Goal: Information Seeking & Learning: Check status

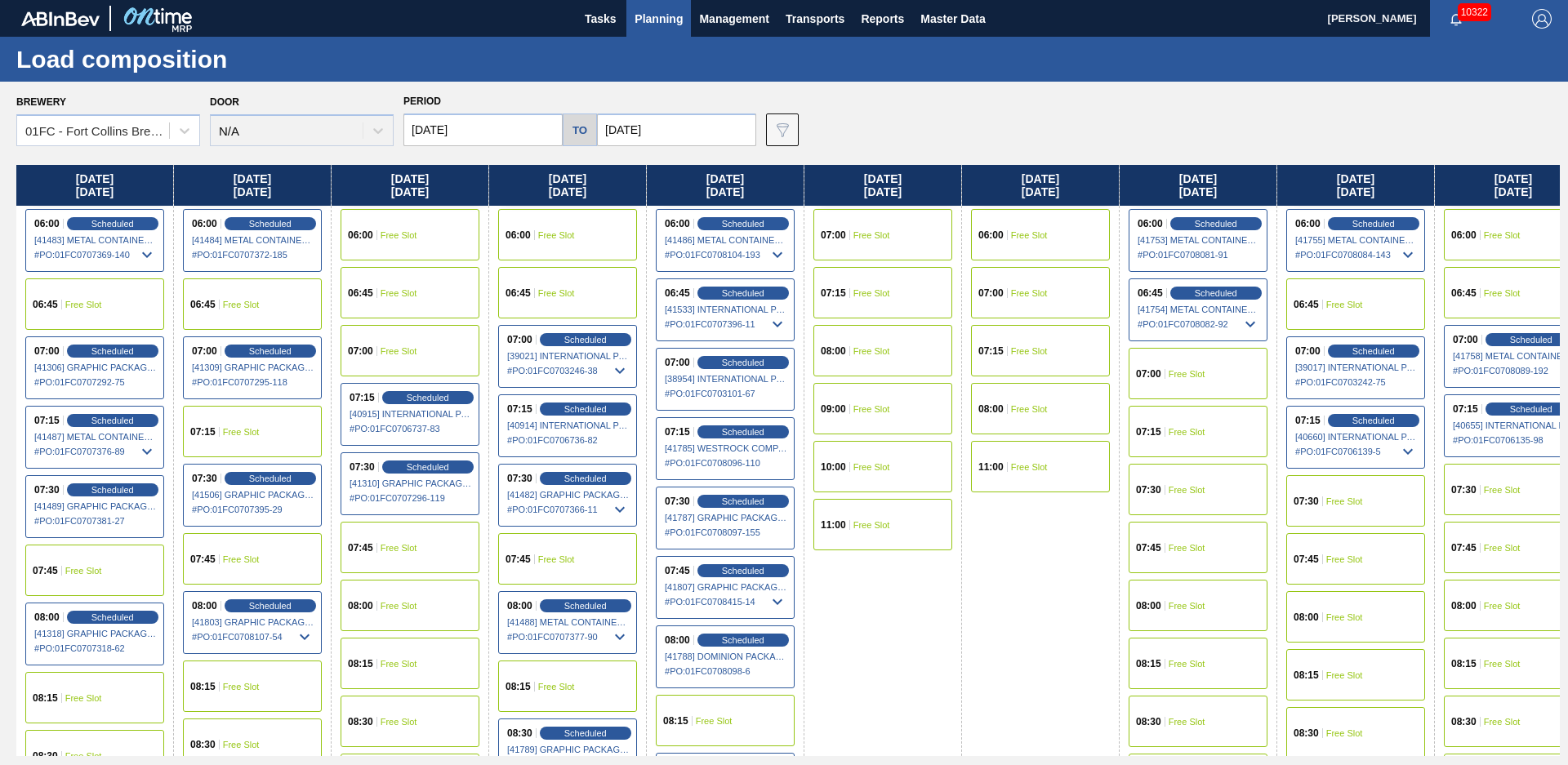
click at [651, 23] on span "Planning" at bounding box center [658, 18] width 49 height 20
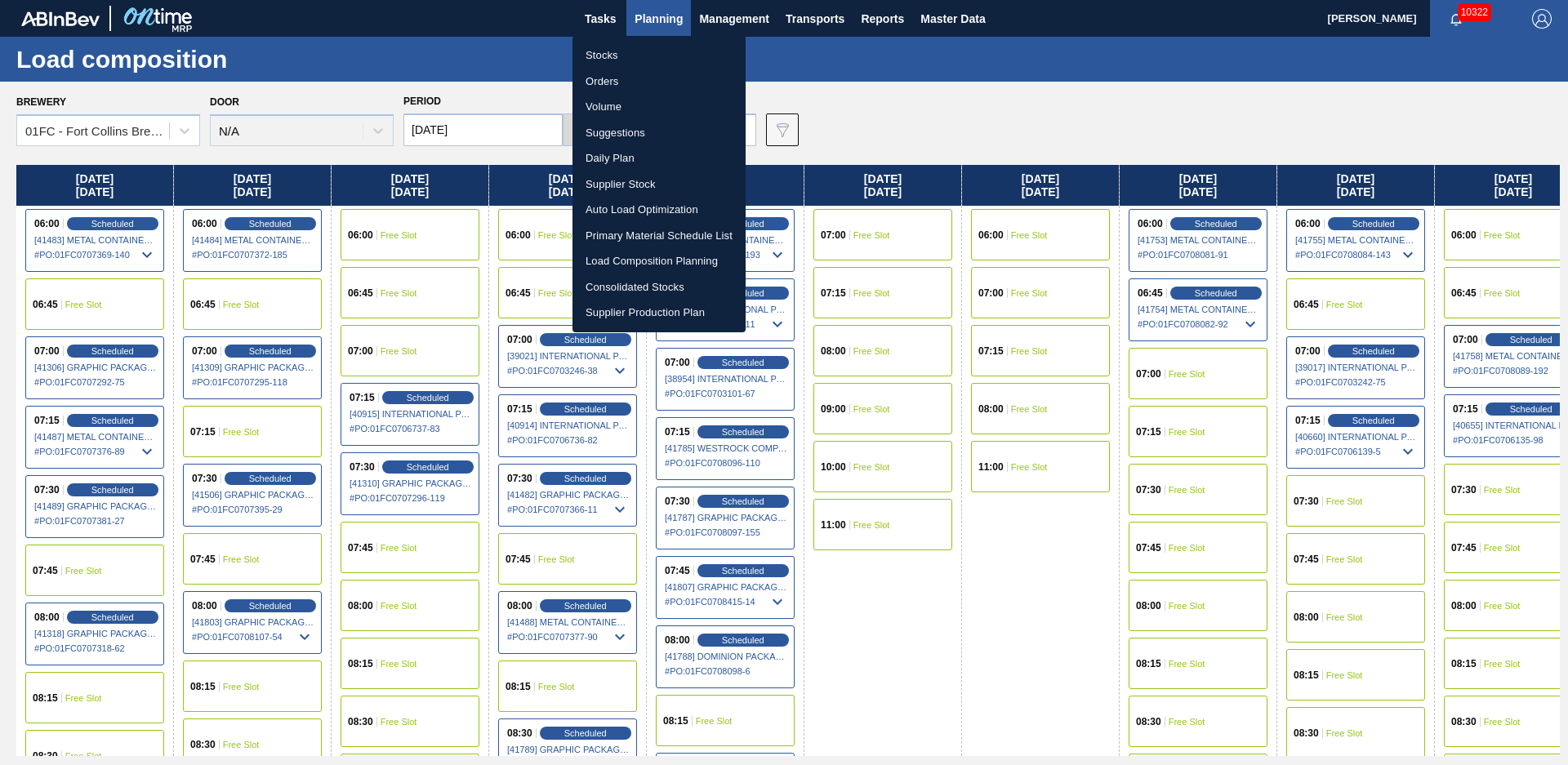
click at [636, 43] on li "Stocks" at bounding box center [658, 55] width 173 height 26
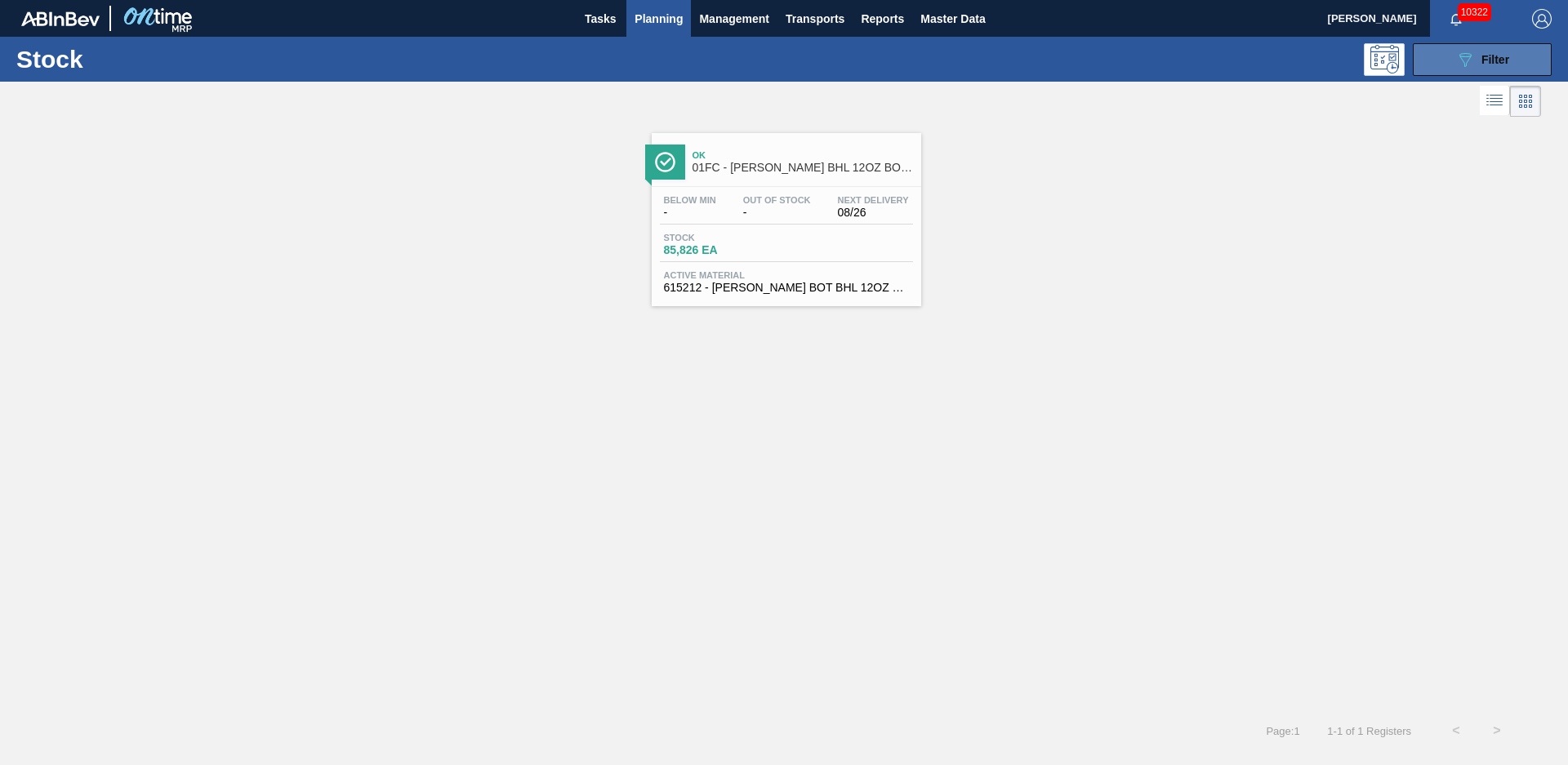
click at [1471, 66] on icon "089F7B8B-B2A5-4AFE-B5C0-19BA573D28AC" at bounding box center [1465, 59] width 20 height 20
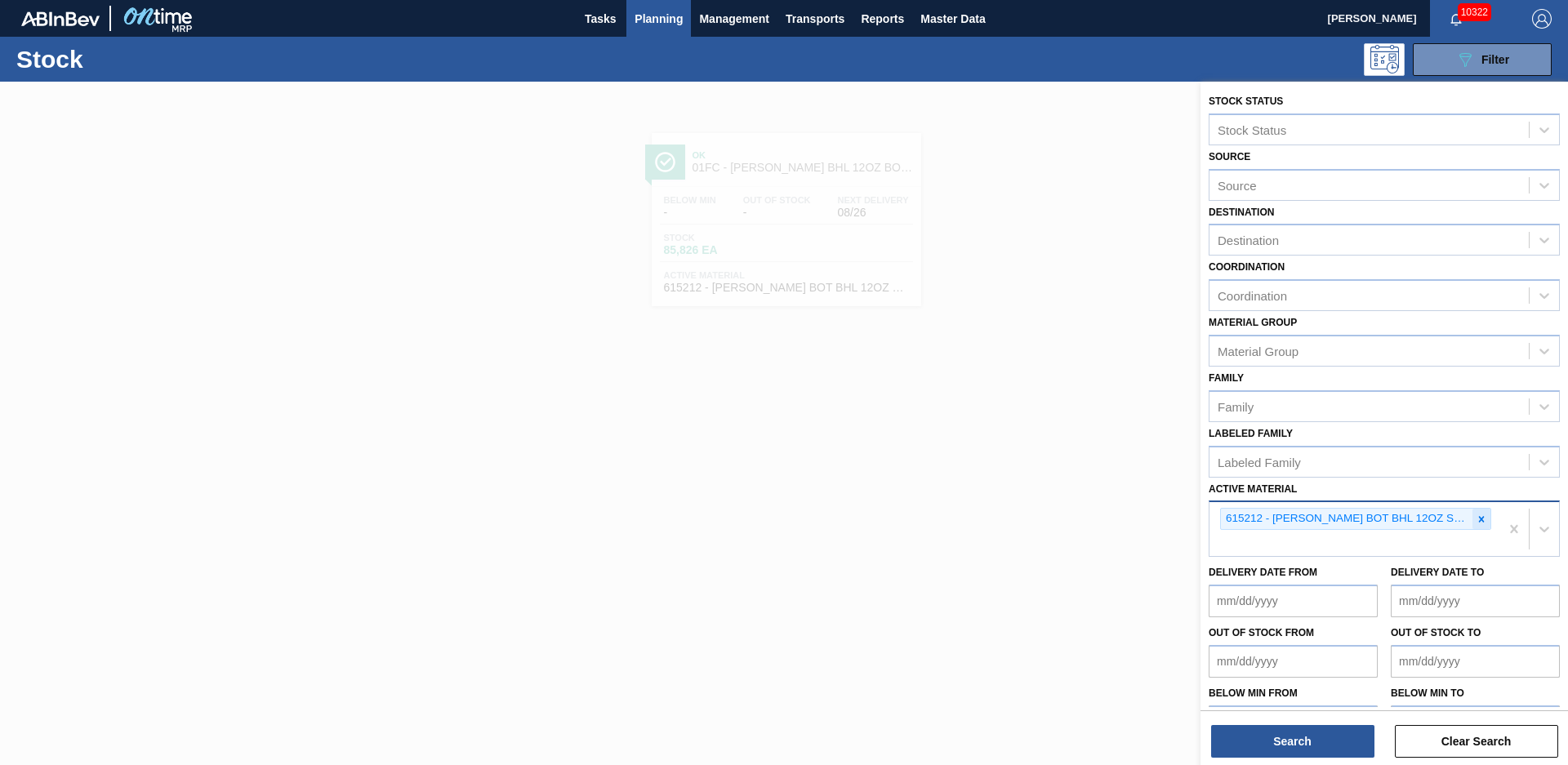
click at [1478, 524] on icon at bounding box center [1481, 519] width 11 height 11
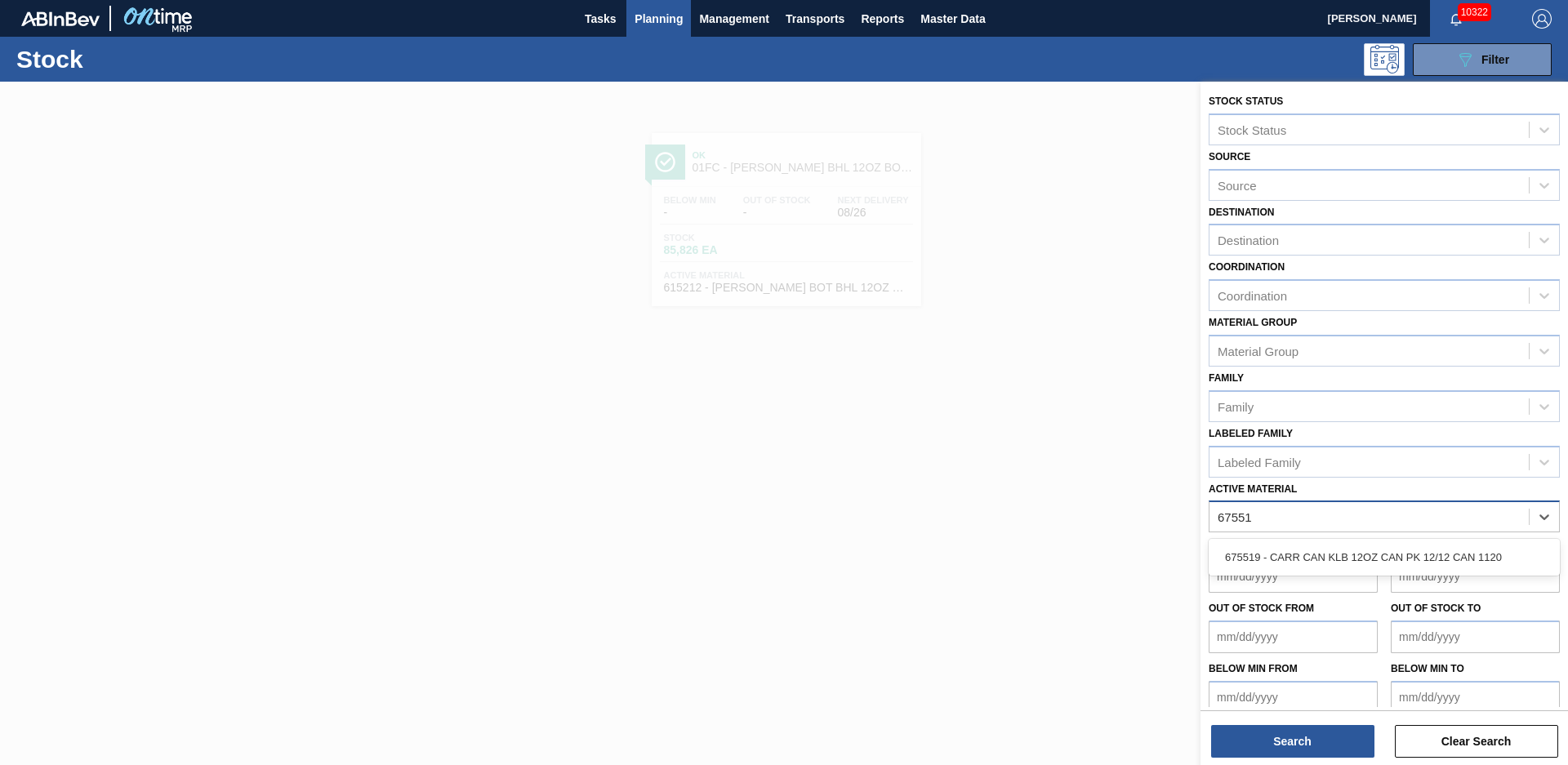
type Material "675519"
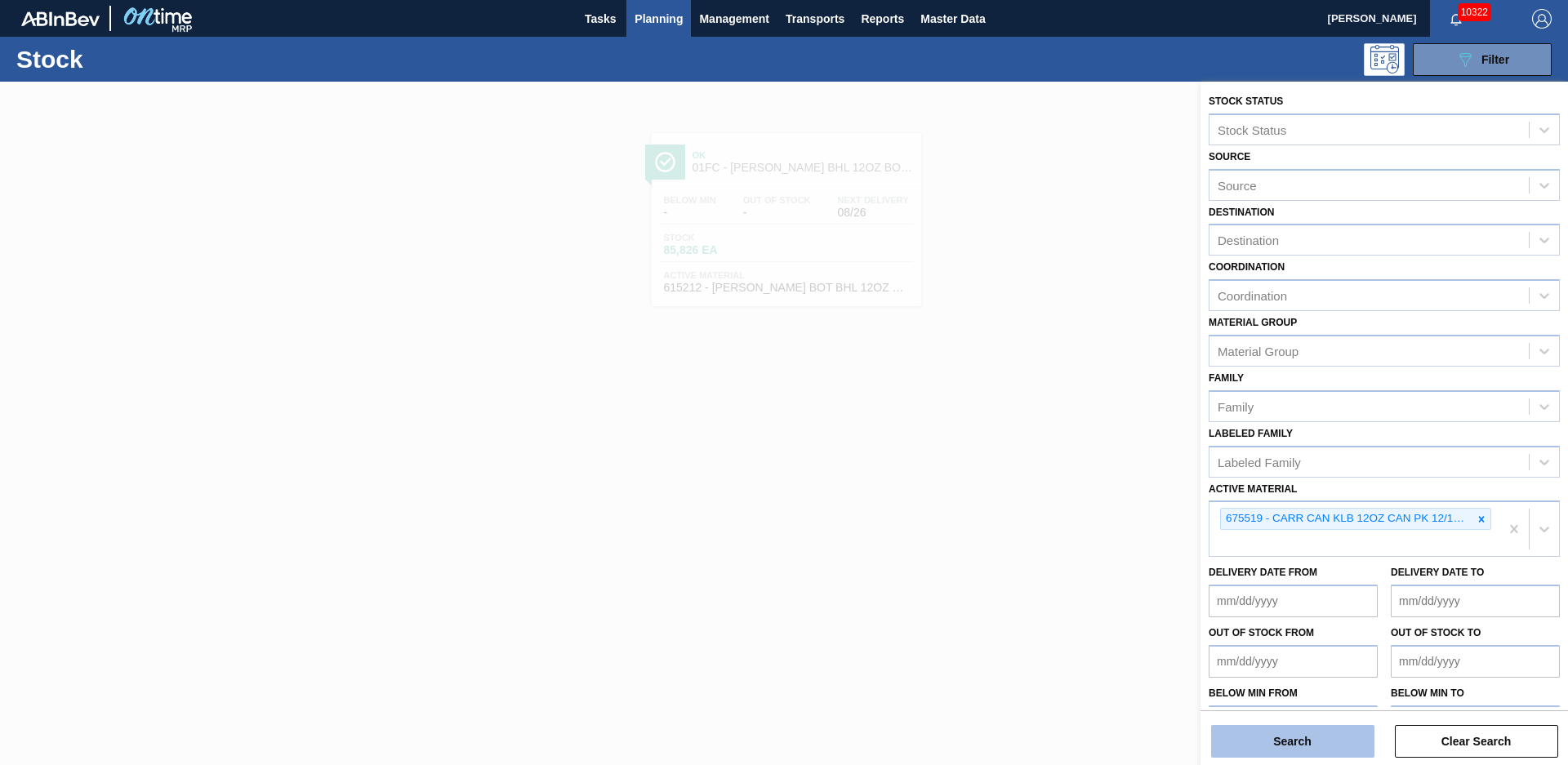
click at [1329, 733] on button "Search" at bounding box center [1292, 741] width 163 height 32
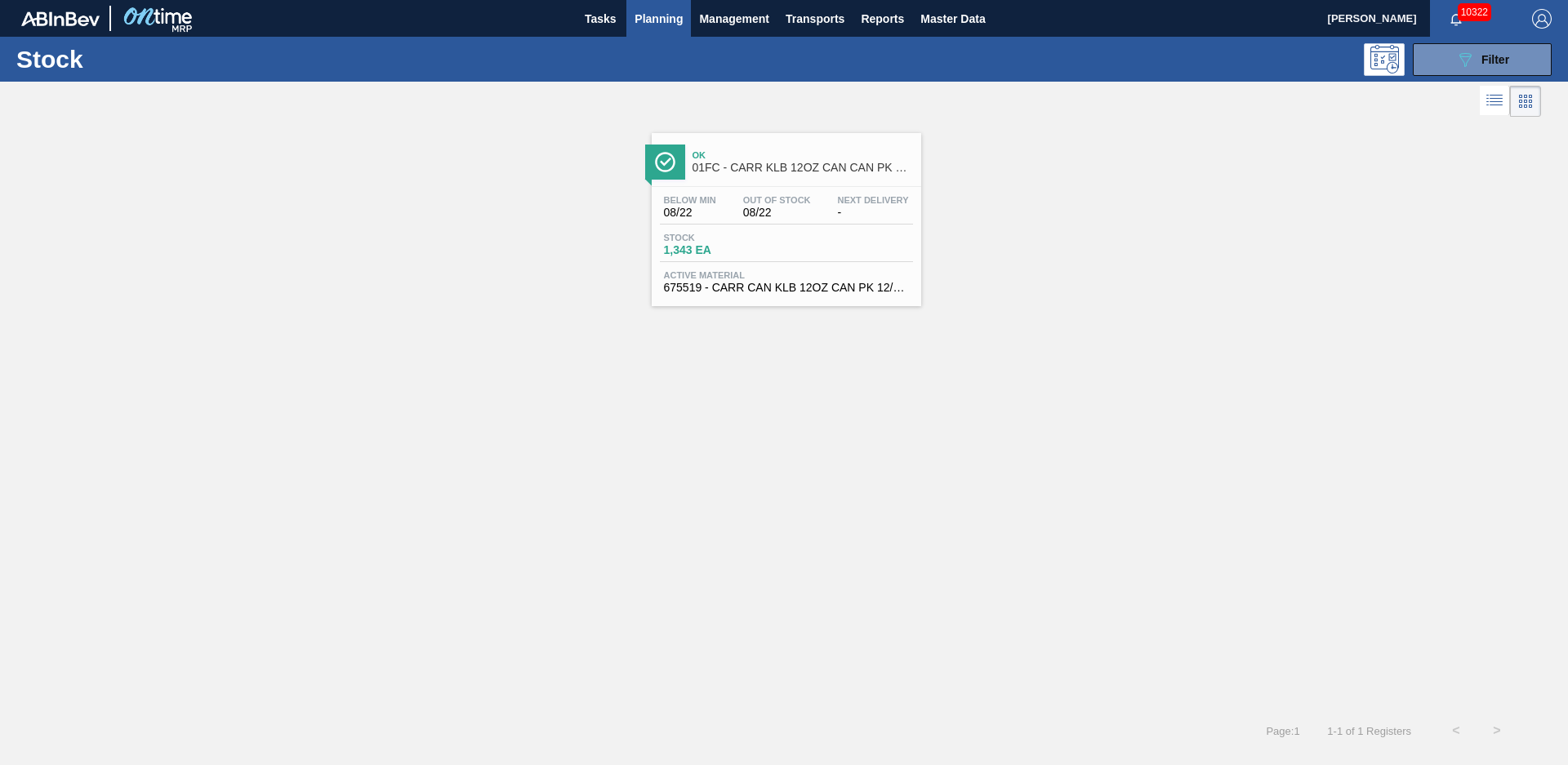
click at [783, 148] on div "Ok 01FC - [PERSON_NAME] KLB 12OZ CAN CAN PK 12/12 CAN" at bounding box center [802, 162] width 220 height 37
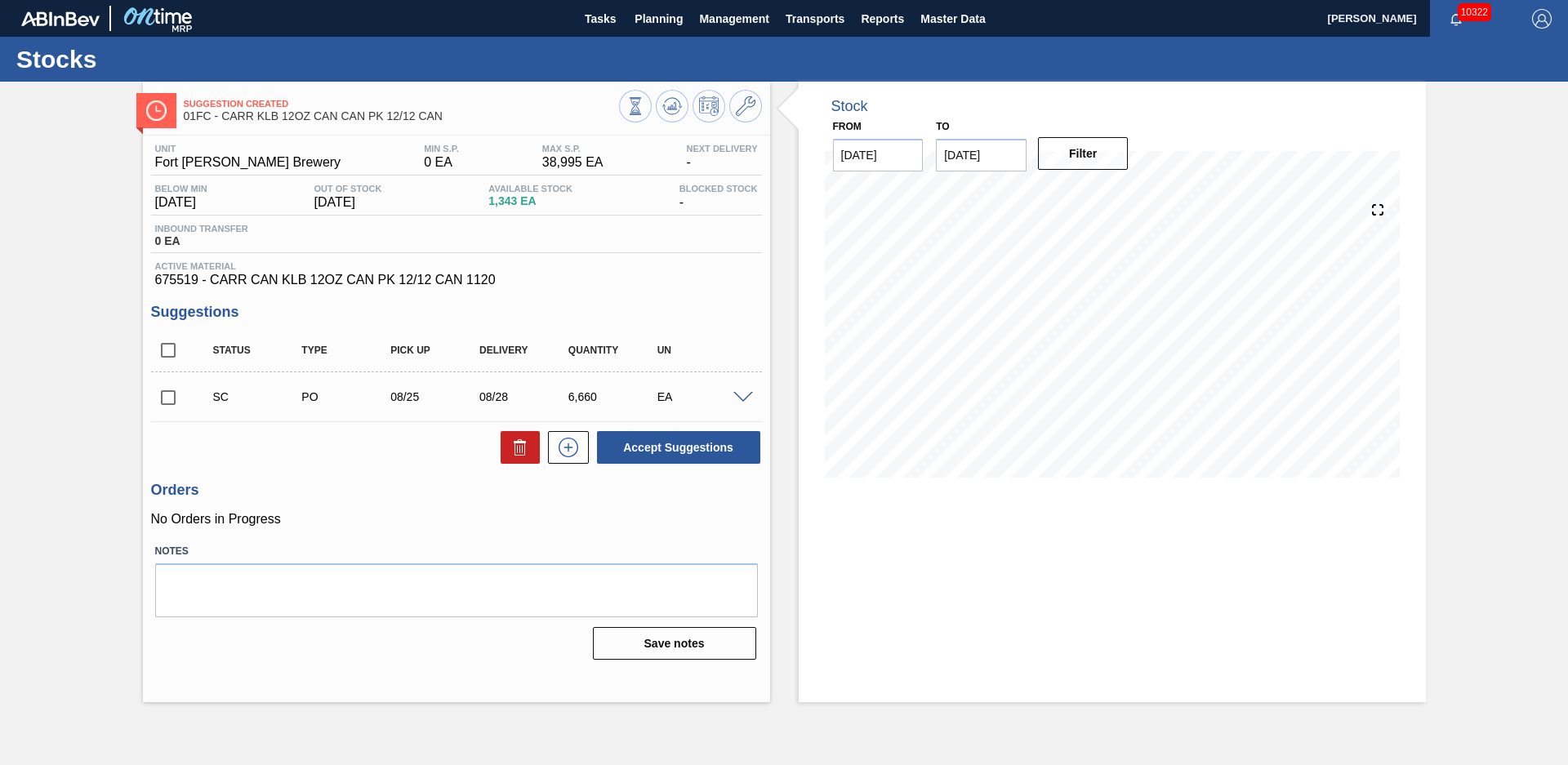
click at [785, 340] on div "Stock From [DATE] to [DATE] Filter 08/22 Stock Projection -473 SAP Planning 1,8…" at bounding box center [1097, 392] width 655 height 621
click at [677, 28] on button "Planning" at bounding box center [659, 18] width 65 height 37
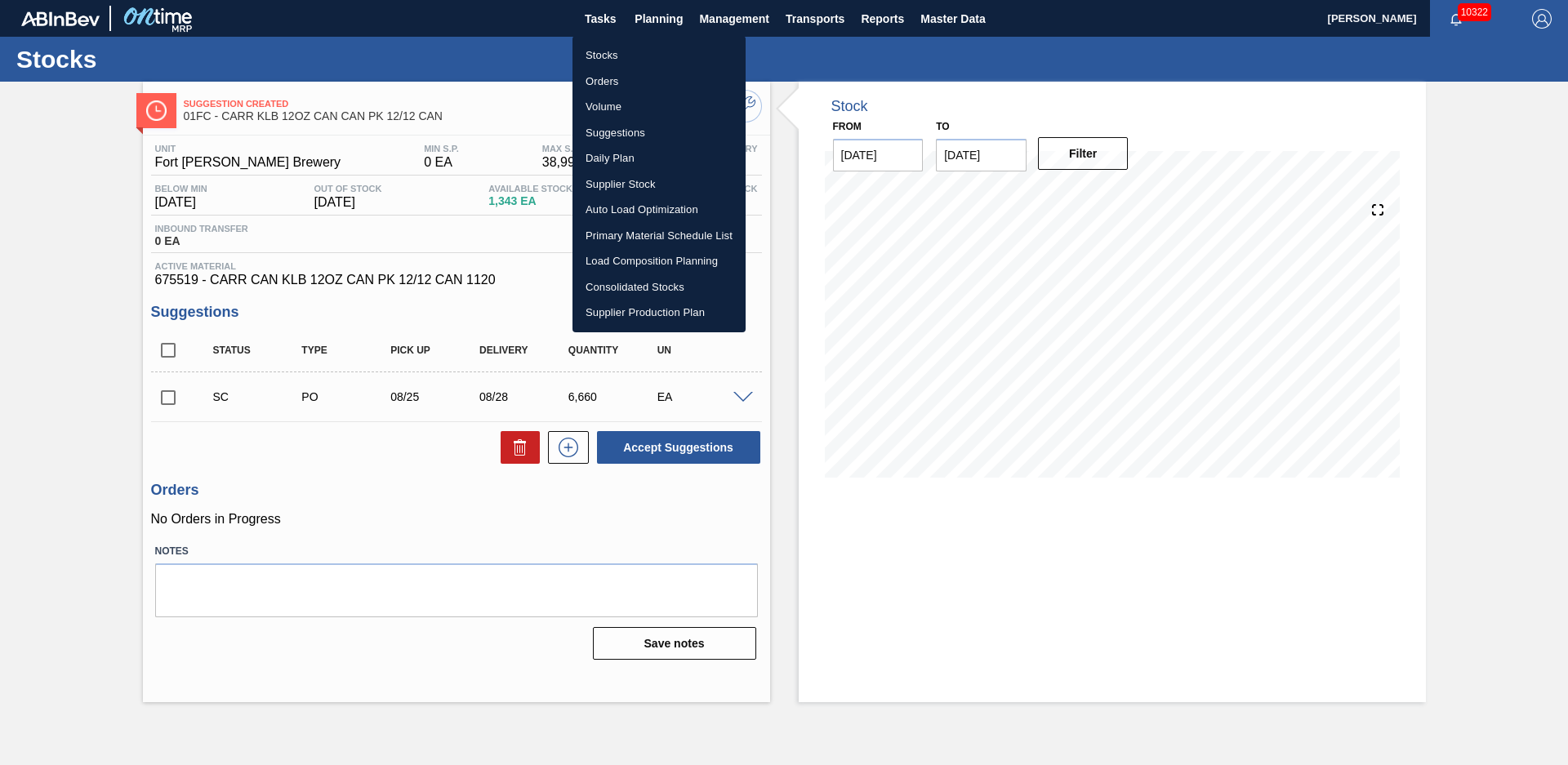
click at [654, 53] on li "Stocks" at bounding box center [658, 55] width 173 height 26
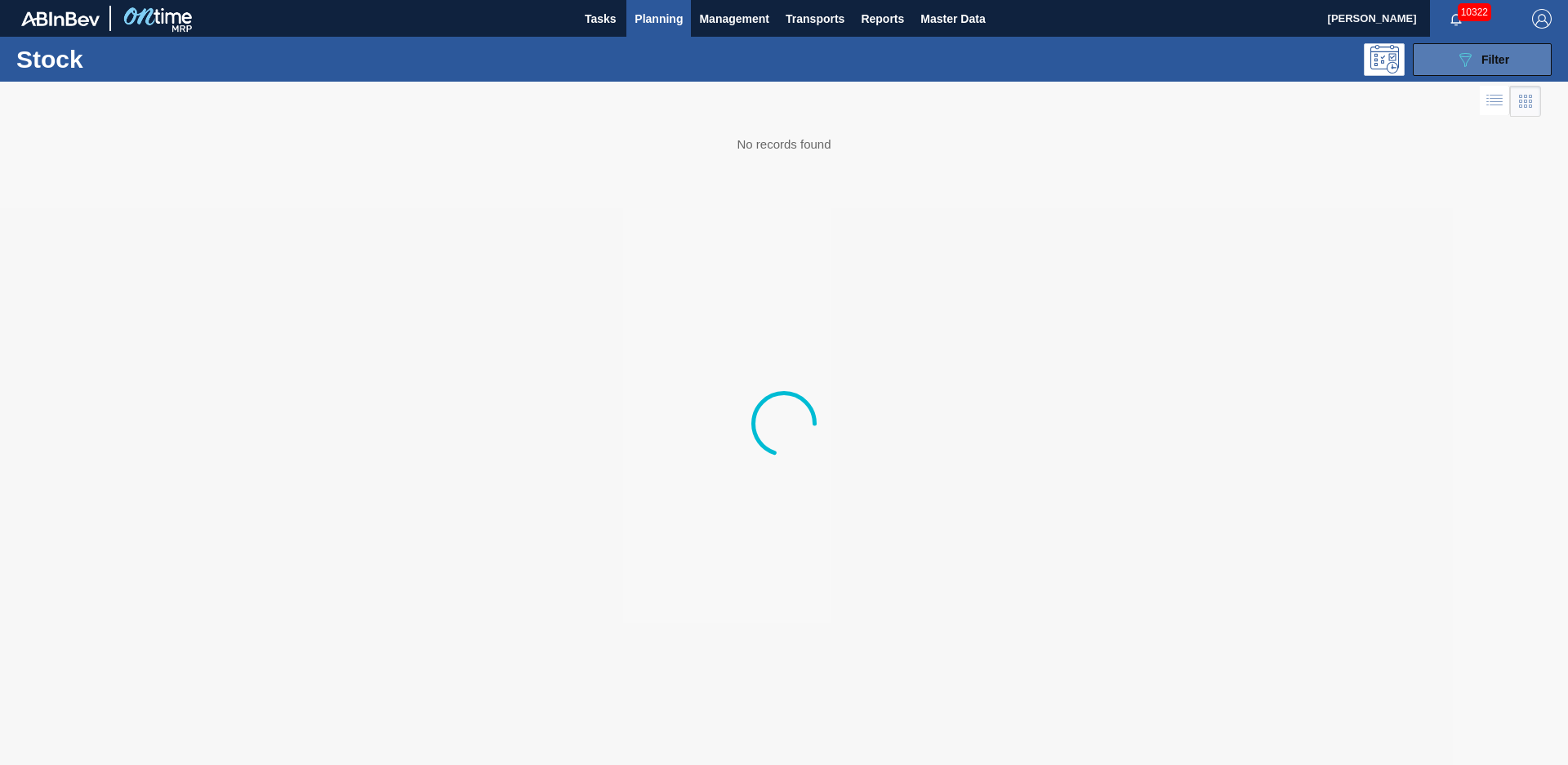
click at [1496, 59] on span "Filter" at bounding box center [1495, 60] width 28 height 13
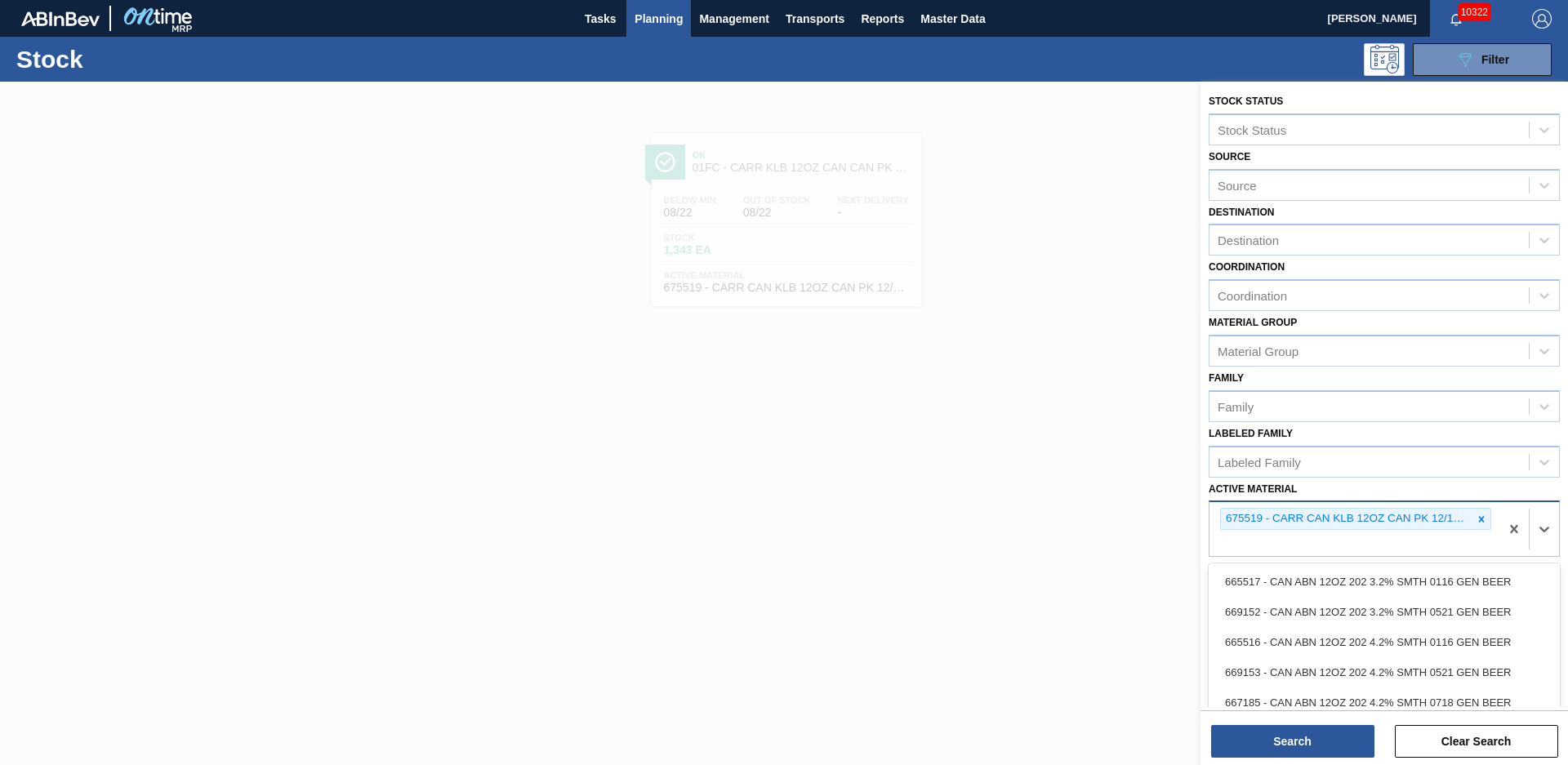
click at [1391, 539] on div "675519 - CARR CAN KLB 12OZ CAN PK 12/12 CAN 1120" at bounding box center [1354, 528] width 290 height 54
type Material "615469"
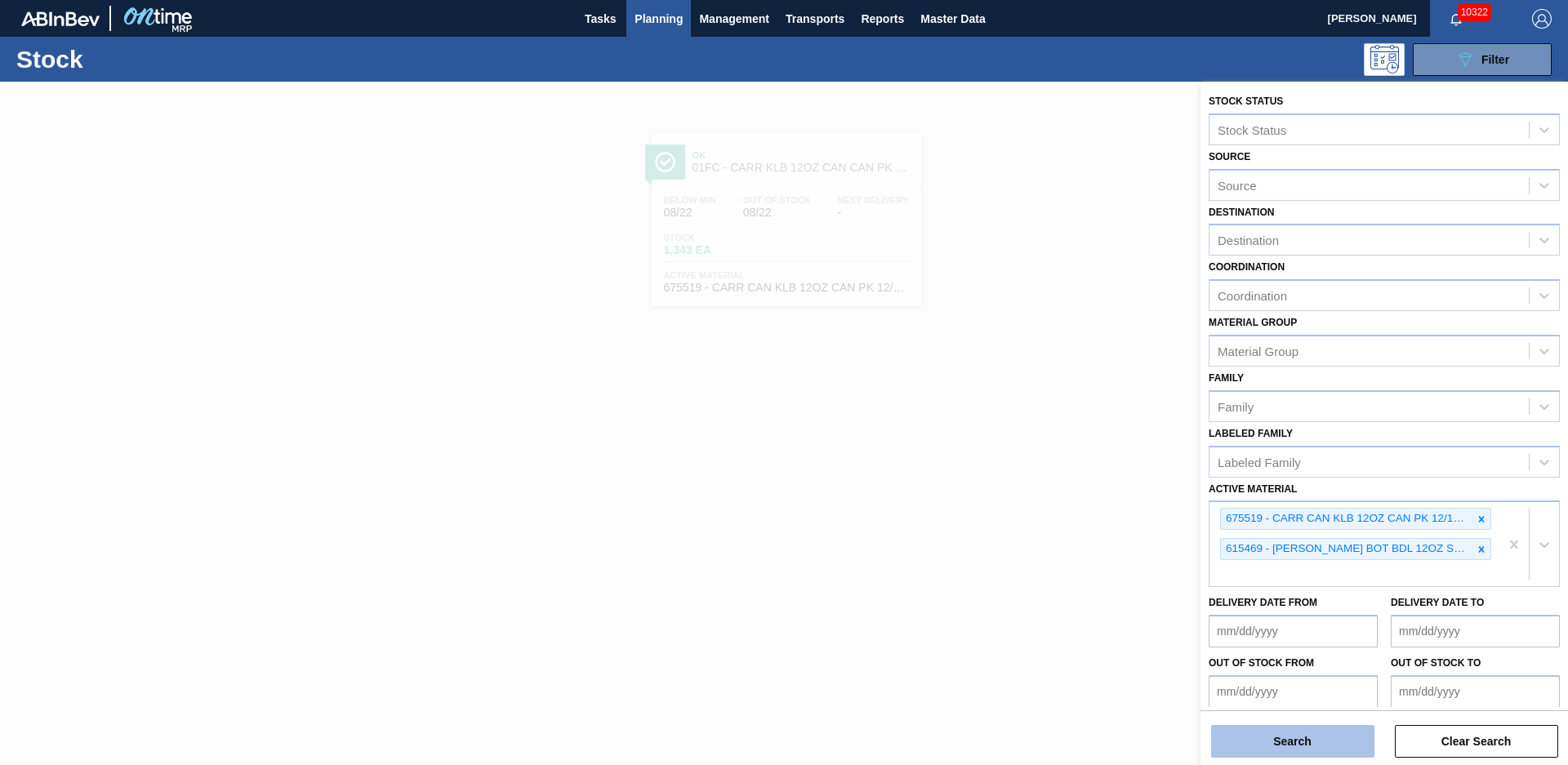
click at [1364, 749] on button "Search" at bounding box center [1292, 741] width 163 height 32
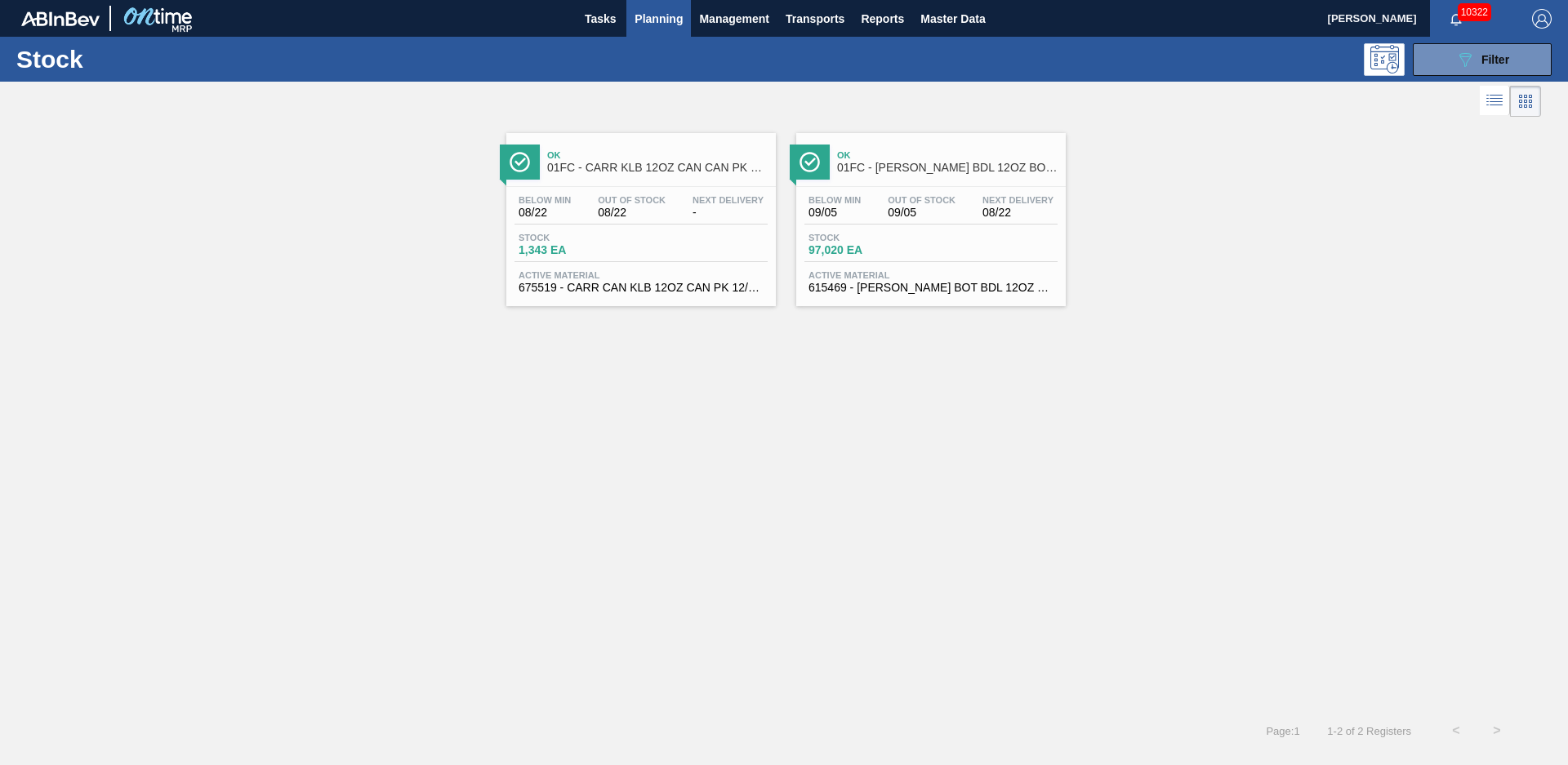
click at [880, 192] on div "Below Min 09/05 Out Of Stock 09/05 Next Delivery 08/22 Stock 97,020 EA Active M…" at bounding box center [931, 242] width 270 height 111
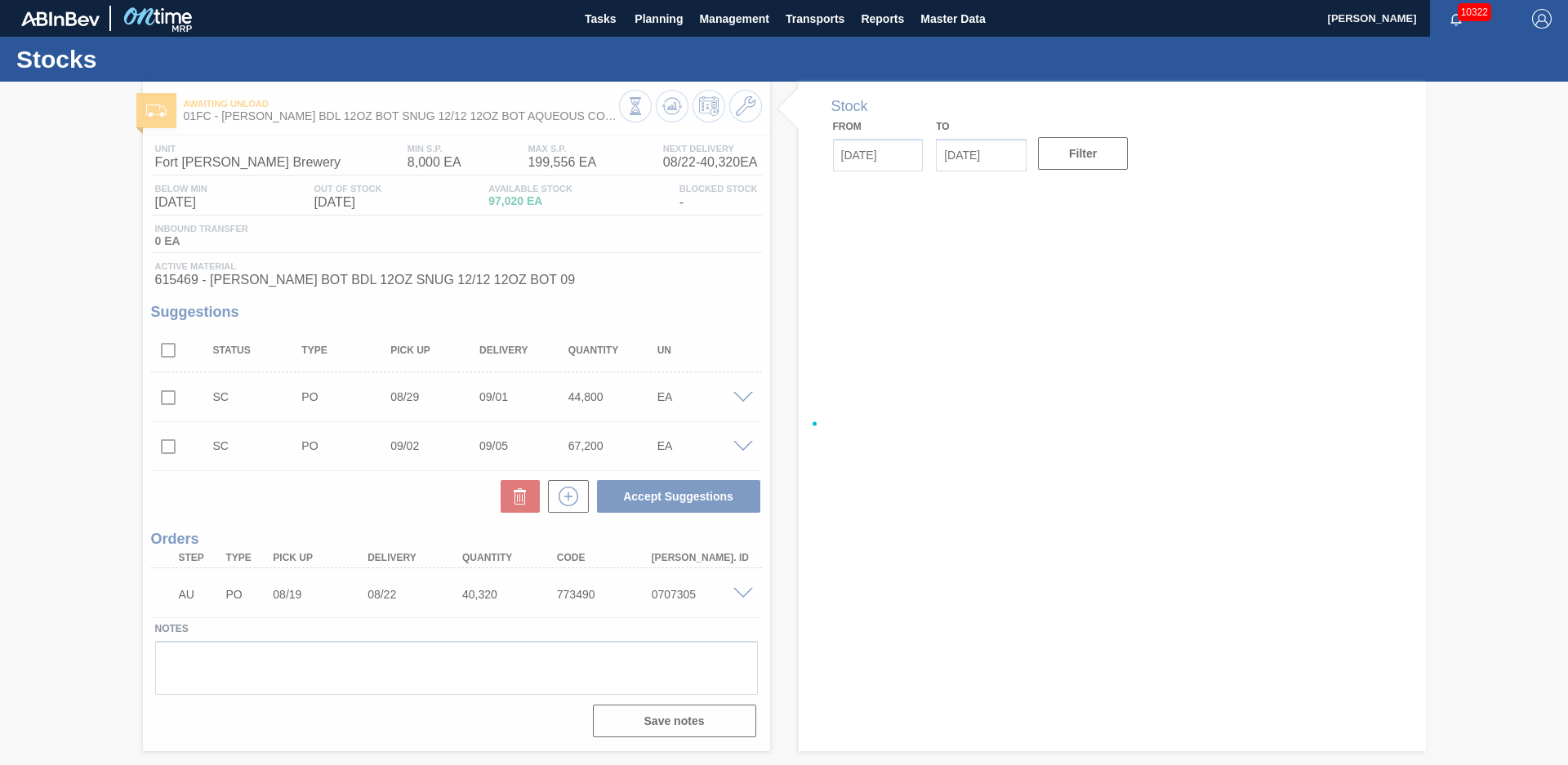
type input "[DATE]"
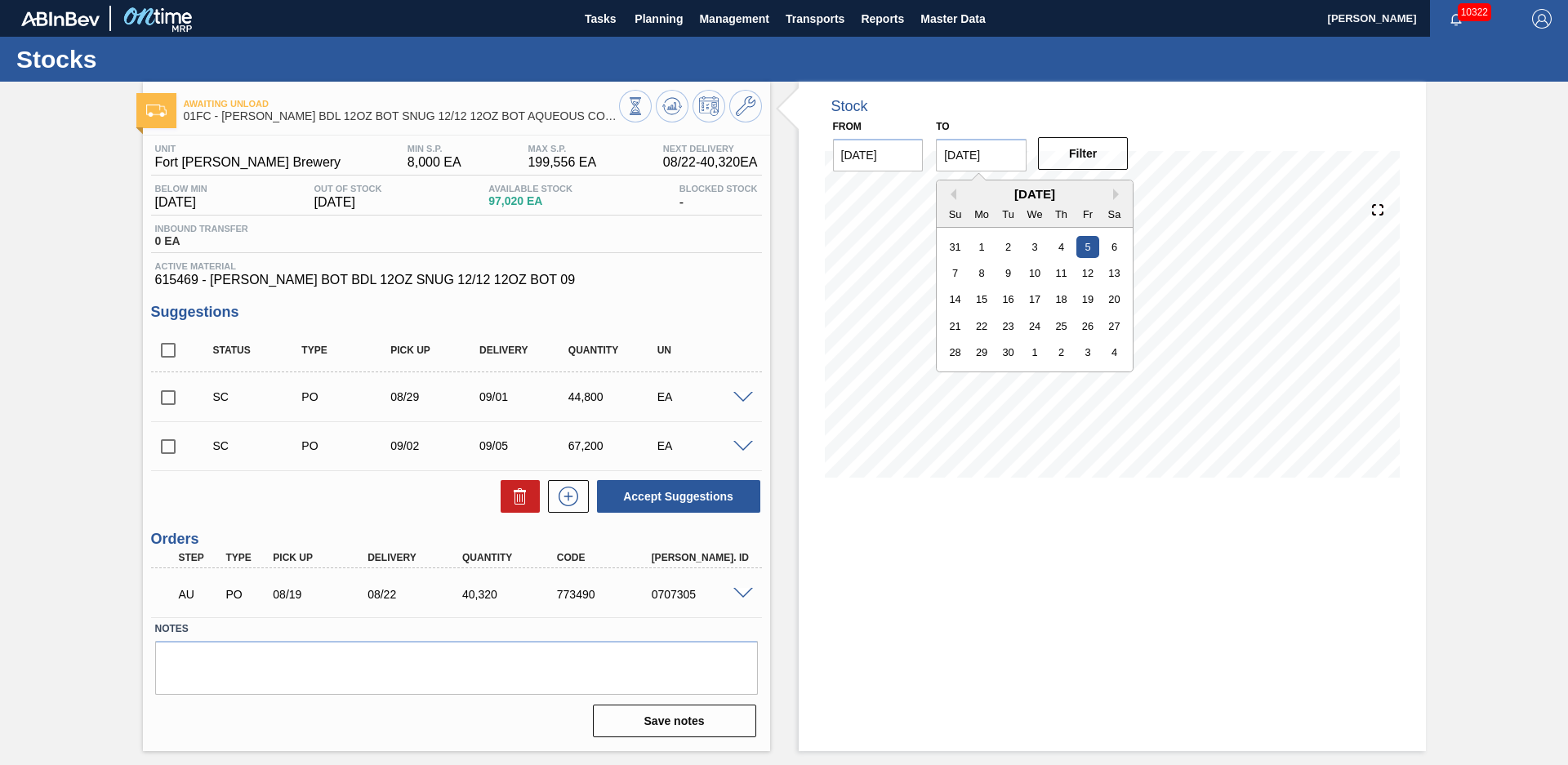
drag, startPoint x: 1001, startPoint y: 159, endPoint x: 1016, endPoint y: 159, distance: 15.0
click at [1001, 159] on input "[DATE]" at bounding box center [980, 155] width 91 height 32
click at [1111, 193] on div "[DATE]" at bounding box center [1034, 194] width 196 height 14
click at [1115, 194] on button "Next Month" at bounding box center [1119, 195] width 11 height 11
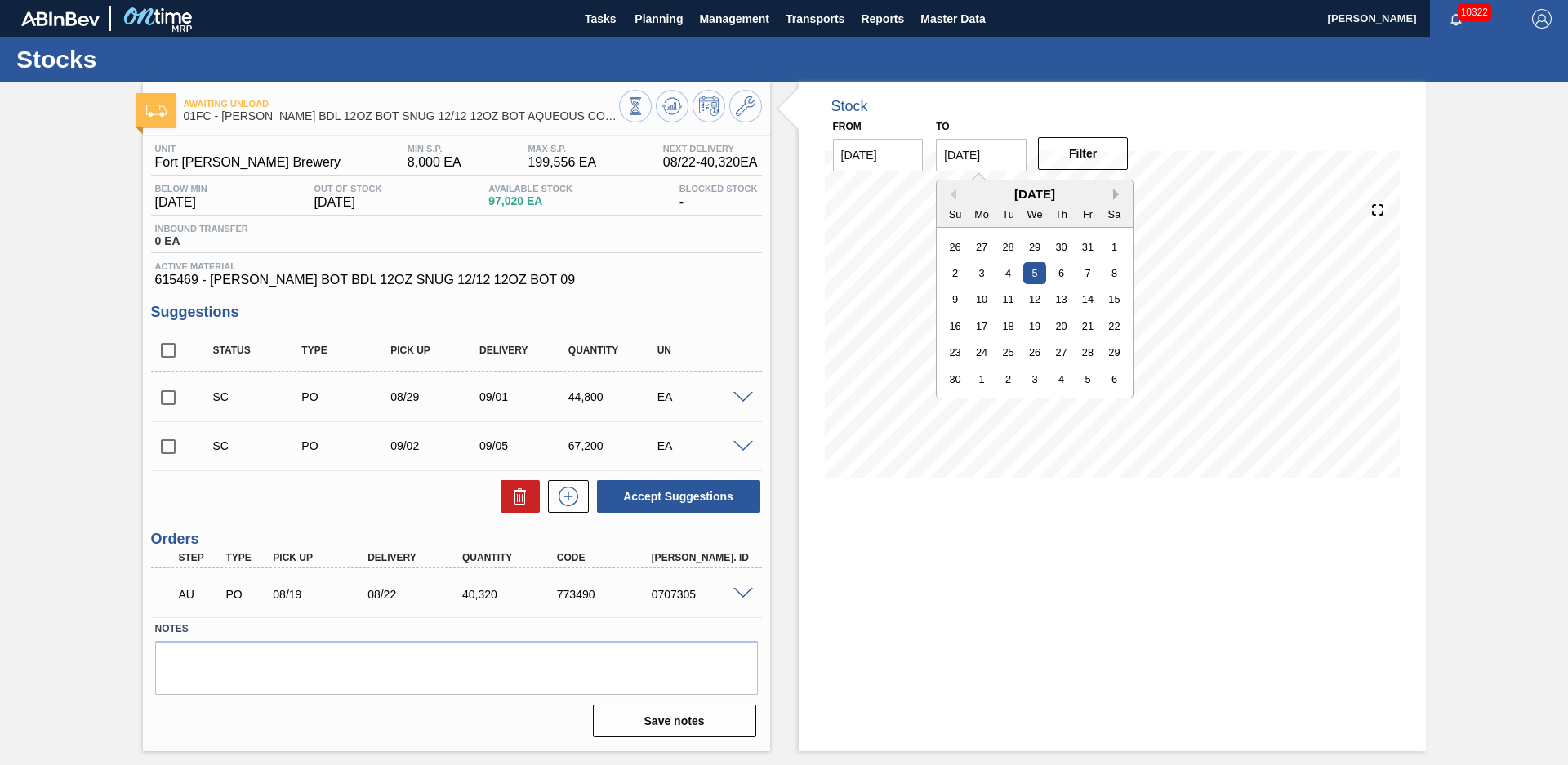
click at [1115, 194] on button "Next Month" at bounding box center [1119, 195] width 11 height 11
click at [1031, 354] on div "31" at bounding box center [1035, 352] width 22 height 22
type input "[DATE]"
click at [1075, 155] on button "Filter" at bounding box center [1083, 154] width 91 height 32
click at [786, 258] on div "Stock From [DATE] to [DATE] Filter 08/23 Stock Projection 91,237 SAP Planning 4…" at bounding box center [1097, 417] width 655 height 670
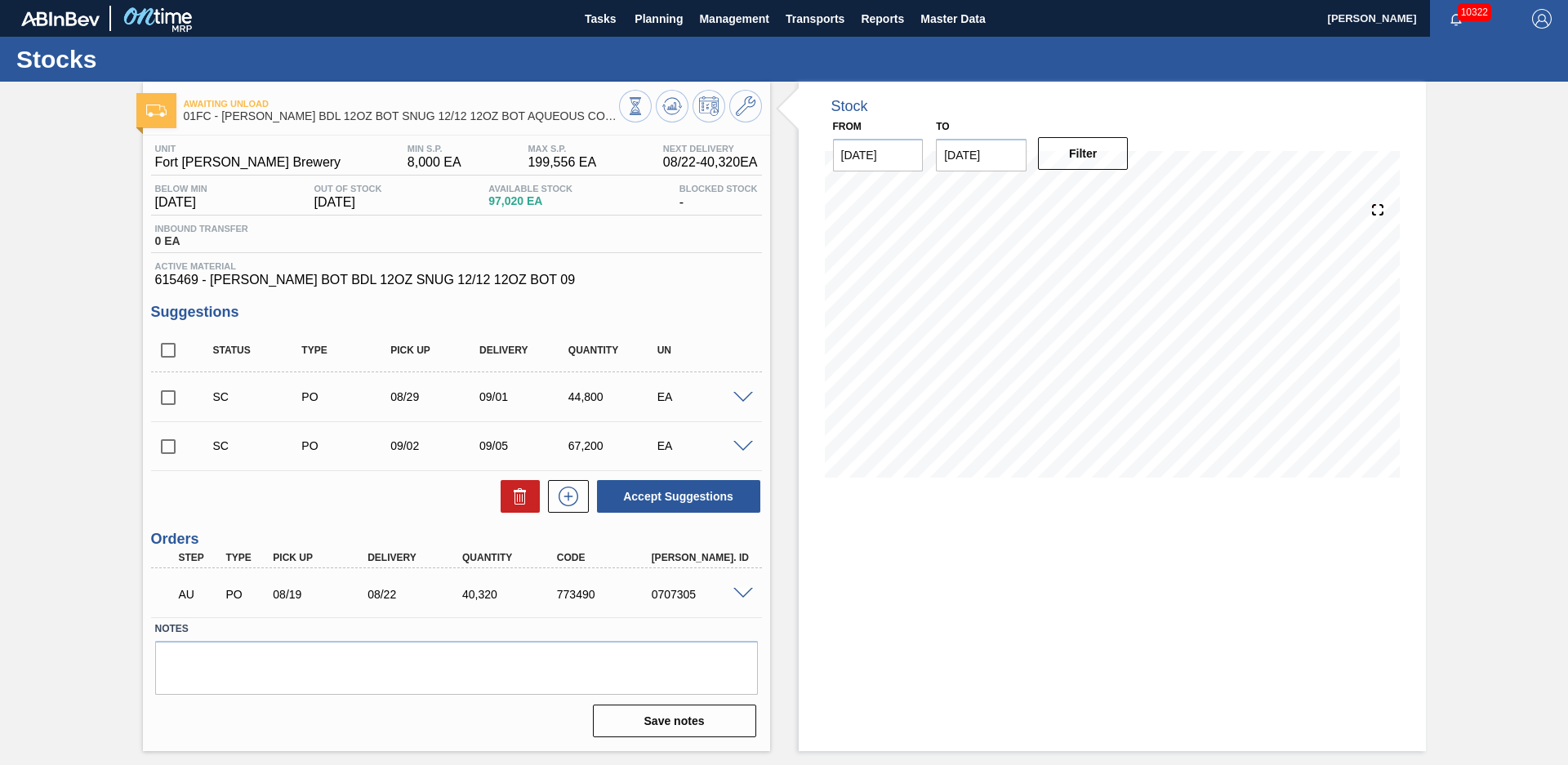
click at [1202, 659] on div "Stock From [DATE] to [DATE] Filter 08/23 Stock Projection 91,237 SAP Planning 4…" at bounding box center [1111, 417] width 627 height 670
click at [1471, 445] on div "Awaiting Unload 01FC - [PERSON_NAME] BDL 12OZ BOT SNUG 12/12 12OZ BOT AQUEOUS C…" at bounding box center [784, 417] width 1568 height 670
click at [798, 107] on span at bounding box center [808, 110] width 20 height 55
click at [757, 106] on button at bounding box center [745, 106] width 32 height 32
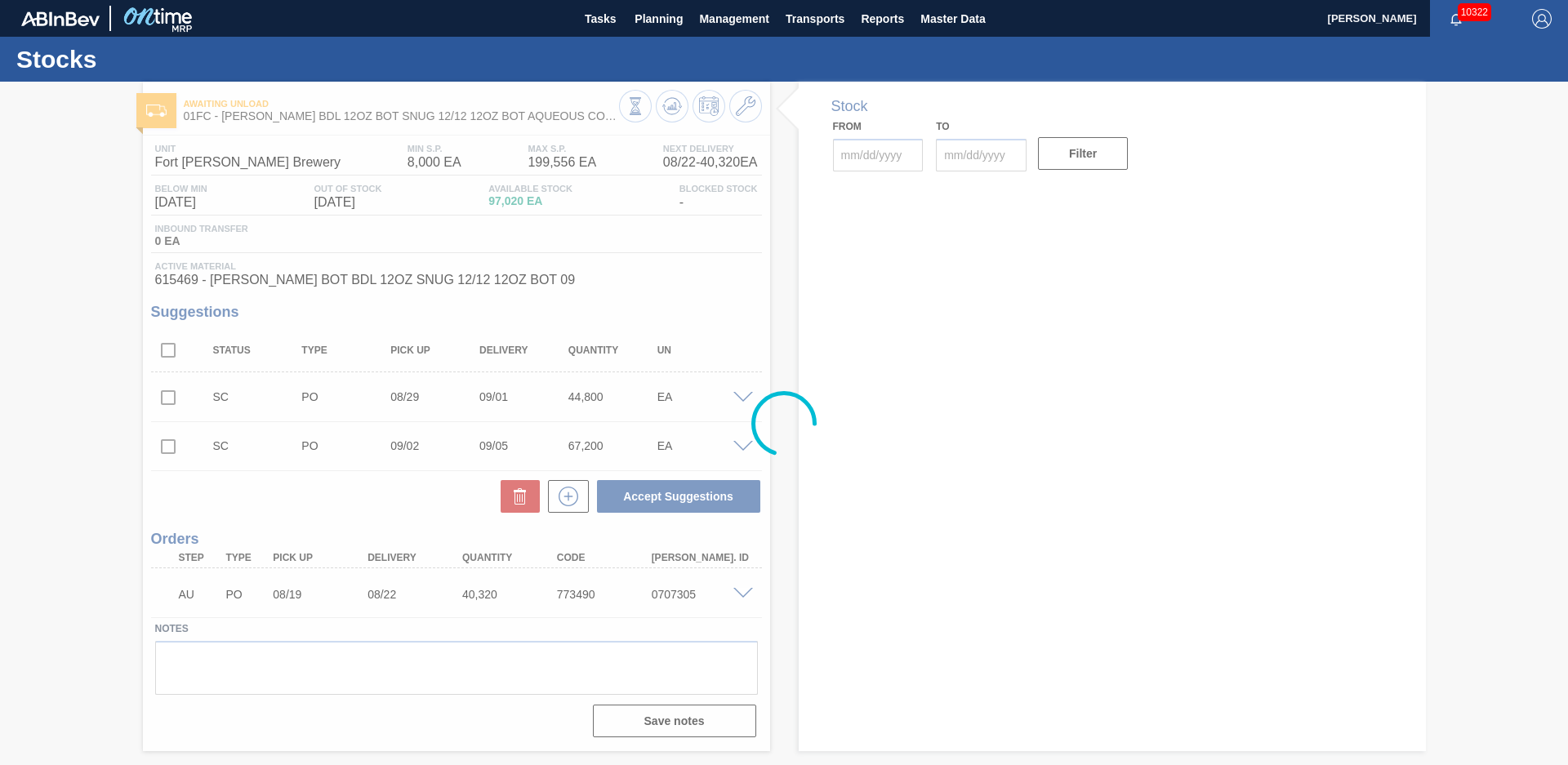
type input "[DATE]"
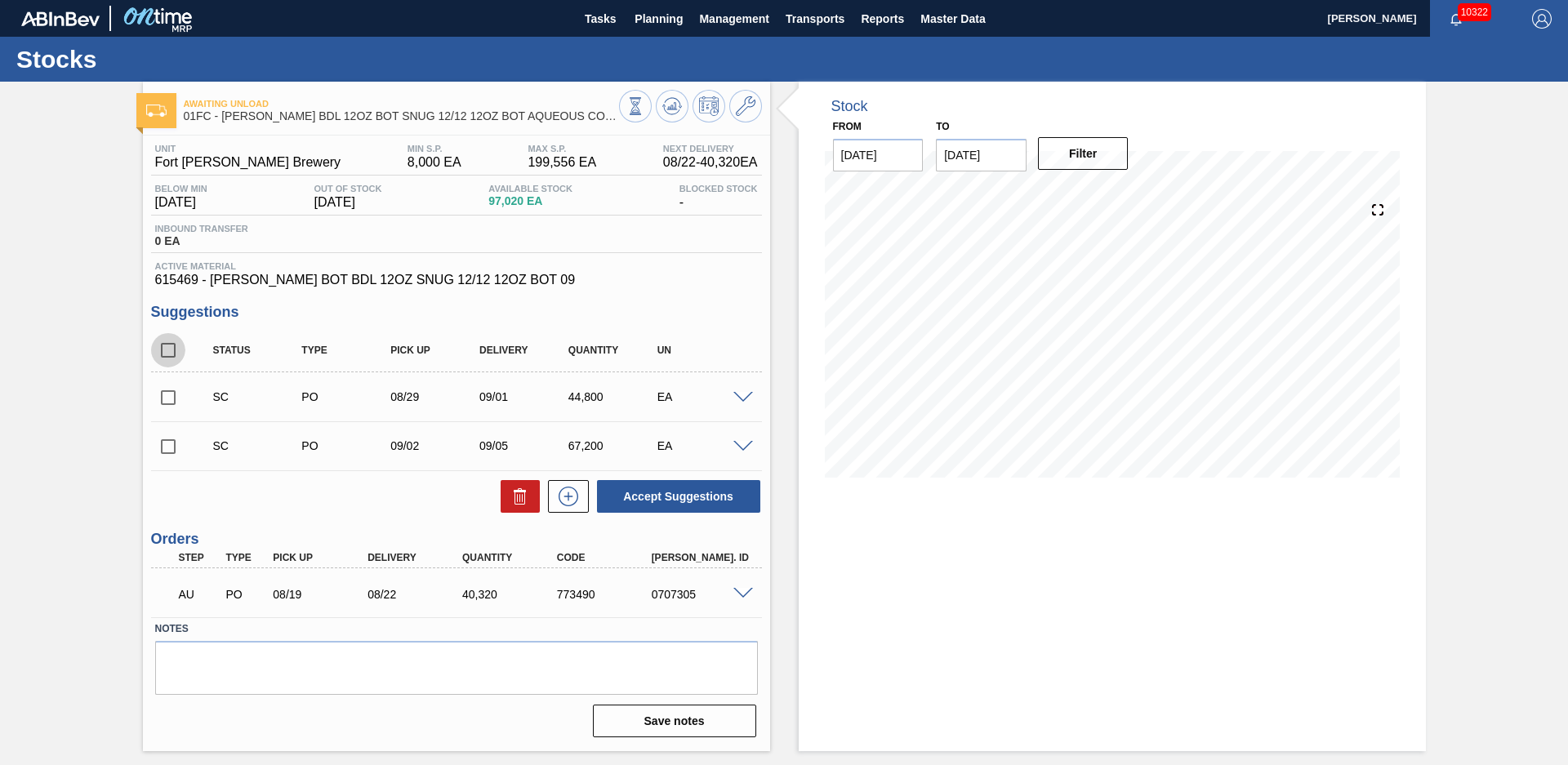
click at [173, 346] on input "checkbox" at bounding box center [168, 350] width 34 height 34
checkbox input "true"
click at [743, 398] on span at bounding box center [743, 398] width 20 height 12
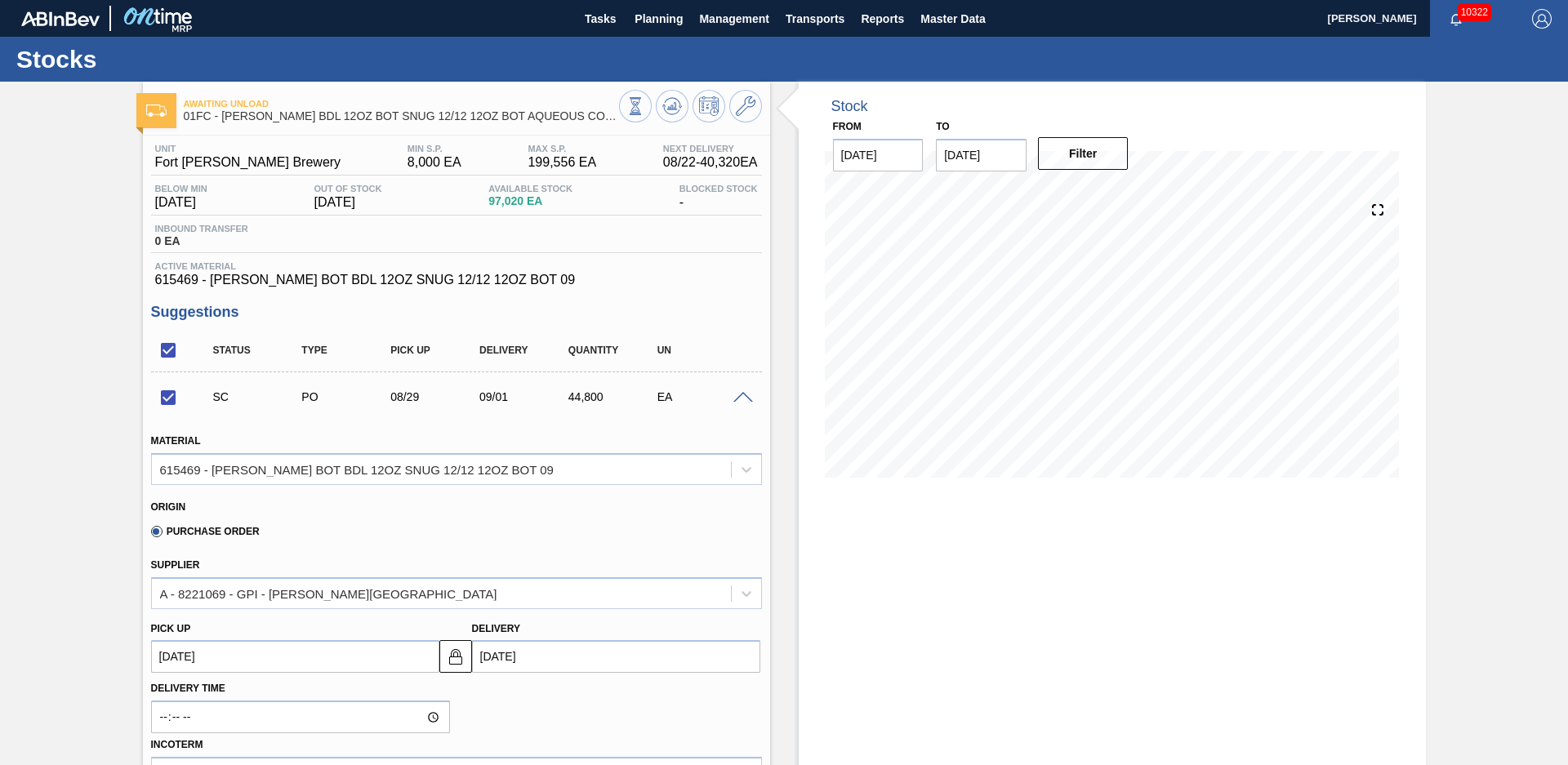
click at [738, 394] on span at bounding box center [743, 398] width 20 height 12
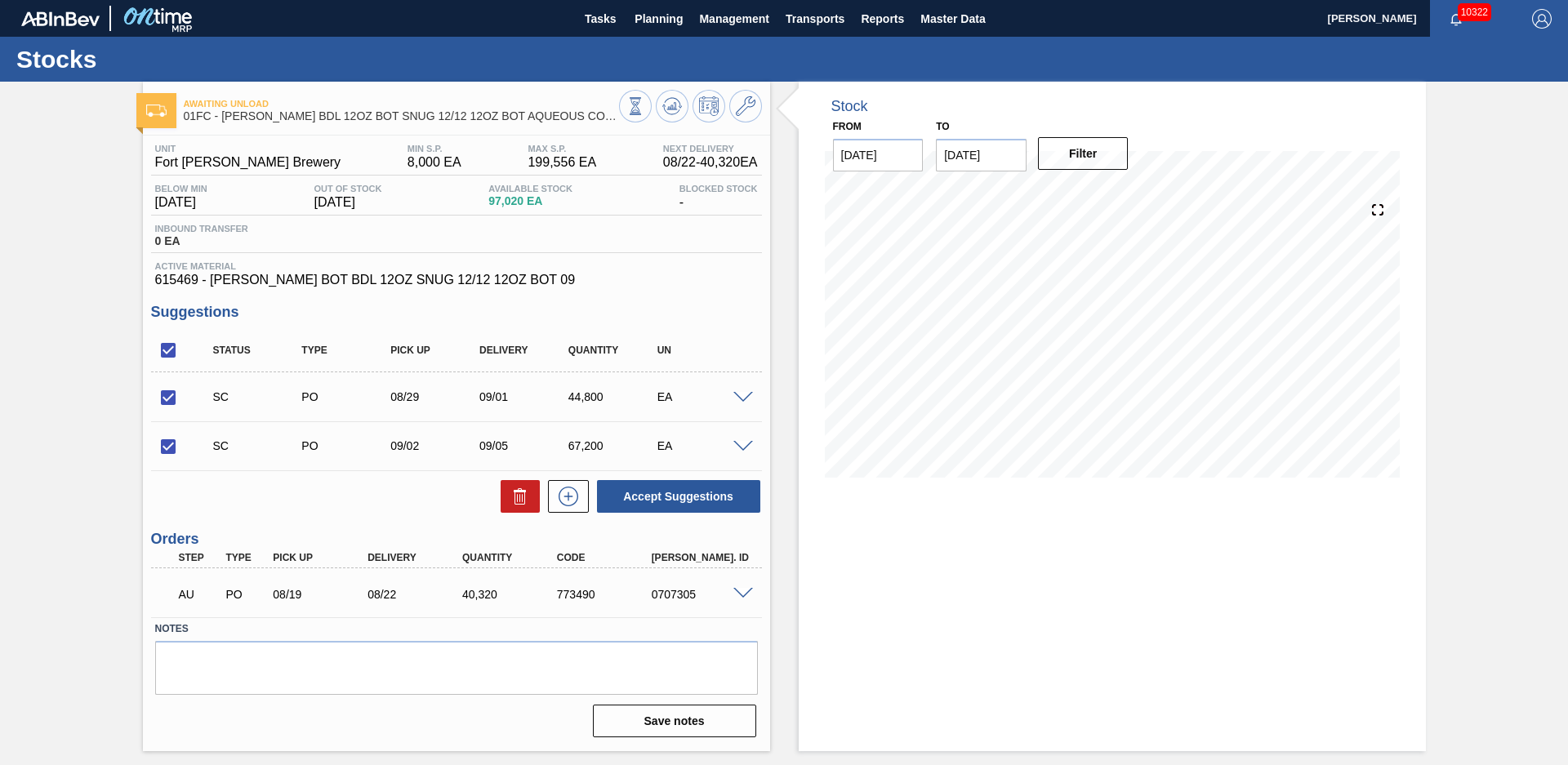
click at [746, 445] on span at bounding box center [743, 446] width 20 height 12
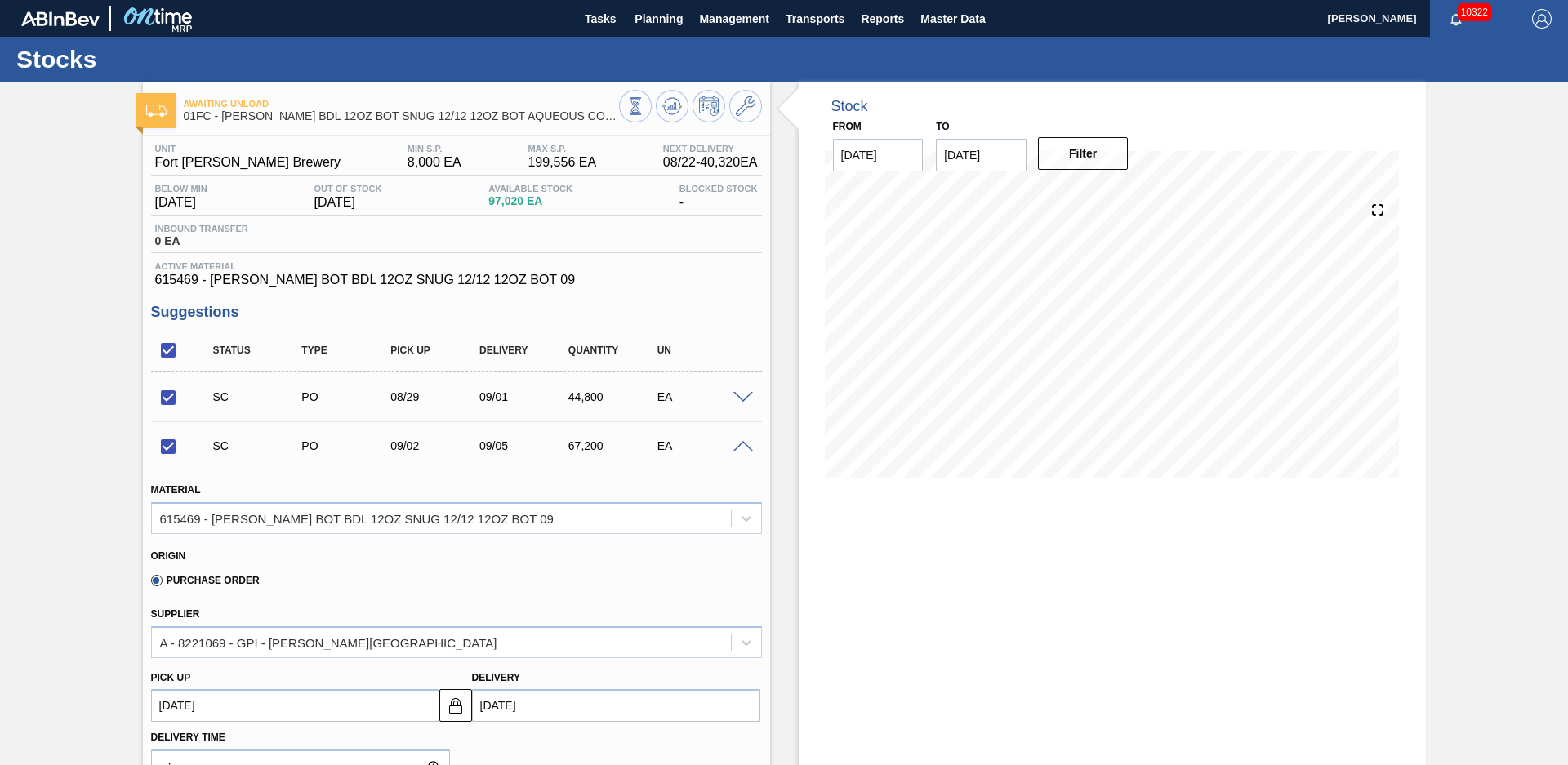
scroll to position [343, 0]
click at [742, 449] on span at bounding box center [743, 446] width 20 height 12
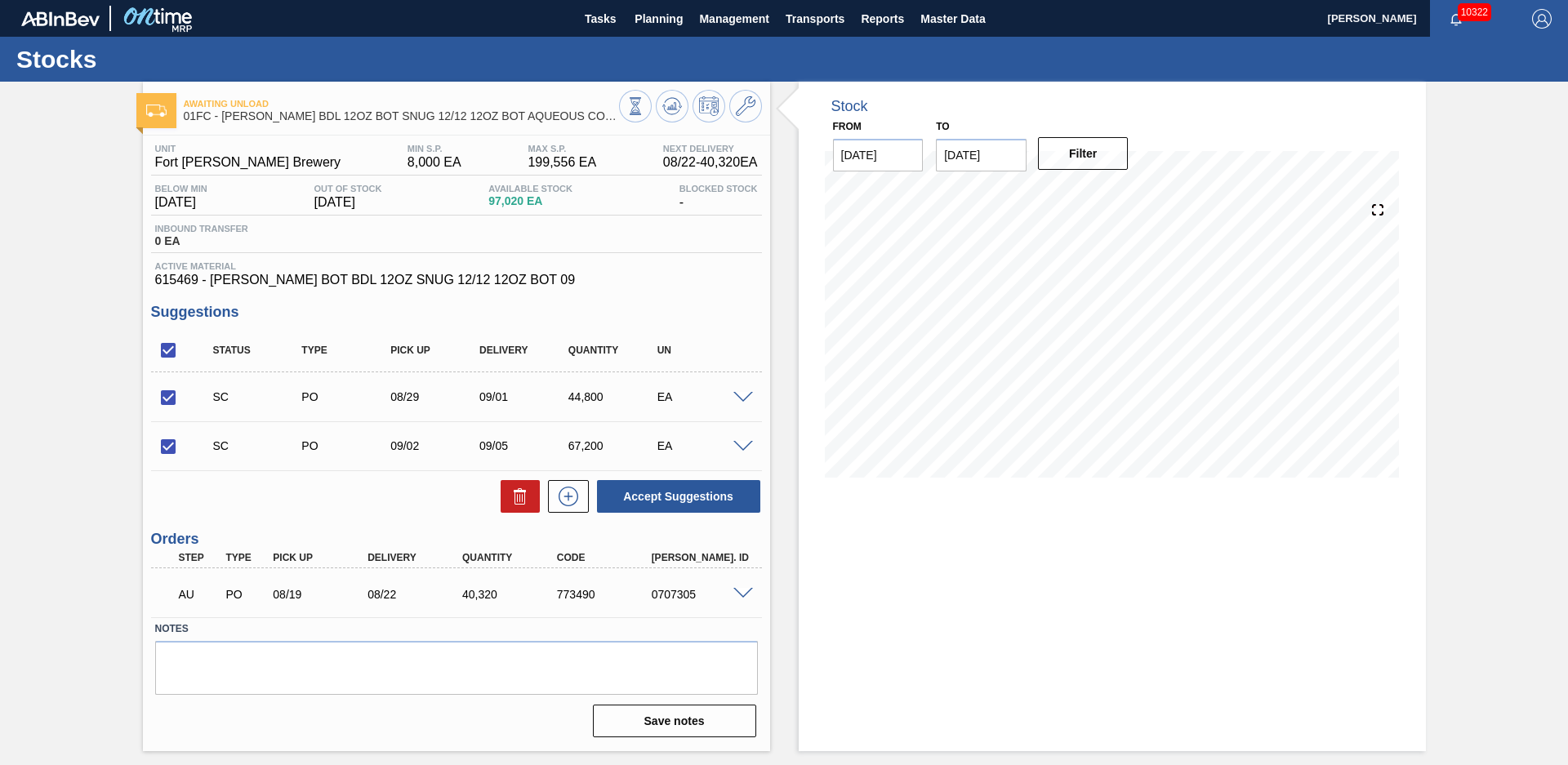
scroll to position [0, 0]
click at [742, 402] on span at bounding box center [743, 398] width 20 height 12
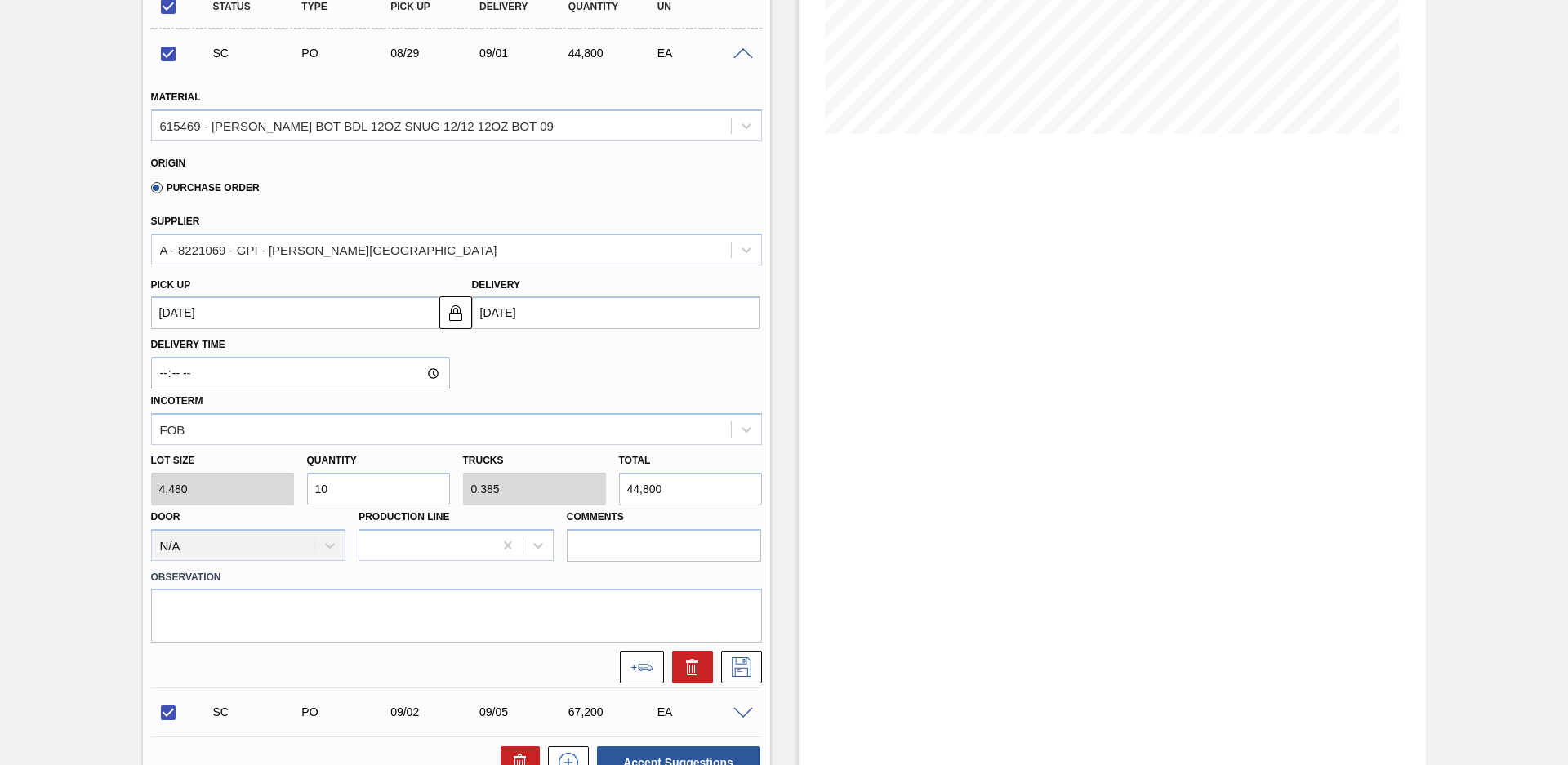
scroll to position [344, 0]
drag, startPoint x: 355, startPoint y: 491, endPoint x: 259, endPoint y: 492, distance: 96.0
click at [259, 492] on div "Lot size 4,480 Quantity 10 Trucks 0.385 Total 44,800 Door N/A Production Line C…" at bounding box center [457, 503] width 624 height 116
checkbox input "false"
type input "2"
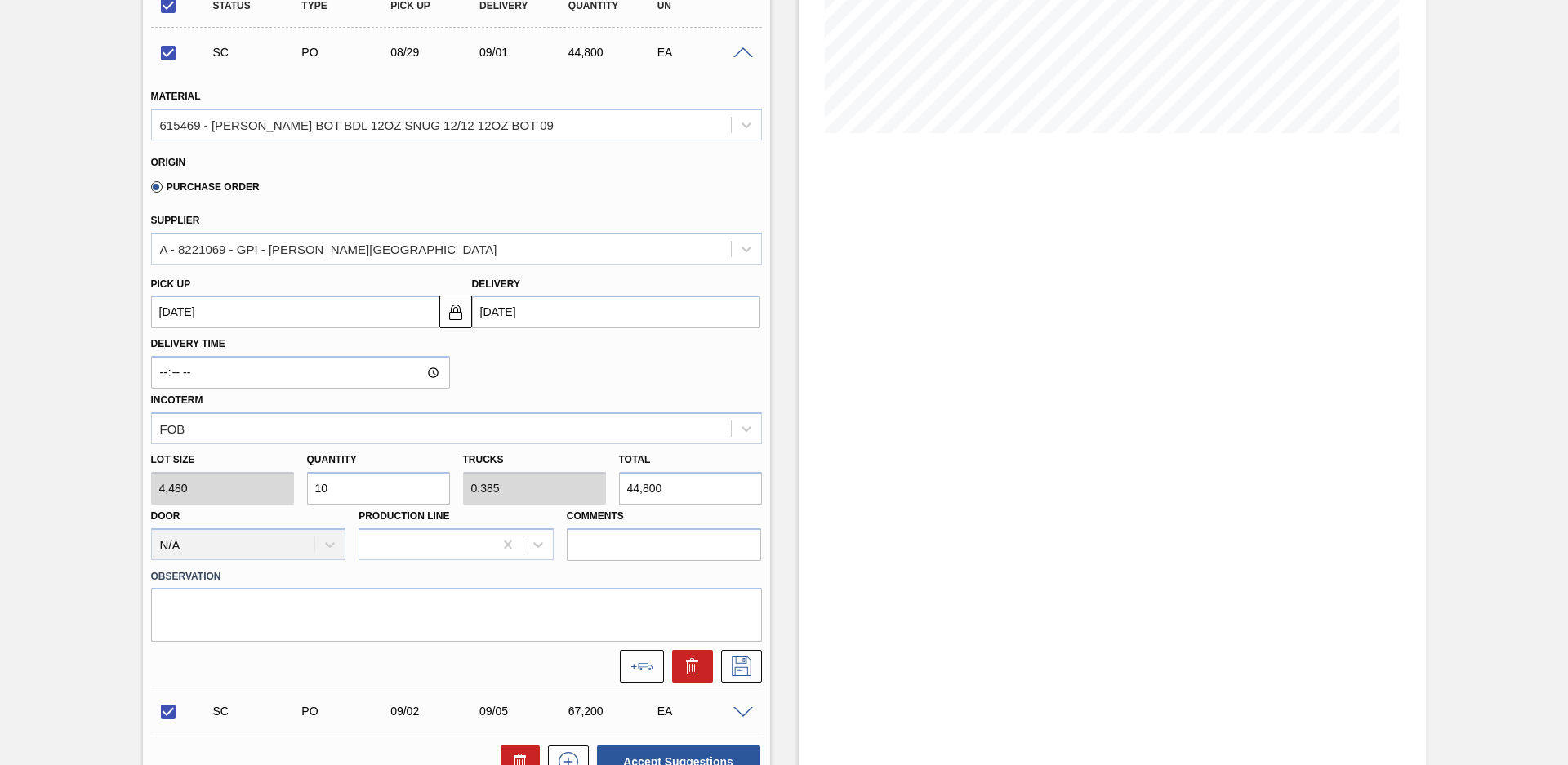
type input "0.077"
type input "8,960"
type input "26"
type input "1"
type input "116,480"
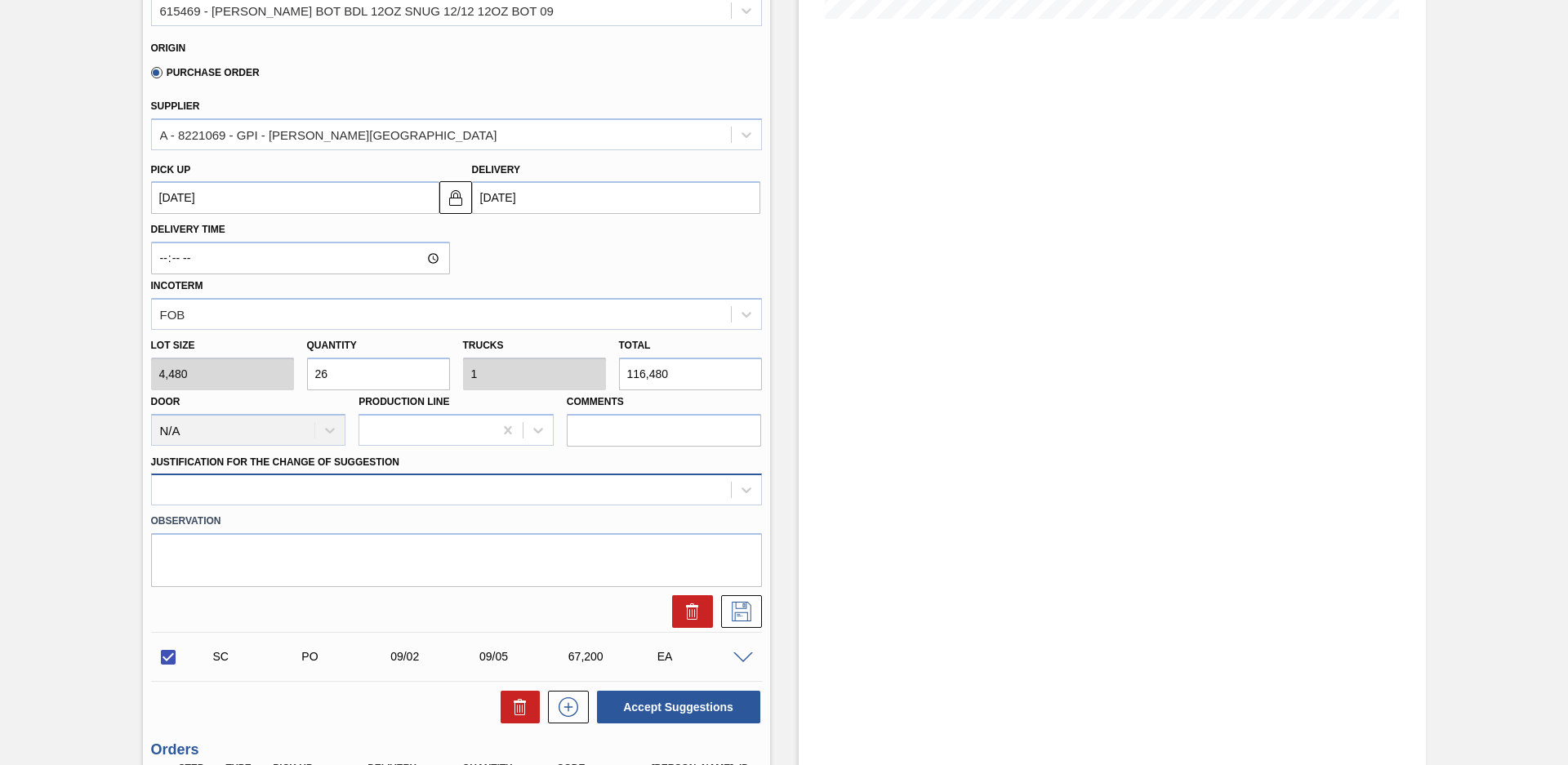
type input "26"
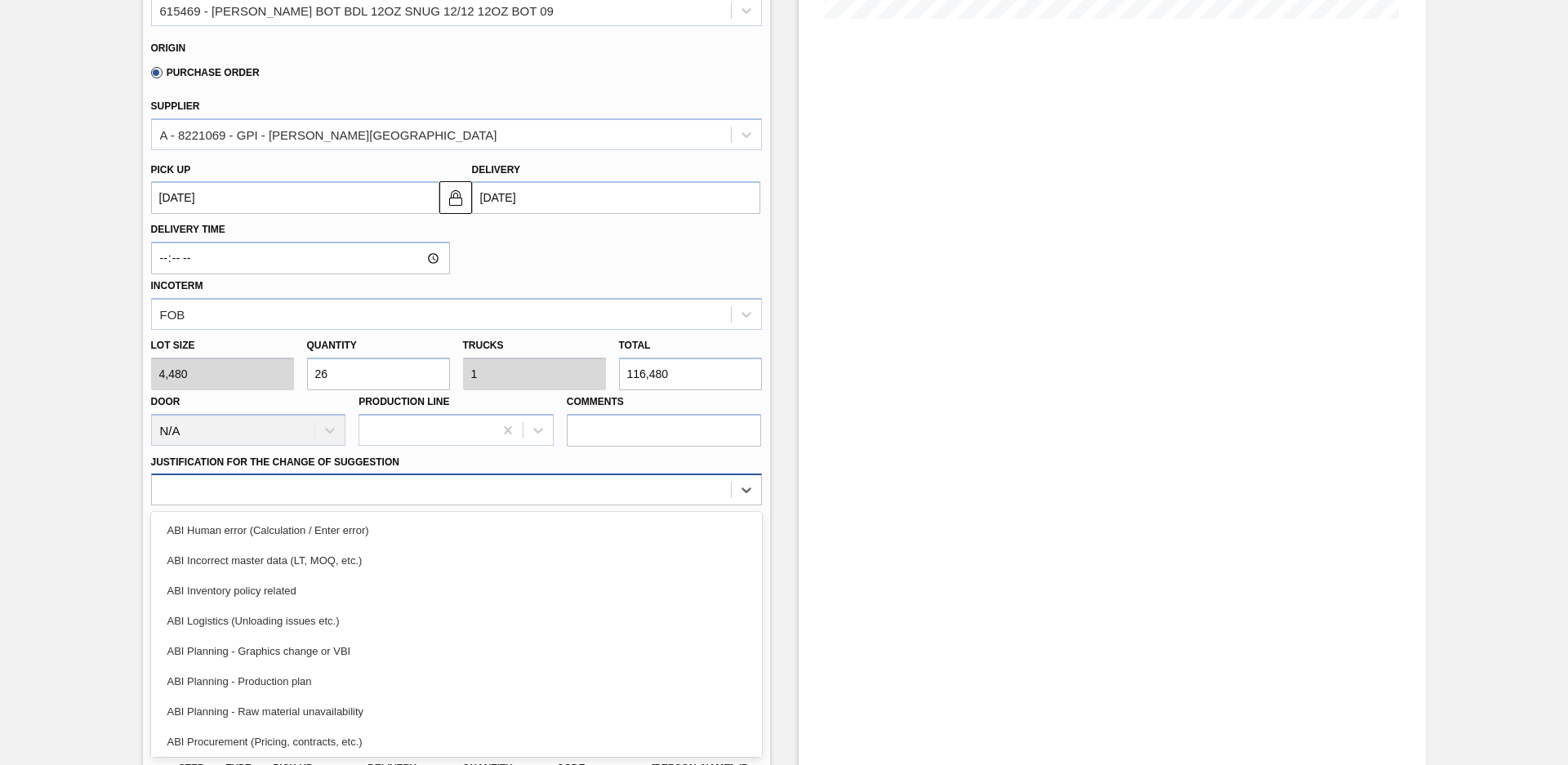
click at [368, 489] on div at bounding box center [441, 490] width 579 height 24
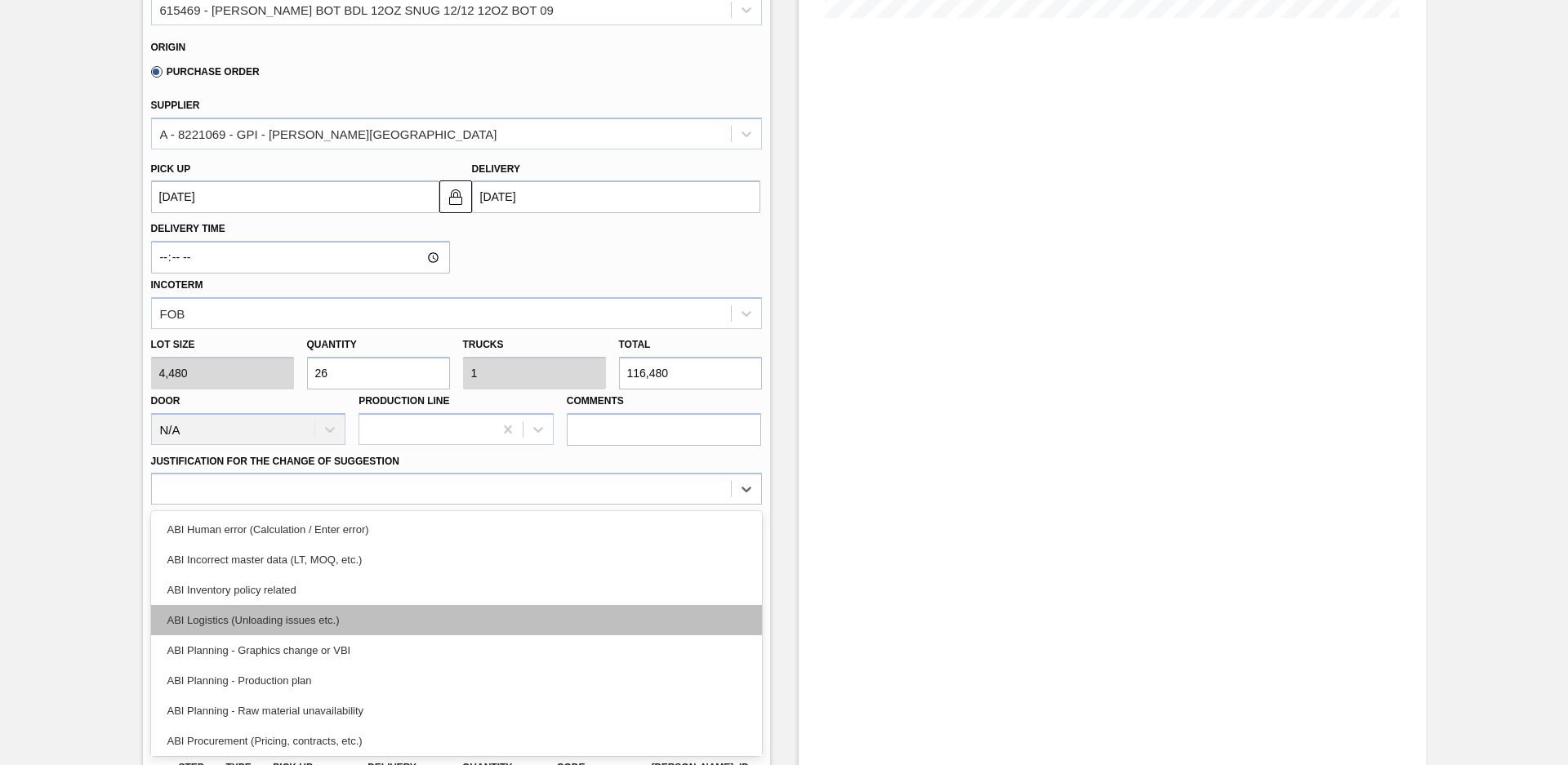
scroll to position [73, 0]
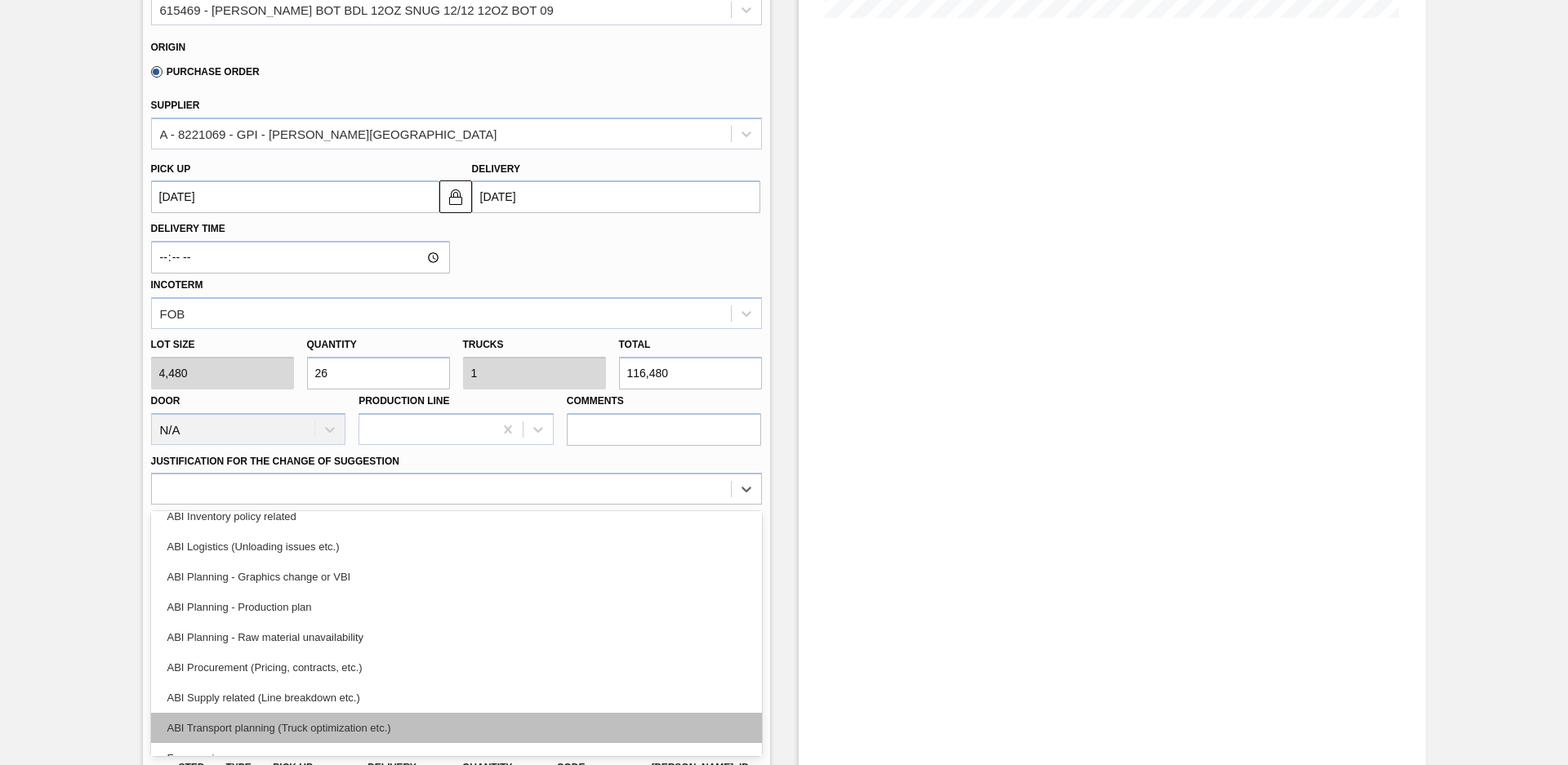
click at [355, 727] on div "ABI Transport planning (Truck optimization etc.)" at bounding box center [456, 728] width 610 height 31
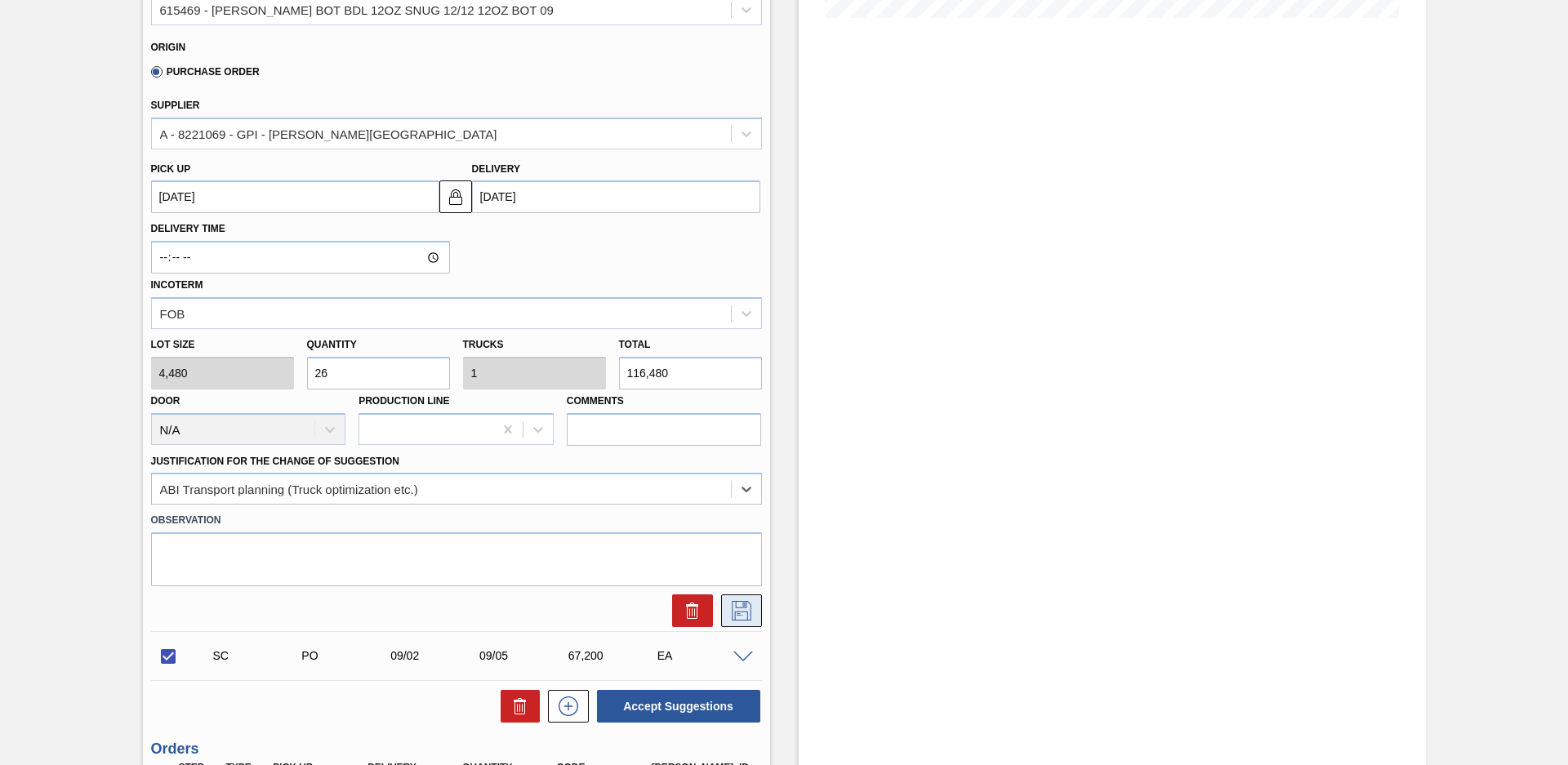
click at [739, 617] on icon at bounding box center [741, 610] width 26 height 20
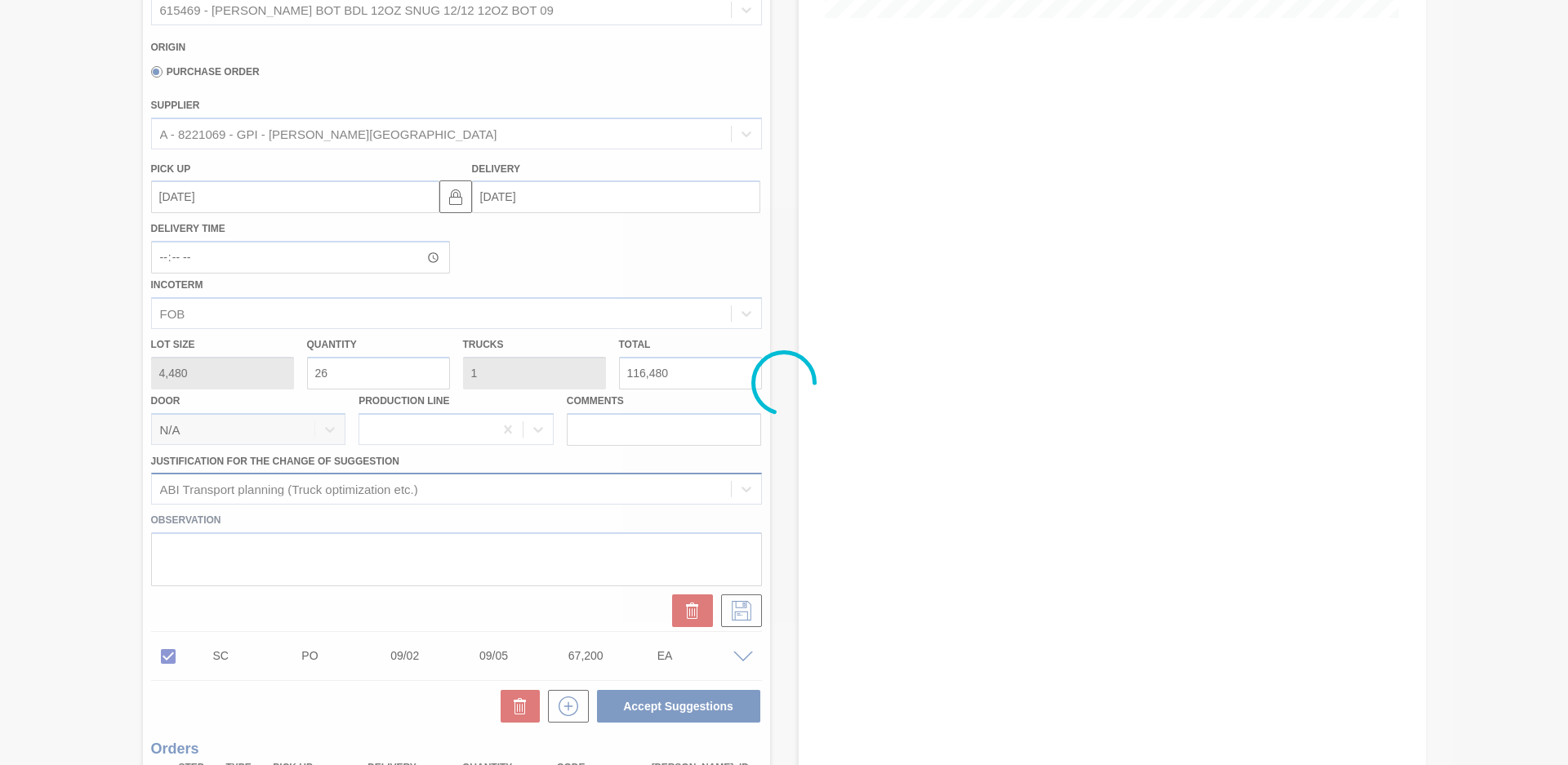
checkbox input "true"
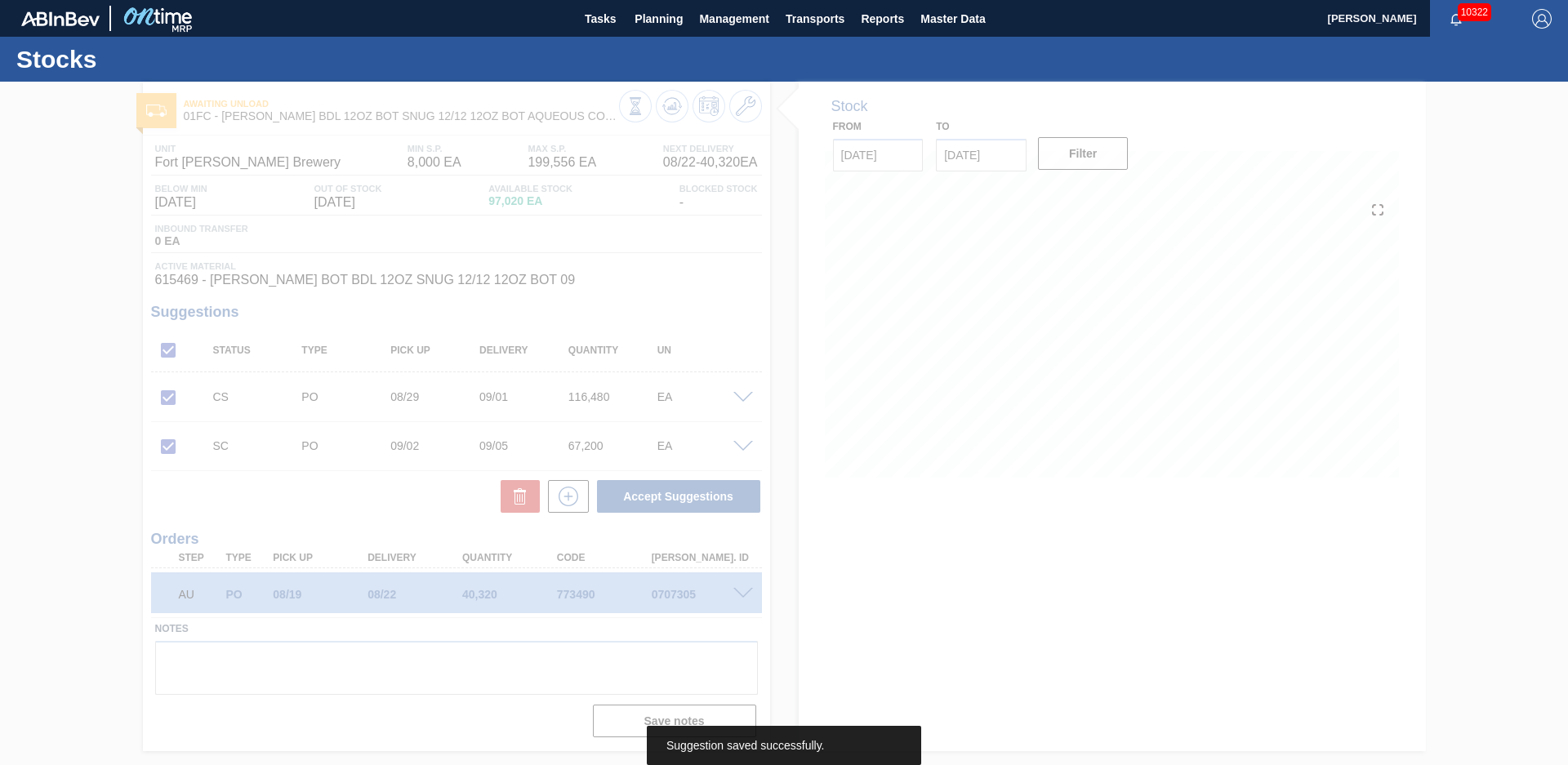
scroll to position [0, 0]
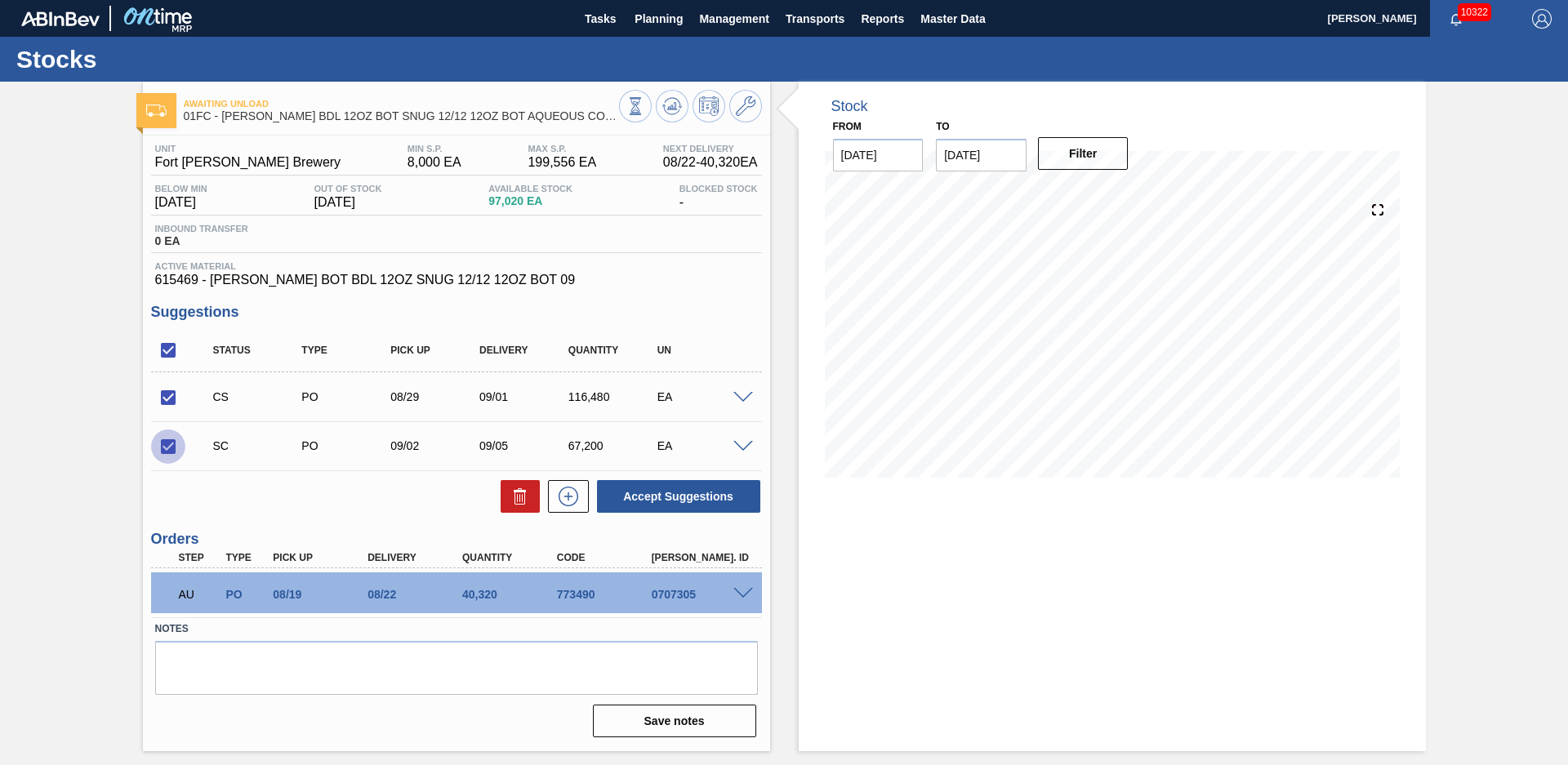
click at [178, 449] on input "checkbox" at bounding box center [168, 446] width 34 height 34
checkbox input "false"
click at [744, 395] on span at bounding box center [743, 398] width 20 height 12
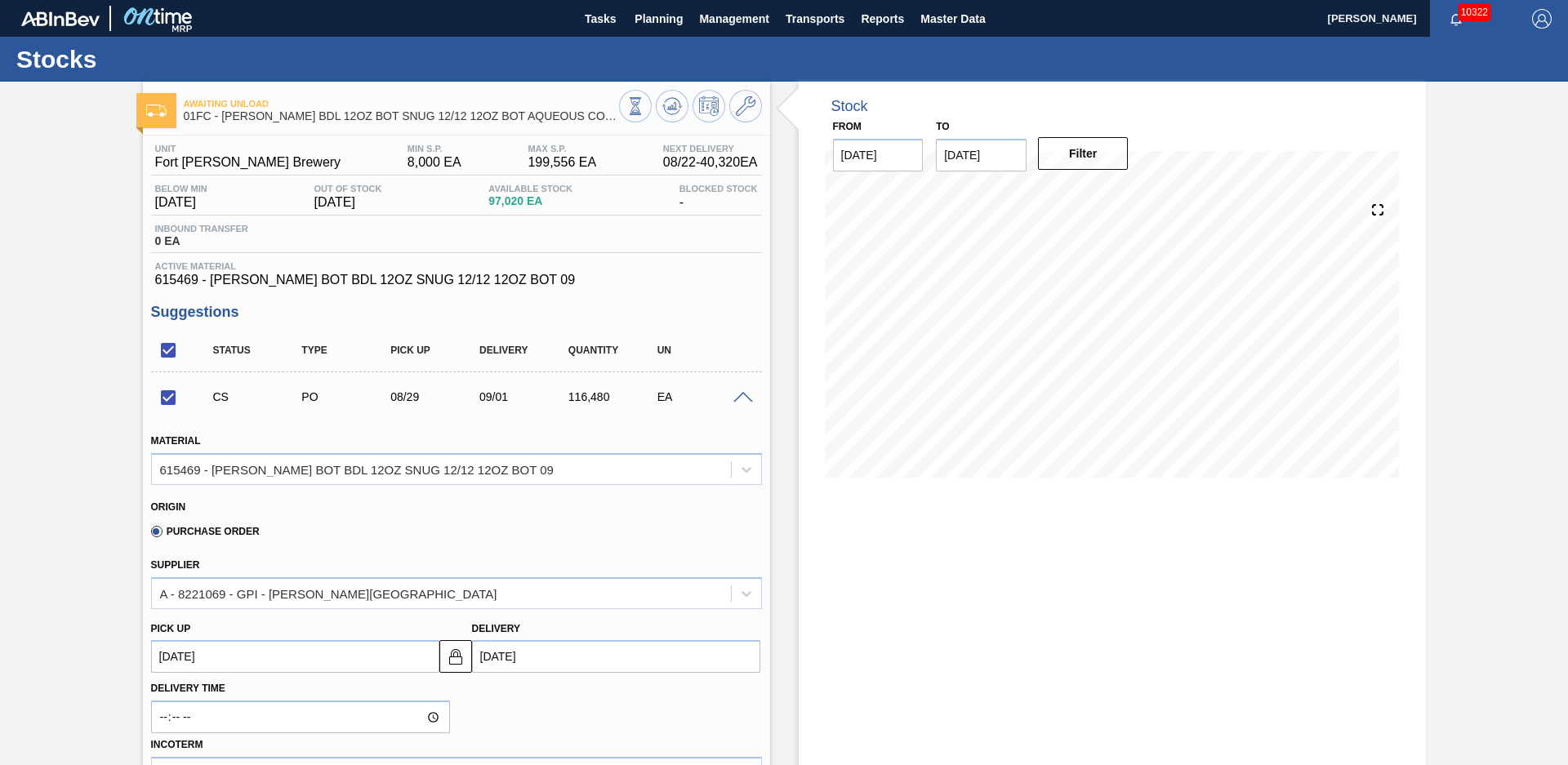
click at [741, 397] on span at bounding box center [743, 398] width 20 height 12
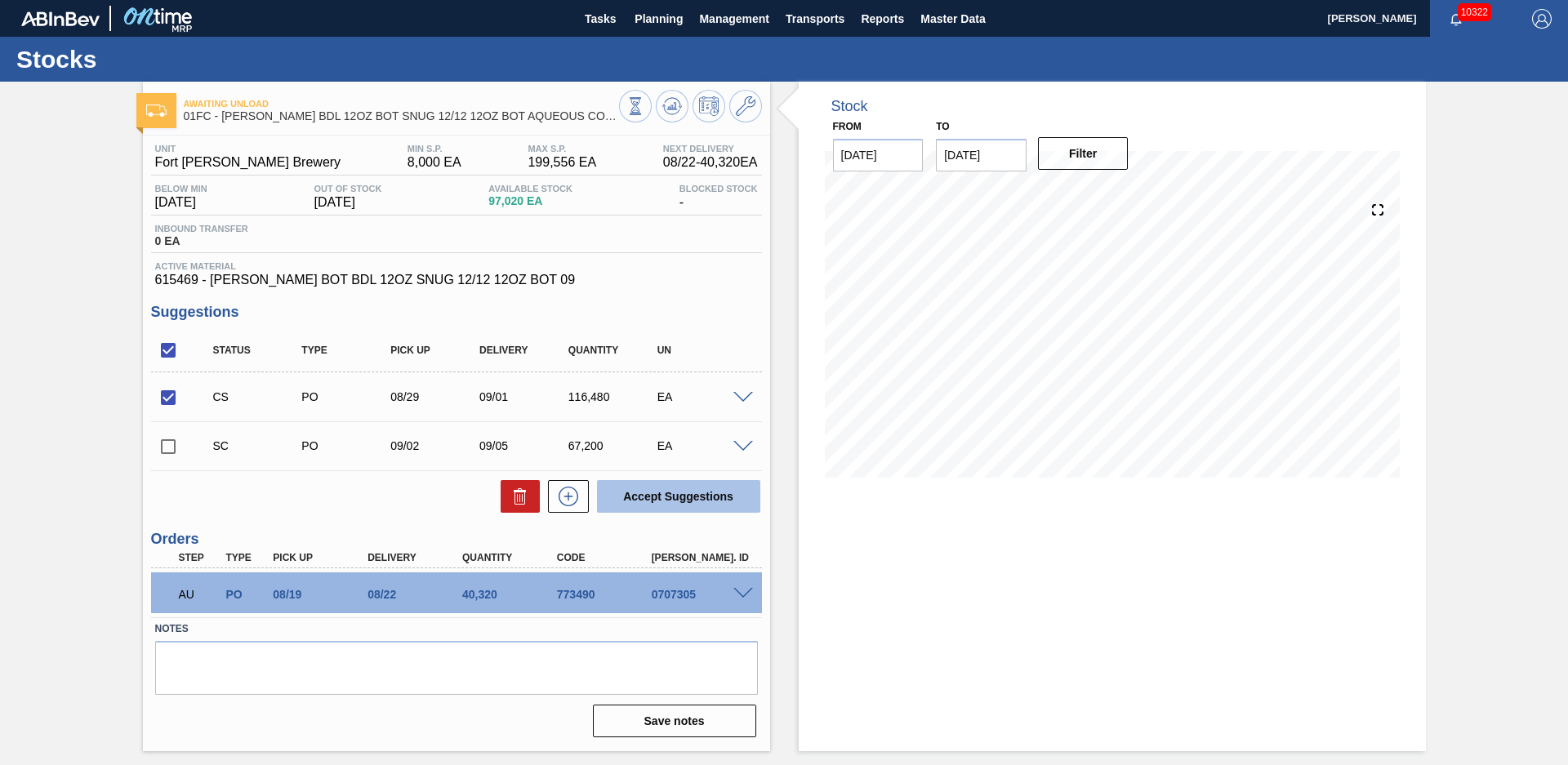
click at [678, 503] on button "Accept Suggestions" at bounding box center [678, 496] width 163 height 32
checkbox input "false"
click at [749, 396] on span at bounding box center [743, 398] width 20 height 12
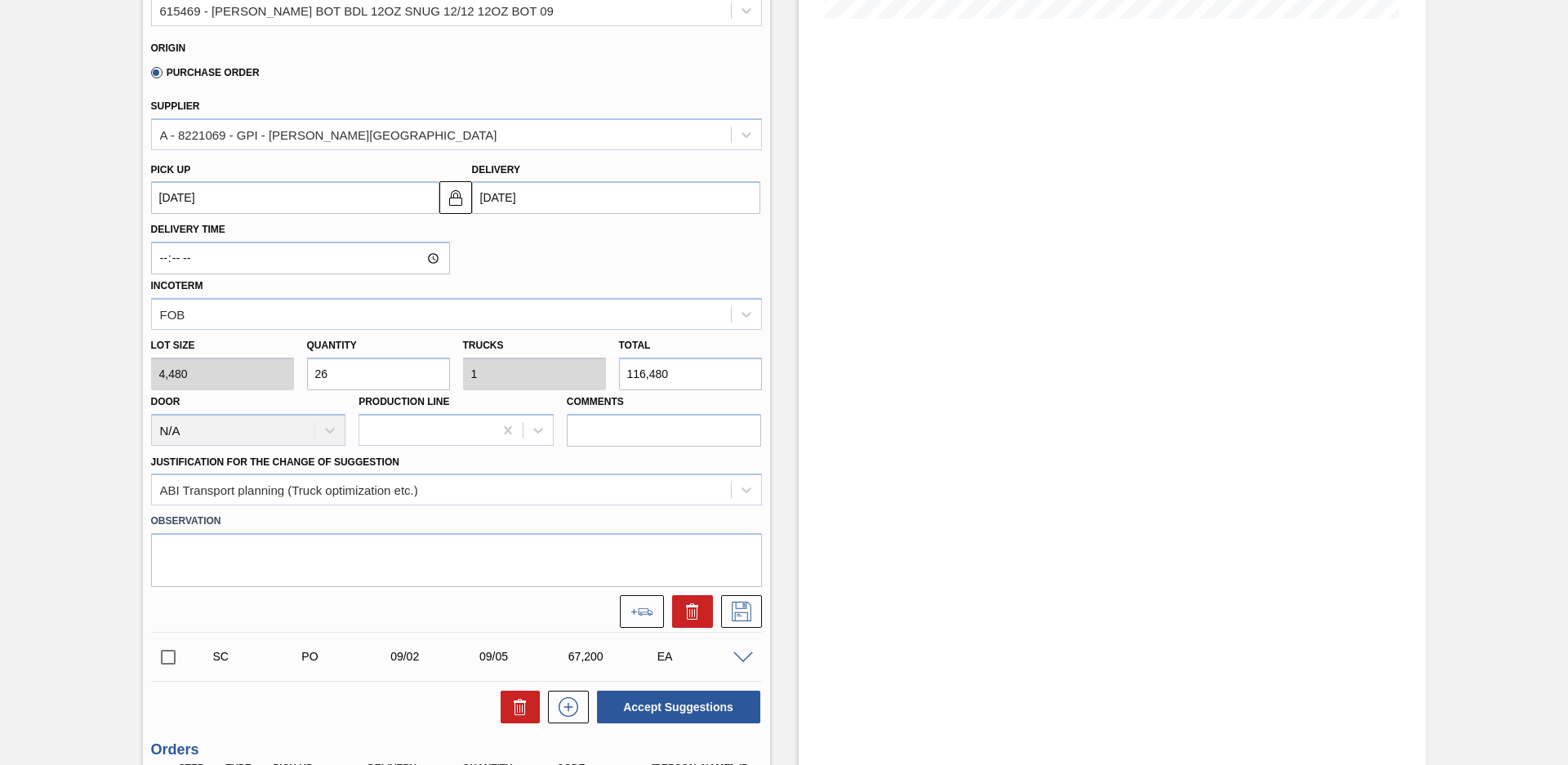
scroll to position [573, 0]
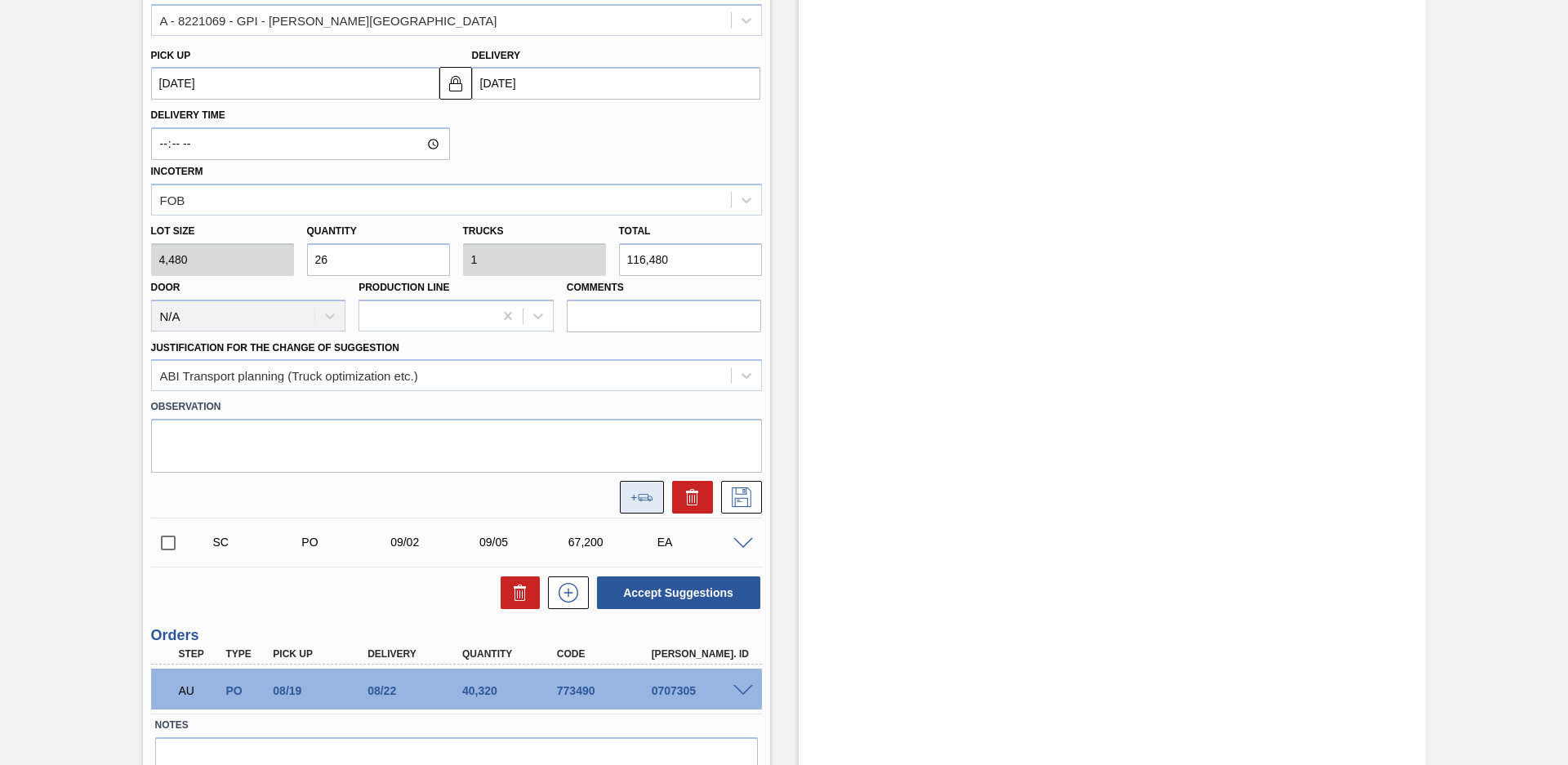
click at [634, 502] on button at bounding box center [642, 497] width 44 height 32
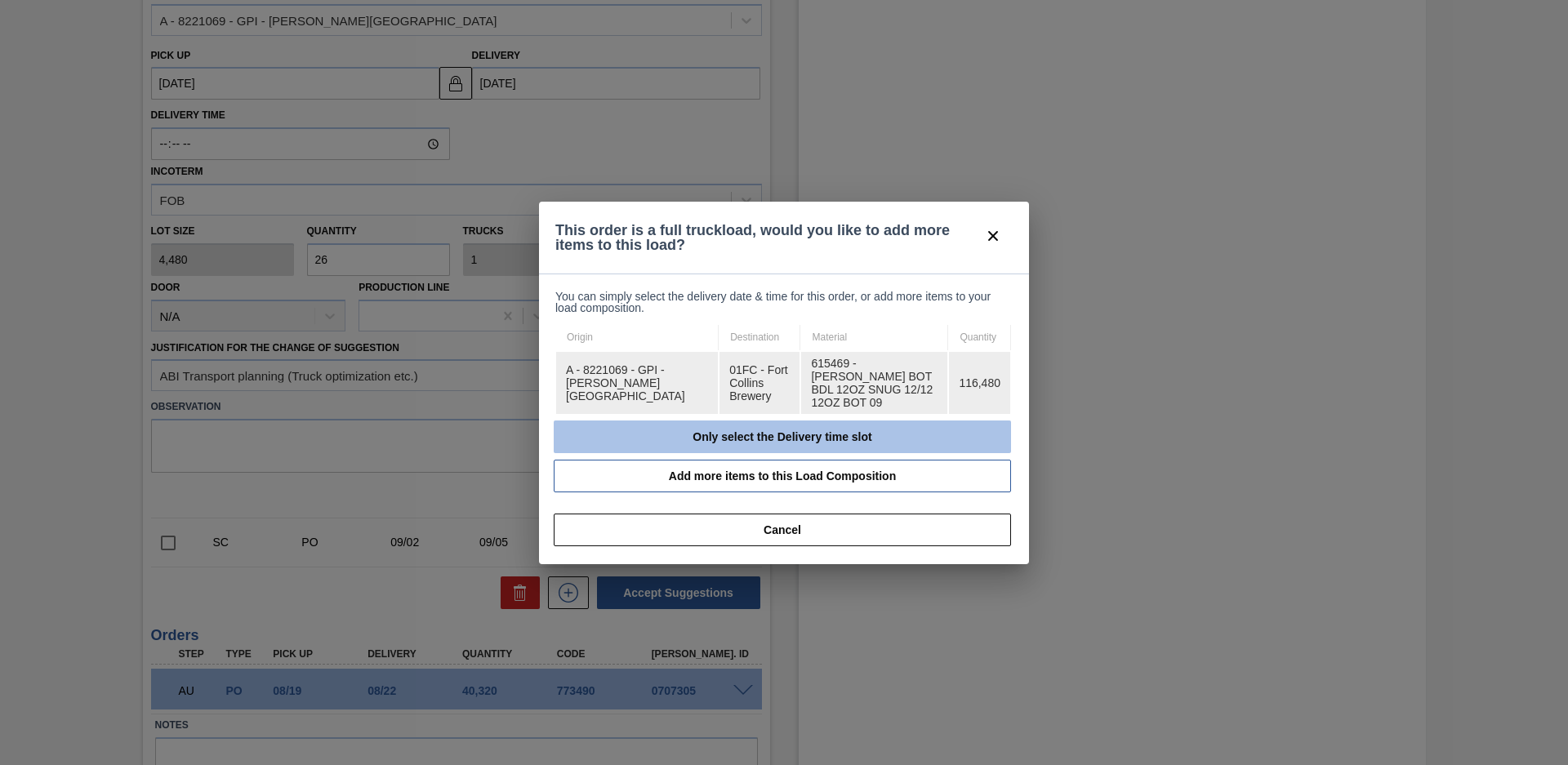
click at [621, 424] on button "Only select the Delivery time slot" at bounding box center [781, 437] width 457 height 32
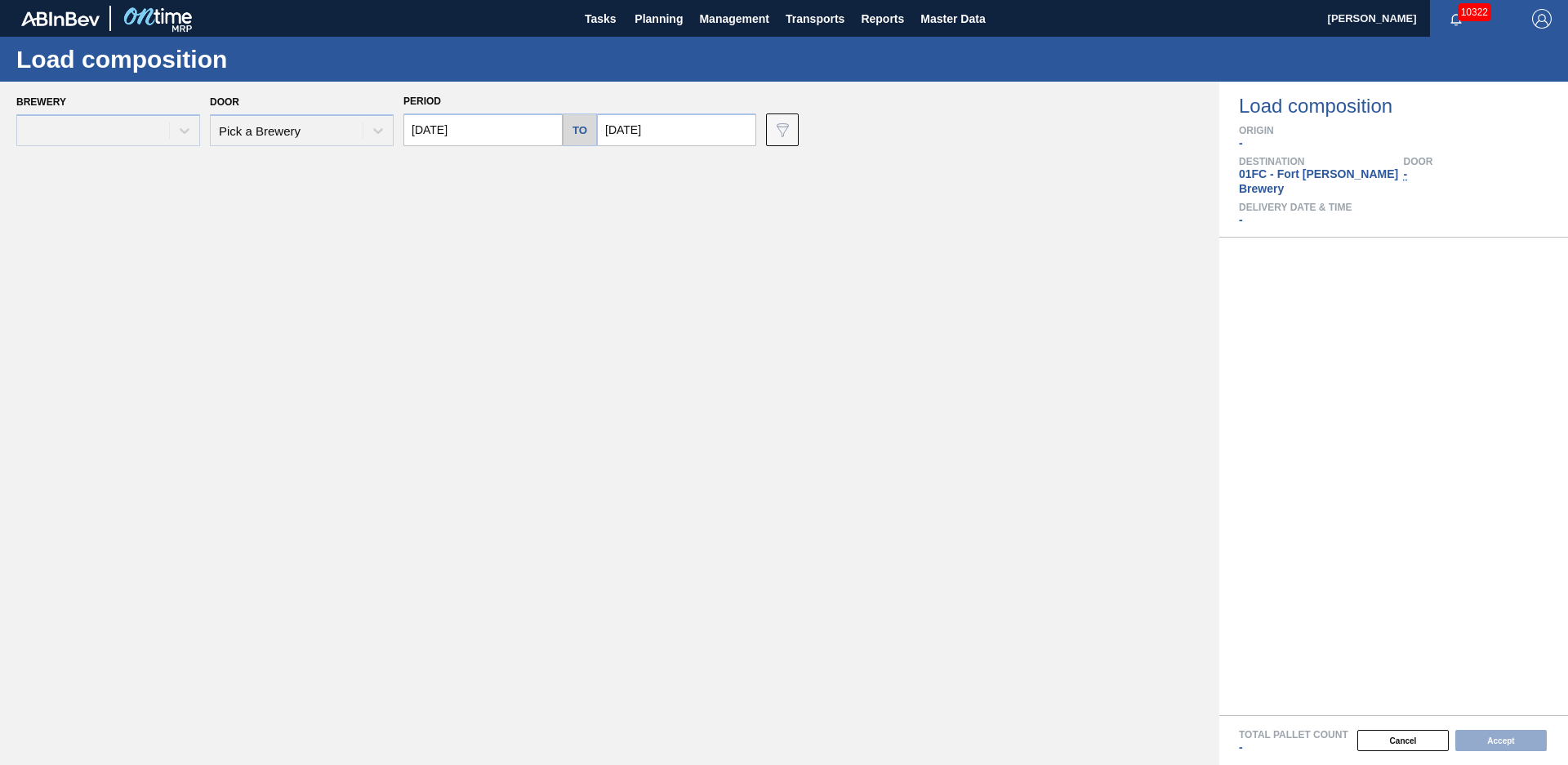
type input "[DATE]"
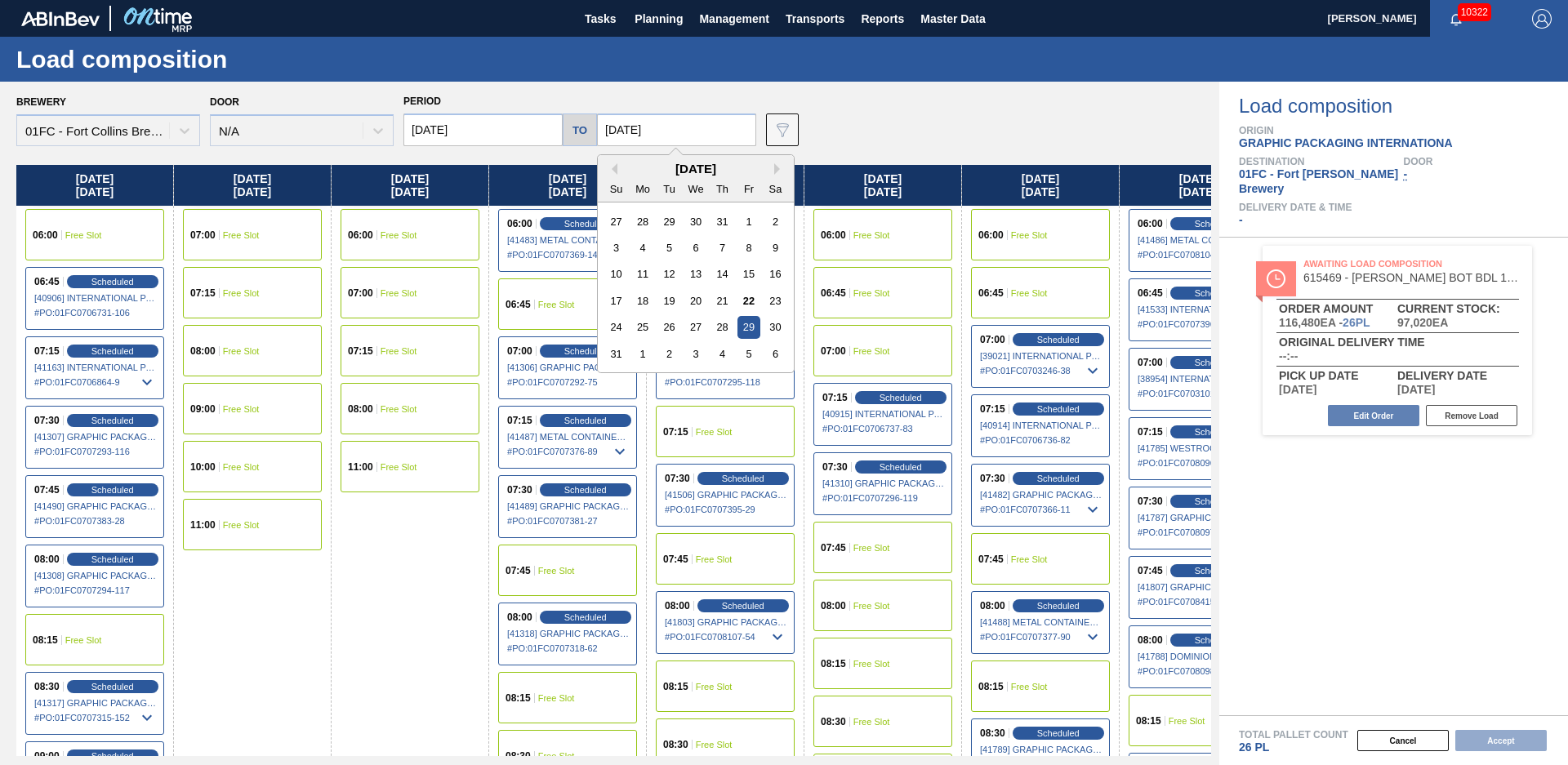
click at [689, 128] on input "[DATE]" at bounding box center [676, 130] width 159 height 32
click at [667, 355] on div "2" at bounding box center [669, 354] width 22 height 22
type input "[DATE]"
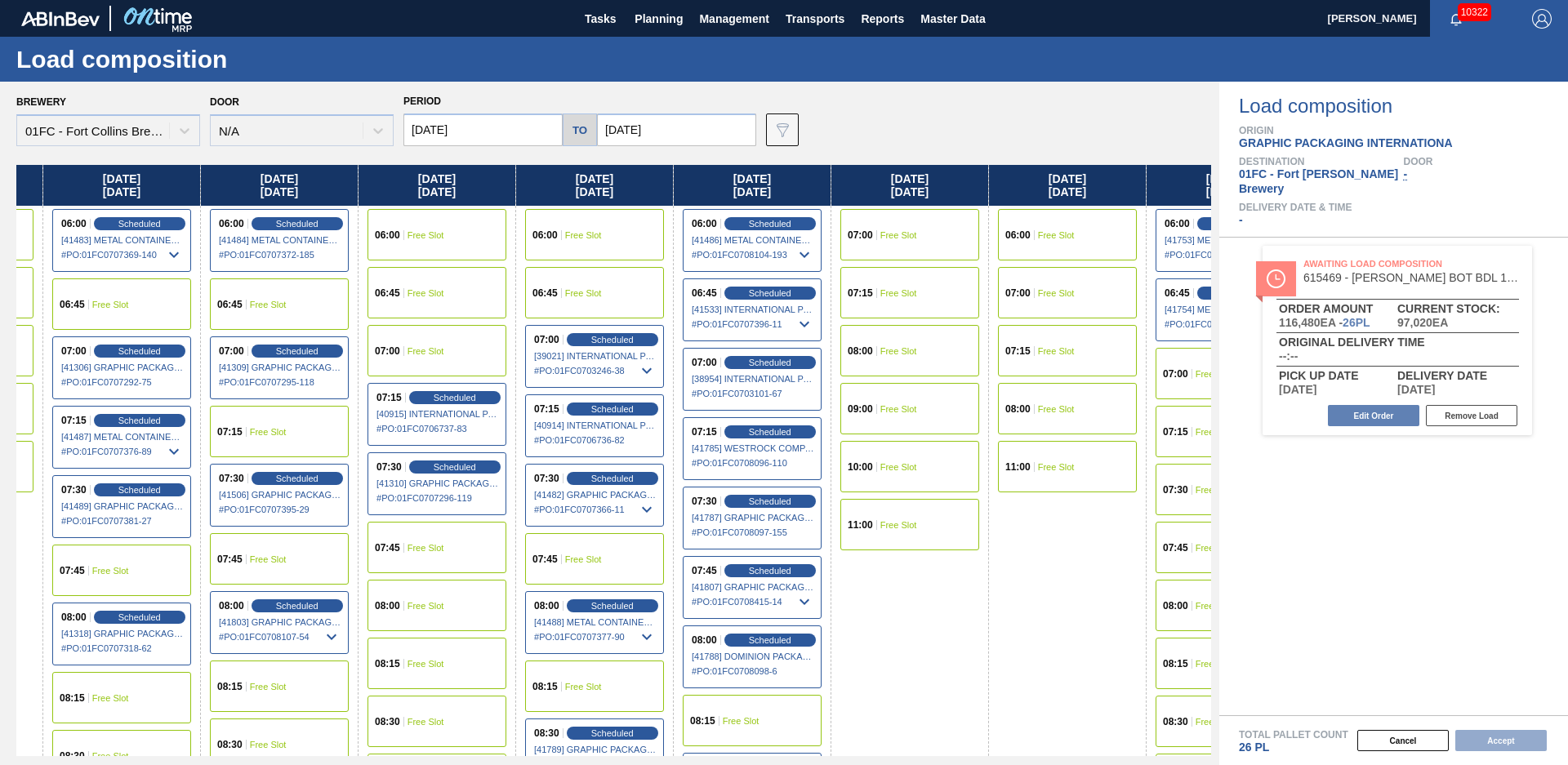
scroll to position [0, 696]
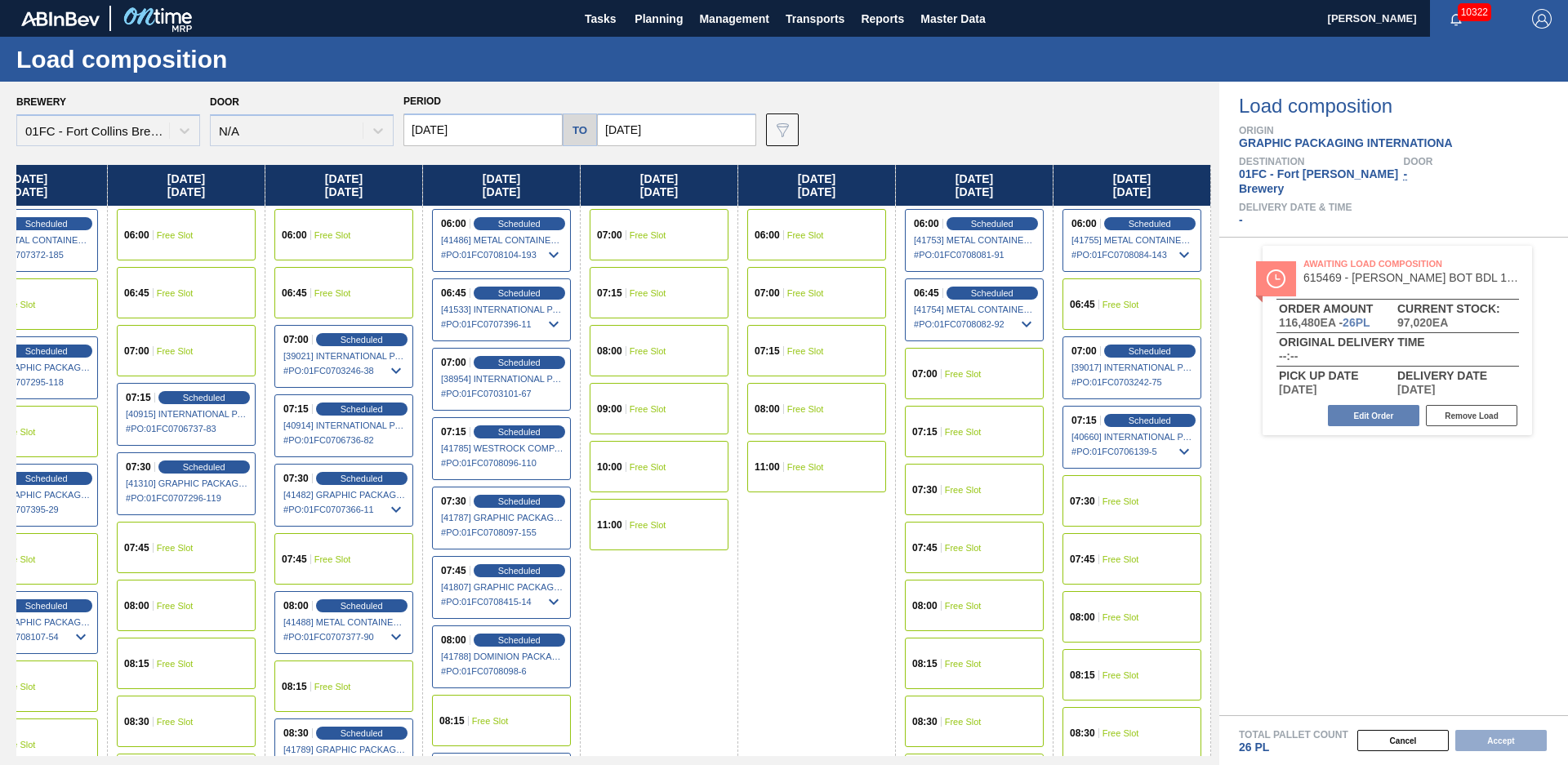
drag, startPoint x: 400, startPoint y: 581, endPoint x: 1104, endPoint y: 539, distance: 705.3
click at [1117, 608] on div "08:00 Free Slot" at bounding box center [1132, 617] width 139 height 52
click at [1506, 738] on button "Accept" at bounding box center [1501, 740] width 92 height 21
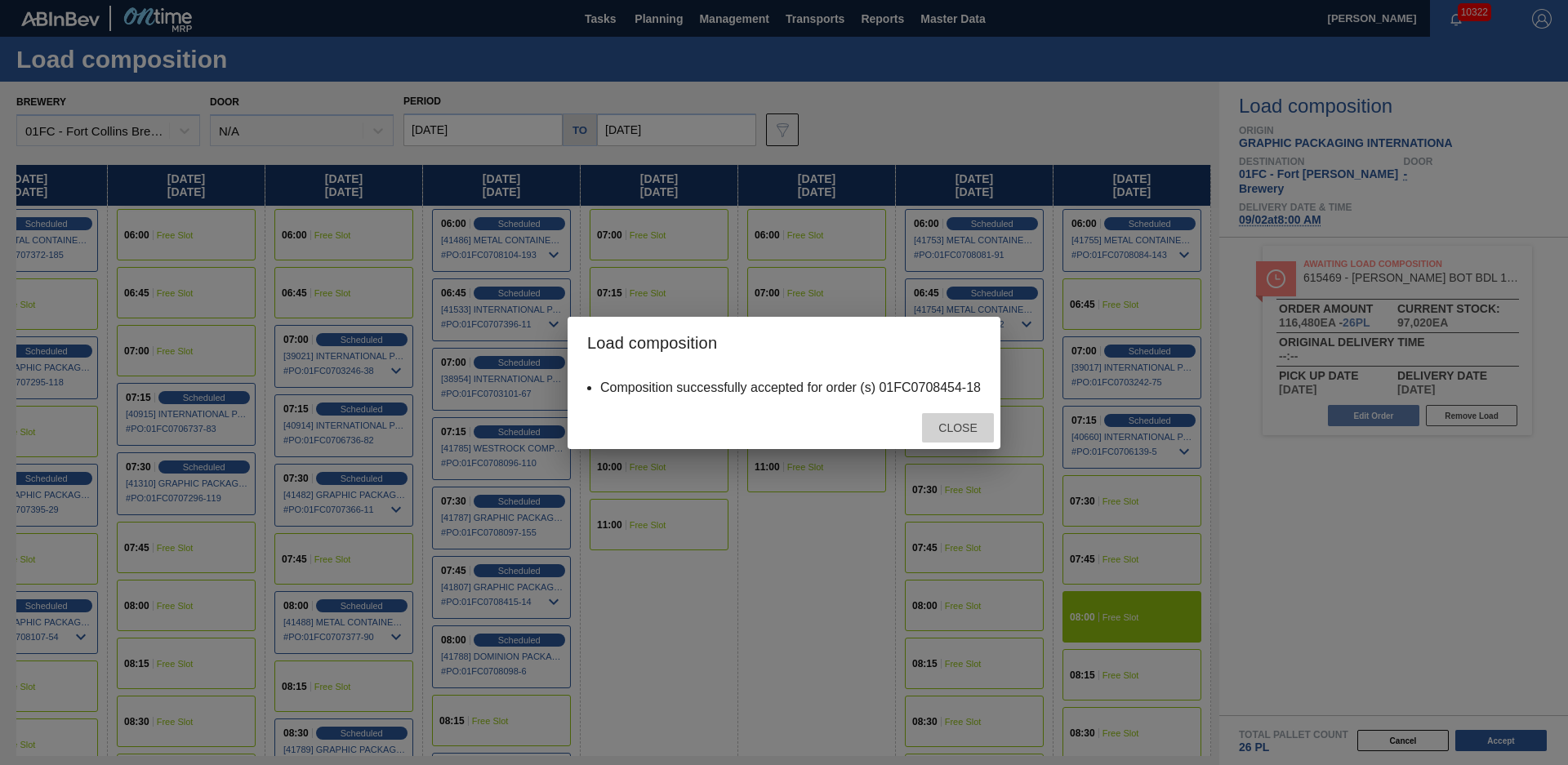
click at [956, 435] on div "Close" at bounding box center [958, 428] width 72 height 31
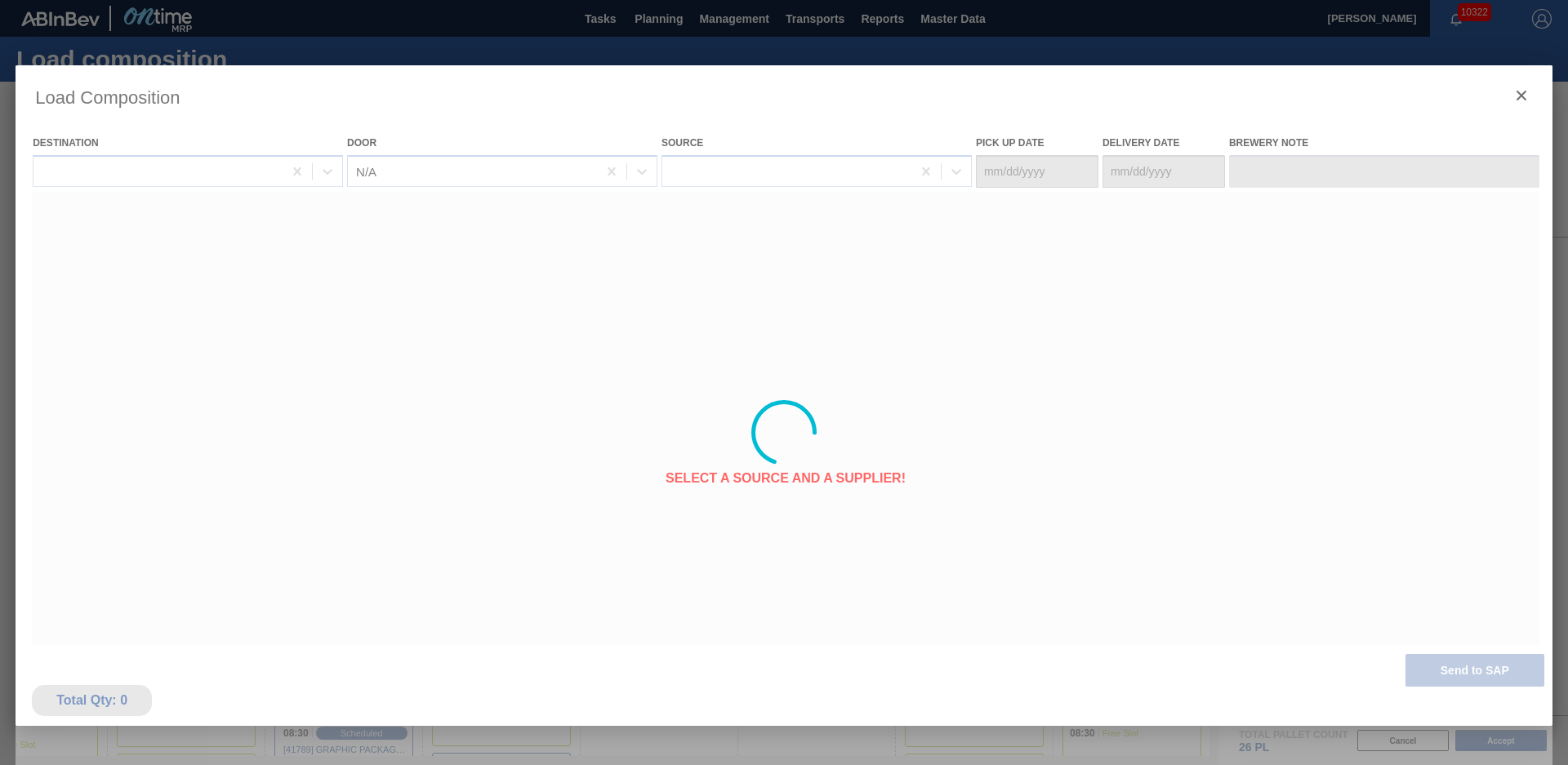
type Date "[DATE]"
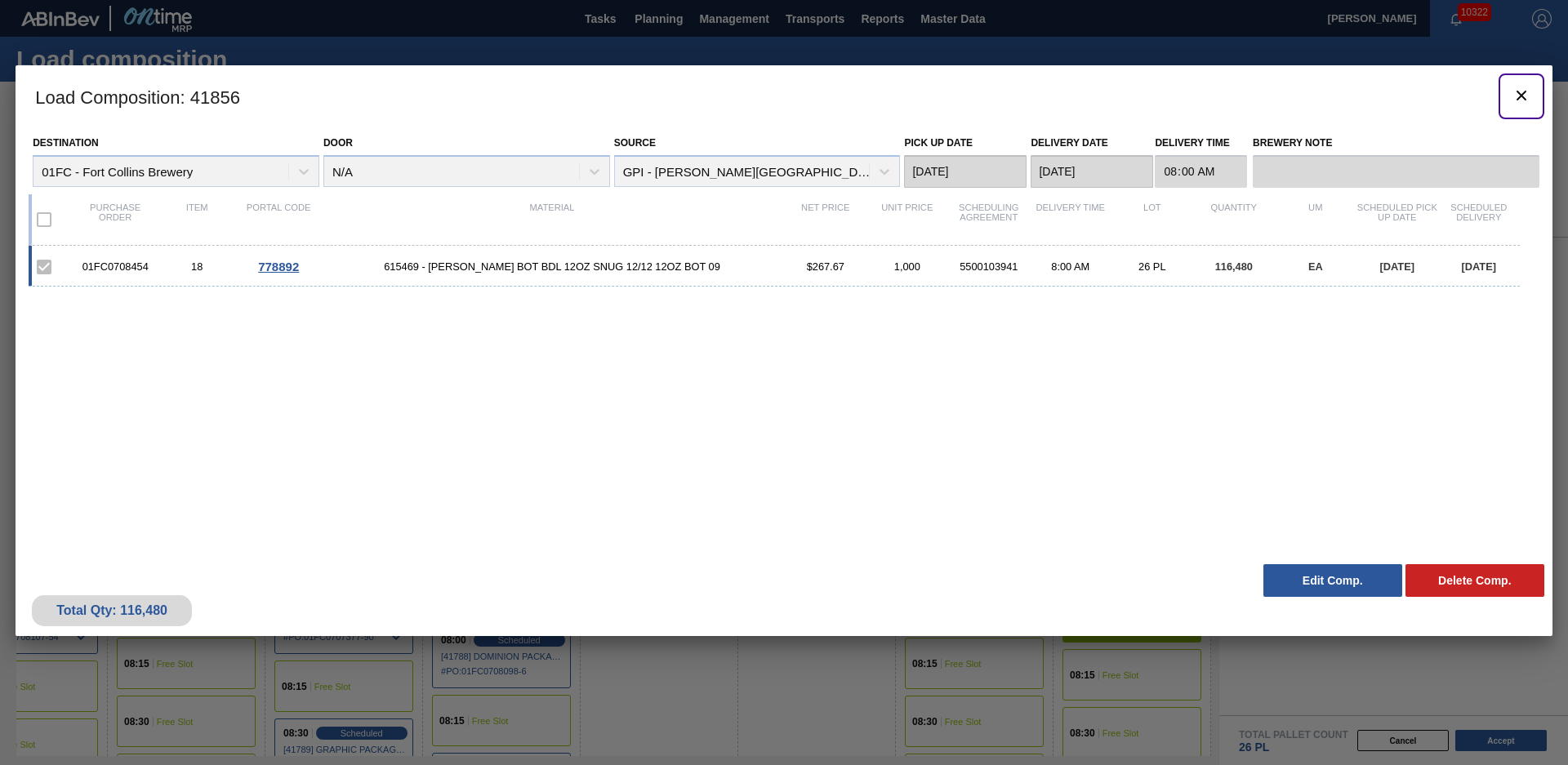
click at [1516, 96] on icon "botão de ícone" at bounding box center [1521, 95] width 20 height 20
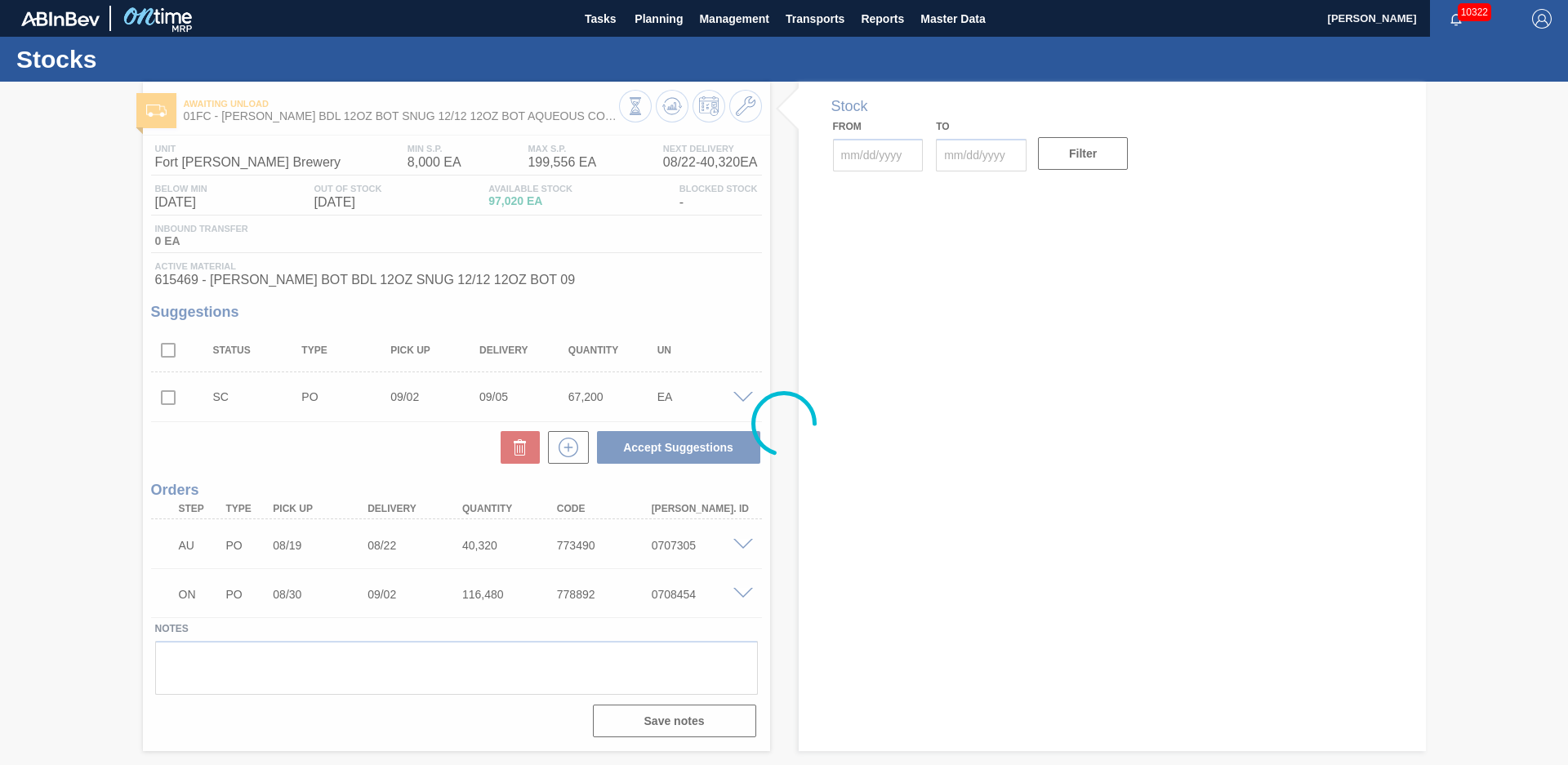
type input "[DATE]"
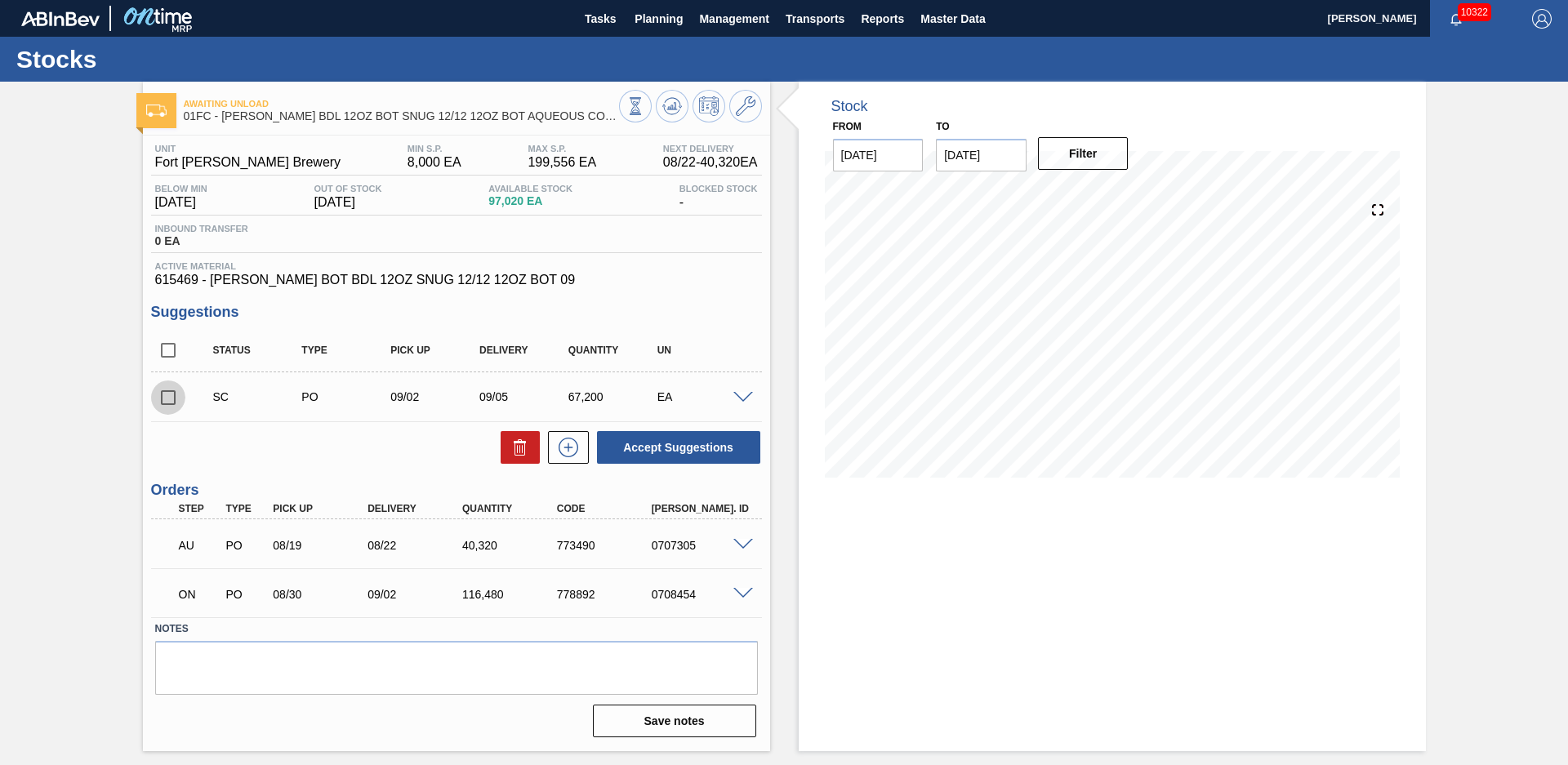
click at [171, 398] on input "checkbox" at bounding box center [168, 398] width 34 height 34
click at [0, 0] on icon at bounding box center [0, 0] width 0 height 0
checkbox input "false"
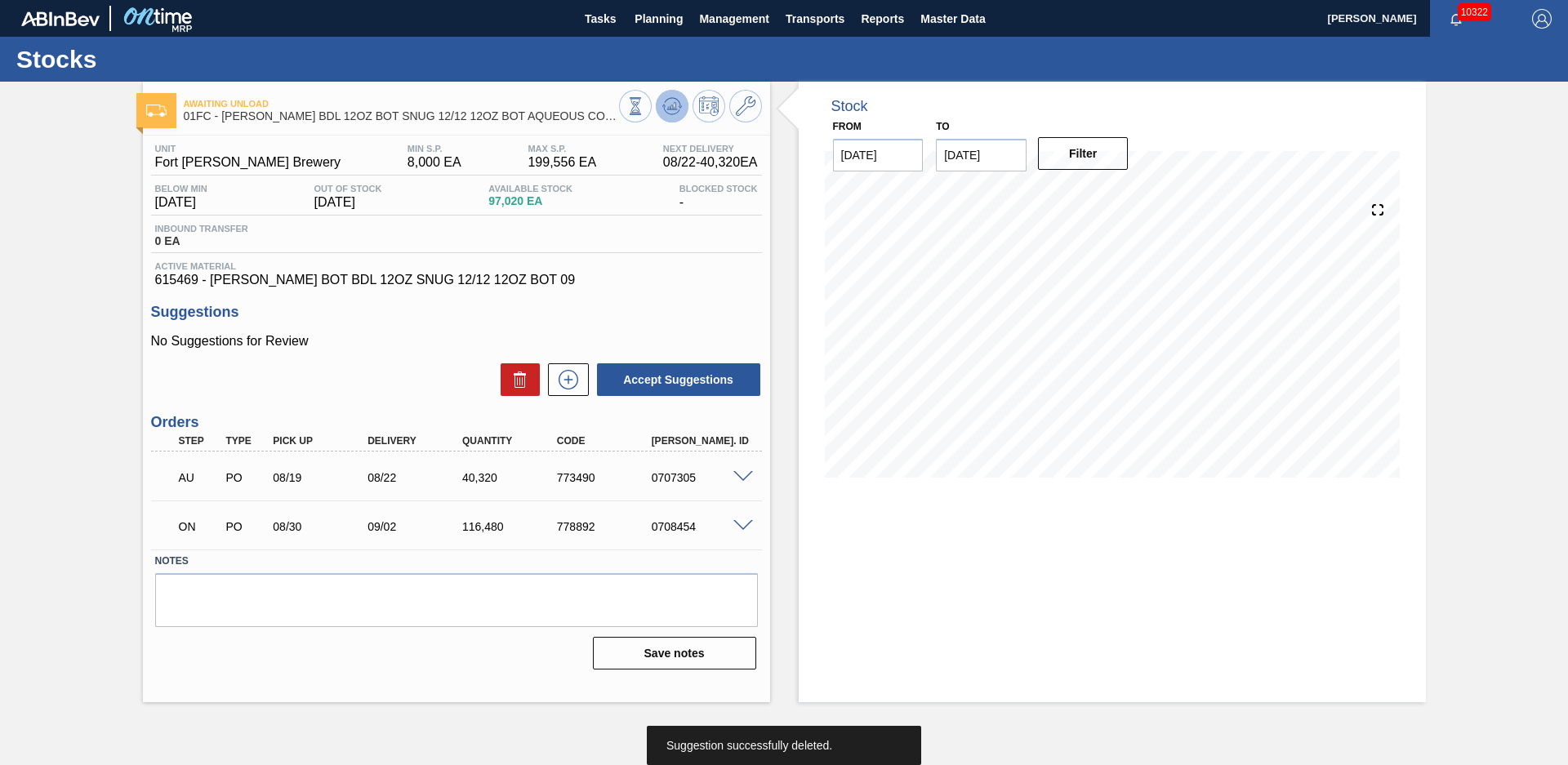
click at [670, 109] on icon at bounding box center [671, 106] width 10 height 8
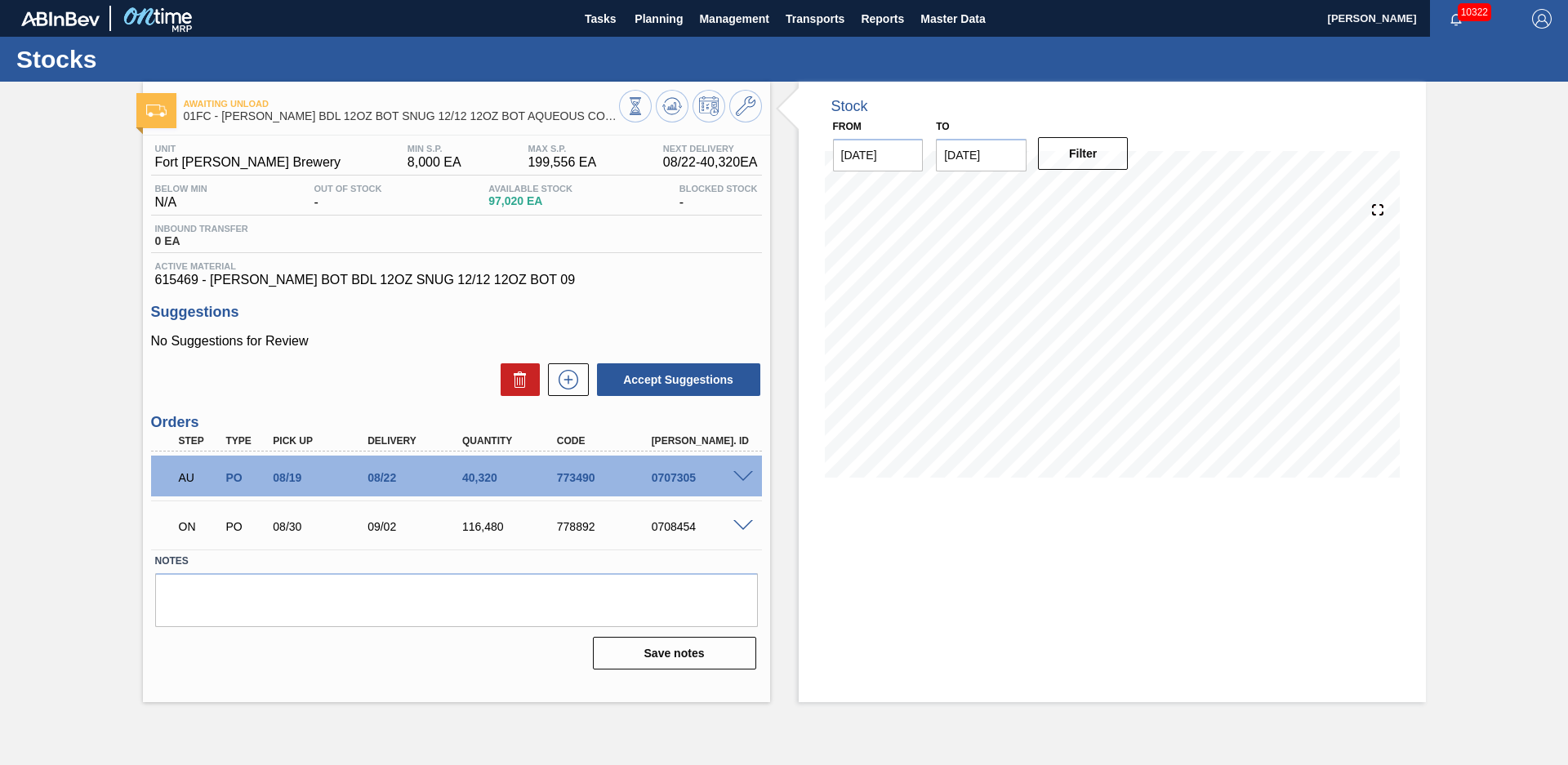
click at [56, 251] on div "Awaiting Unload 01FC - [PERSON_NAME] BDL 12OZ BOT SNUG 12/12 12OZ BOT AQUEOUS C…" at bounding box center [784, 392] width 1568 height 621
click at [740, 472] on span at bounding box center [743, 477] width 20 height 12
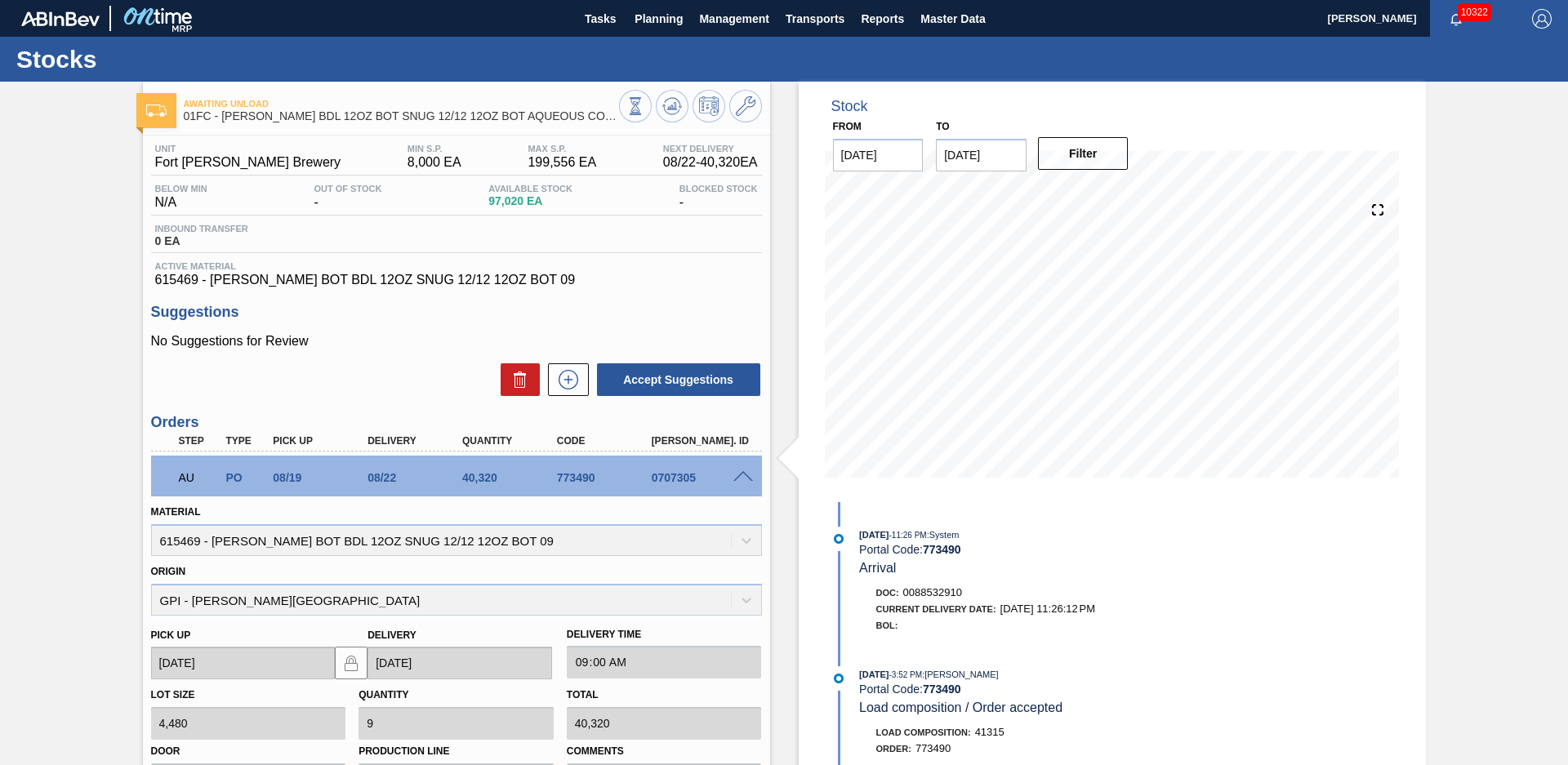
click at [740, 472] on span at bounding box center [743, 477] width 20 height 12
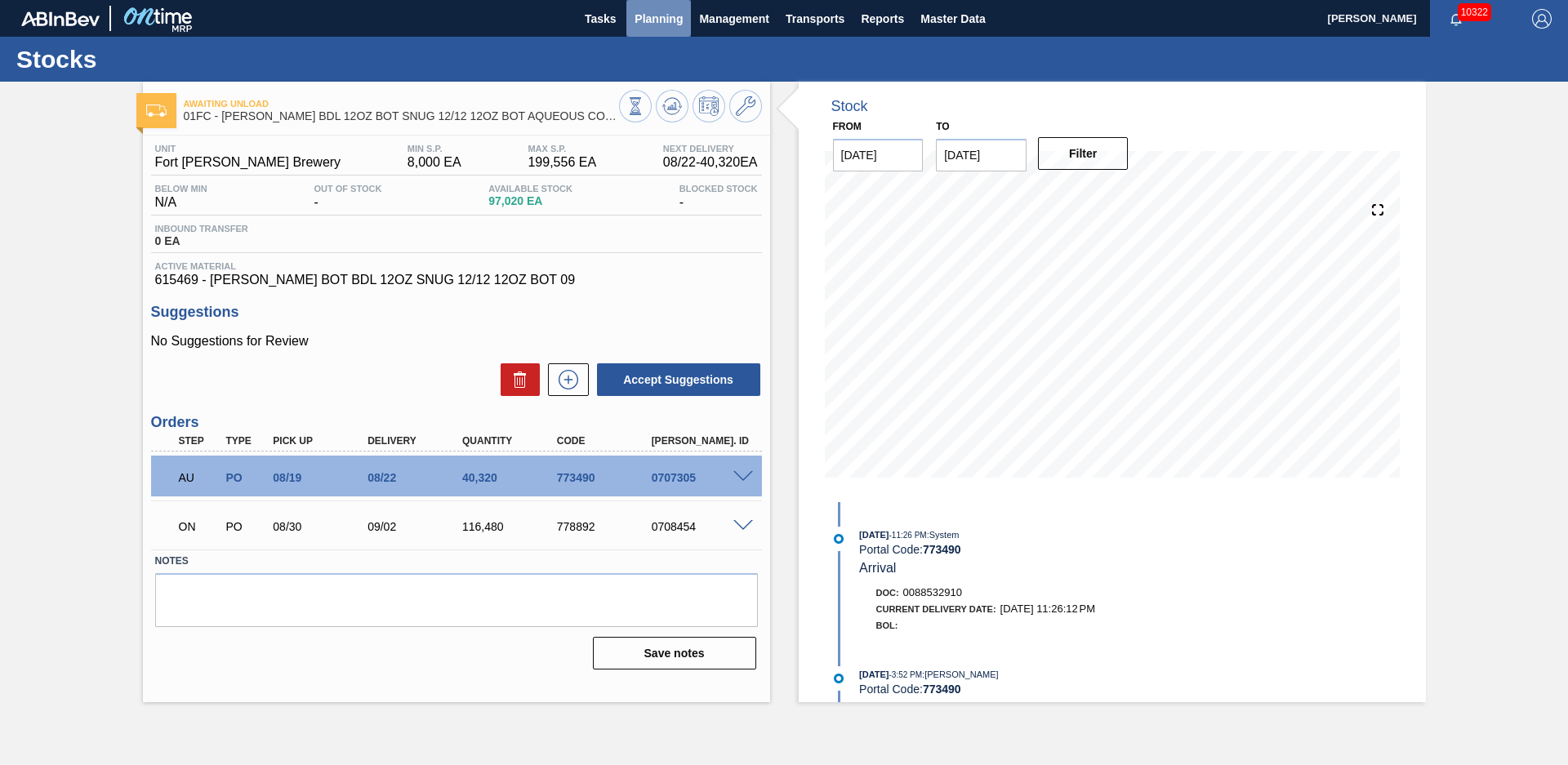
click at [670, 18] on span "Planning" at bounding box center [658, 18] width 49 height 20
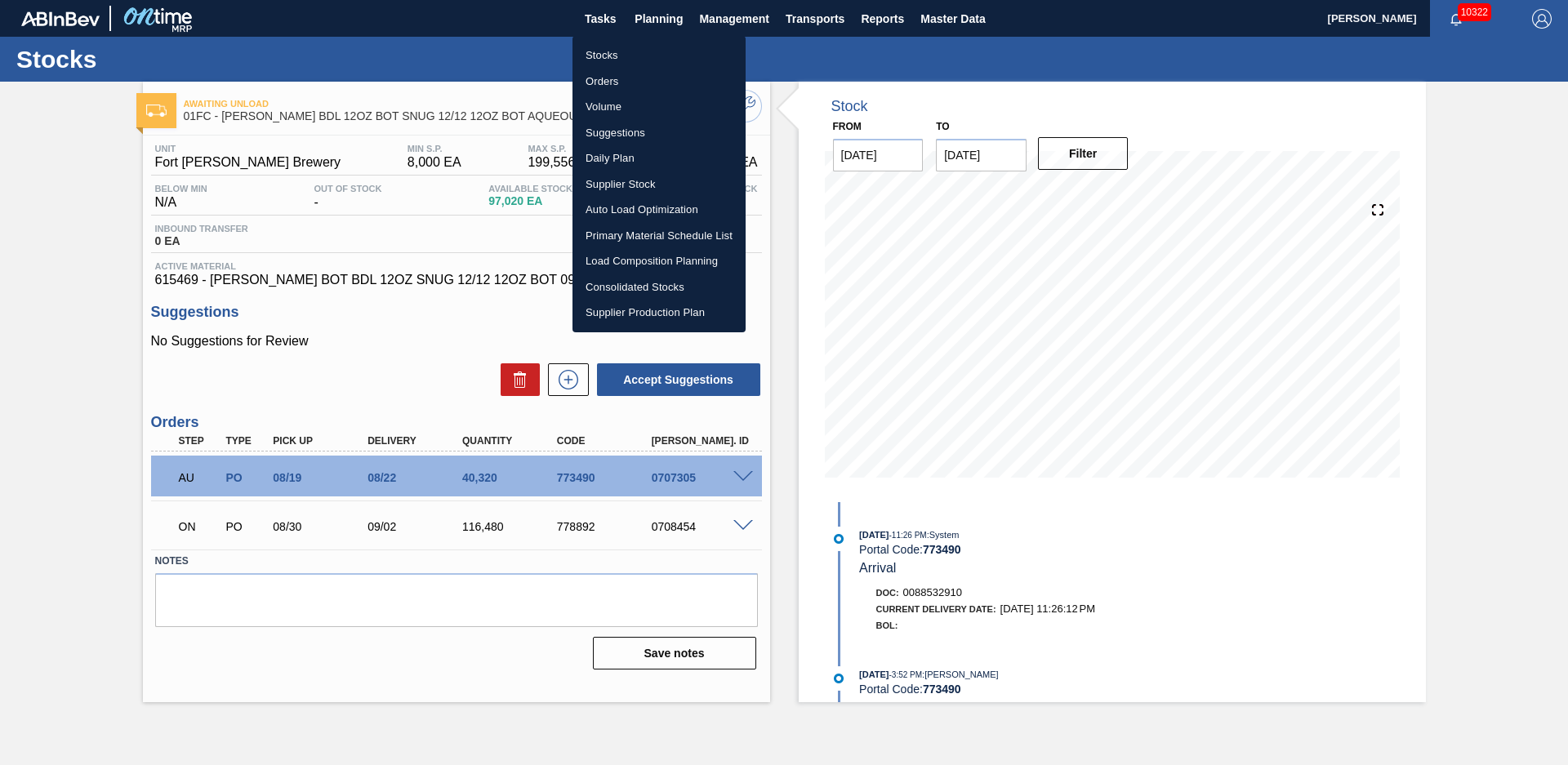
click at [652, 43] on li "Stocks" at bounding box center [658, 55] width 173 height 26
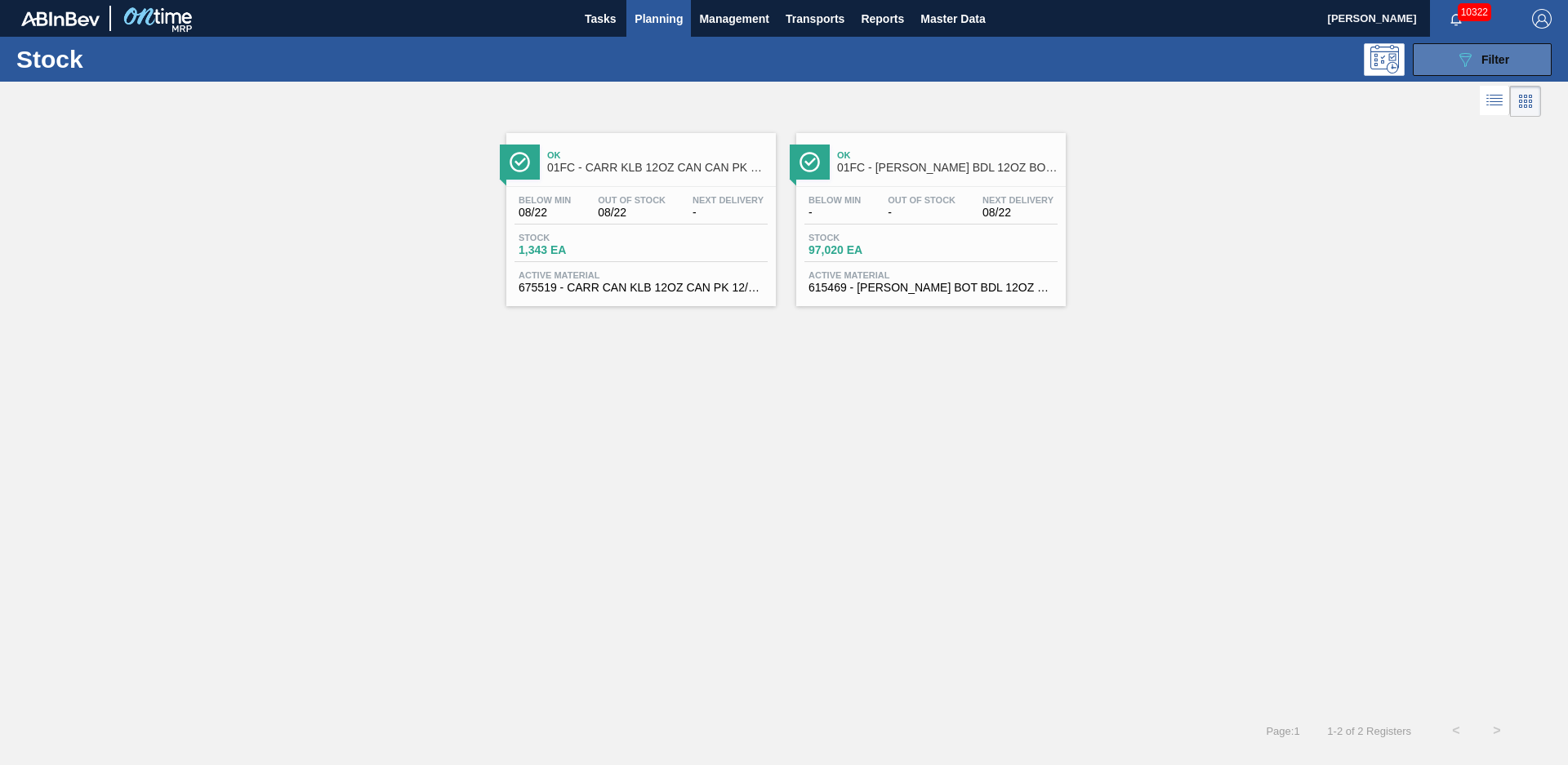
click at [1484, 60] on span "Filter" at bounding box center [1495, 60] width 28 height 13
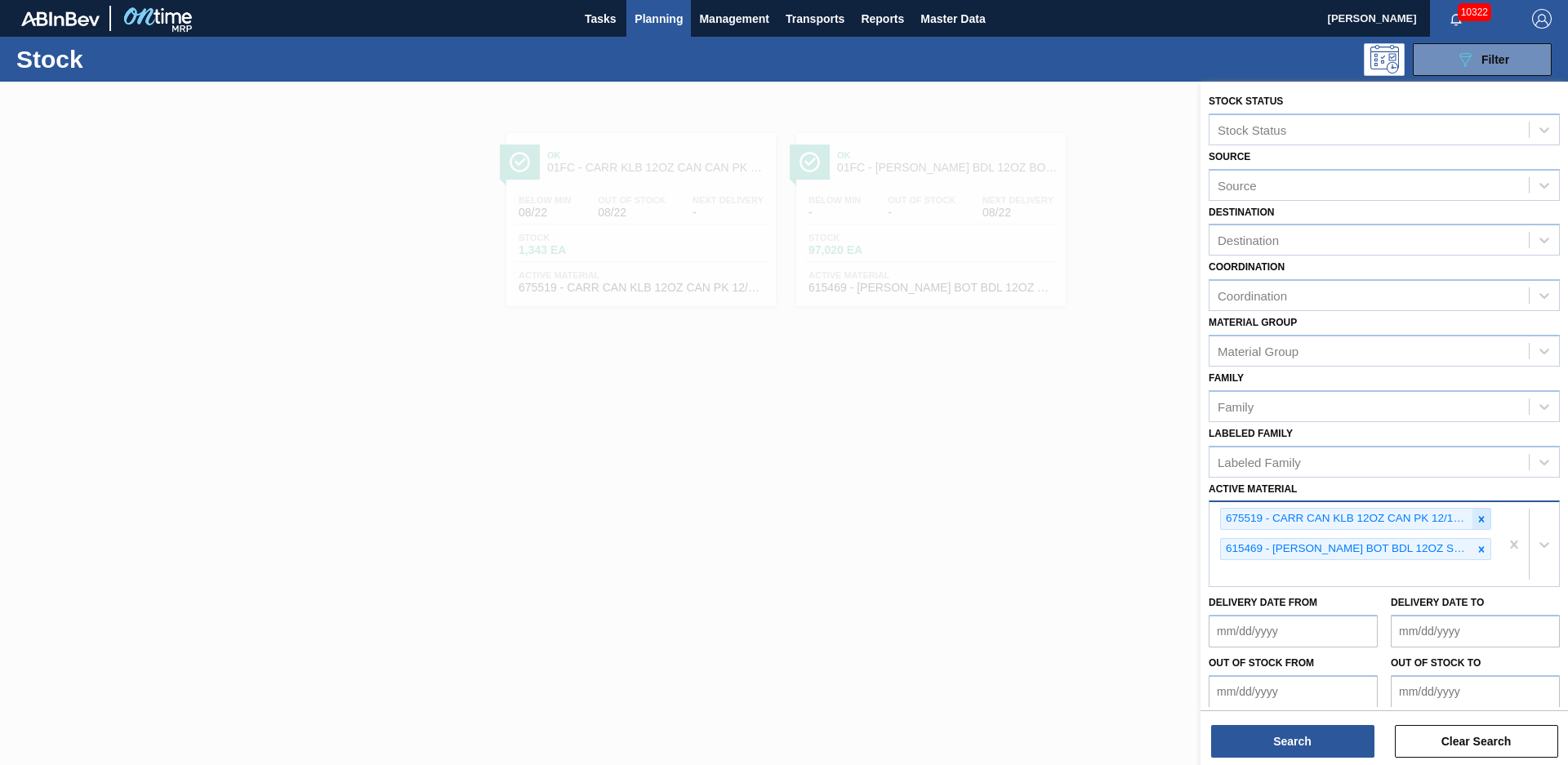
click at [1478, 527] on div at bounding box center [1481, 518] width 18 height 20
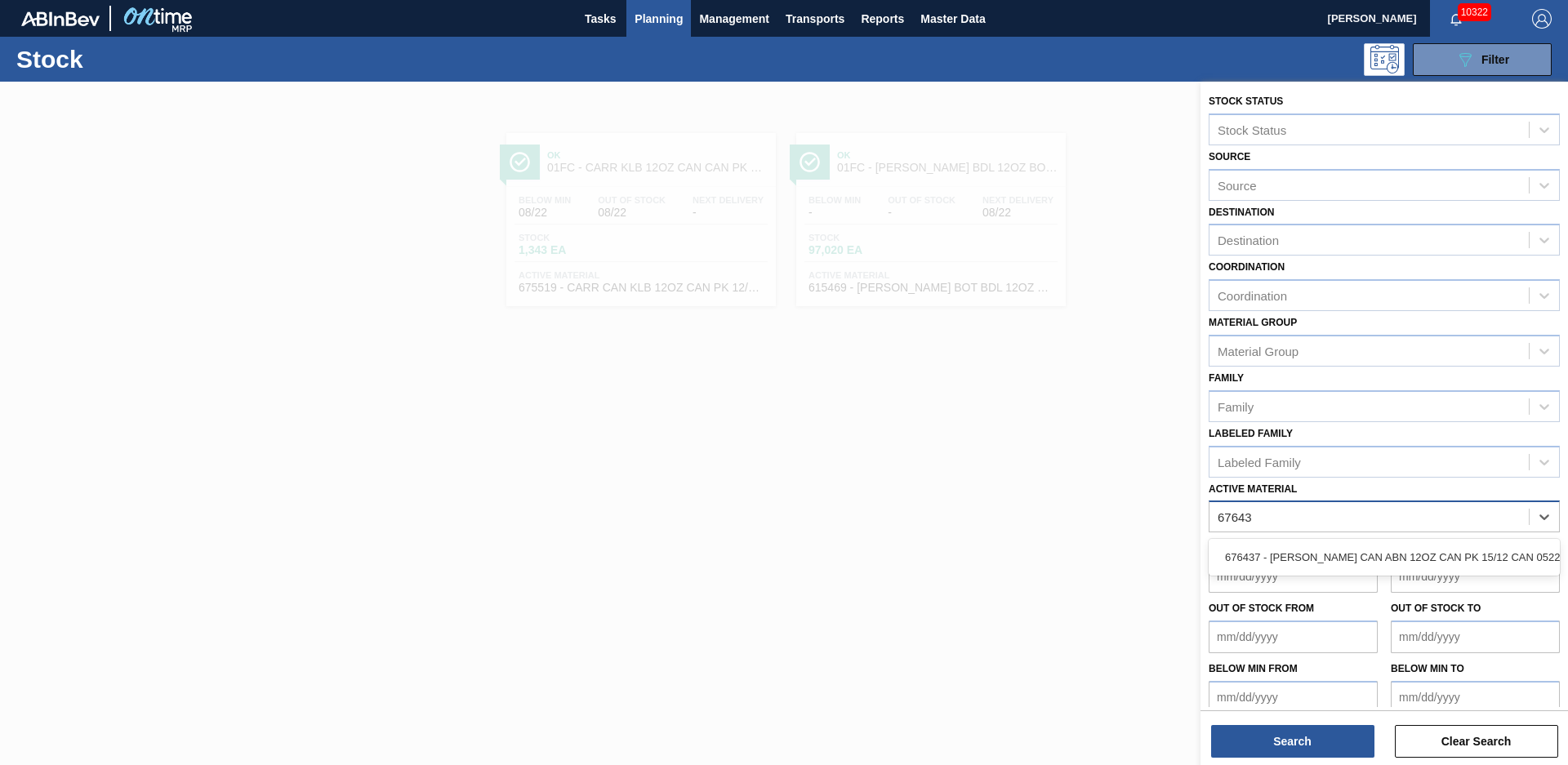
type Material "676437"
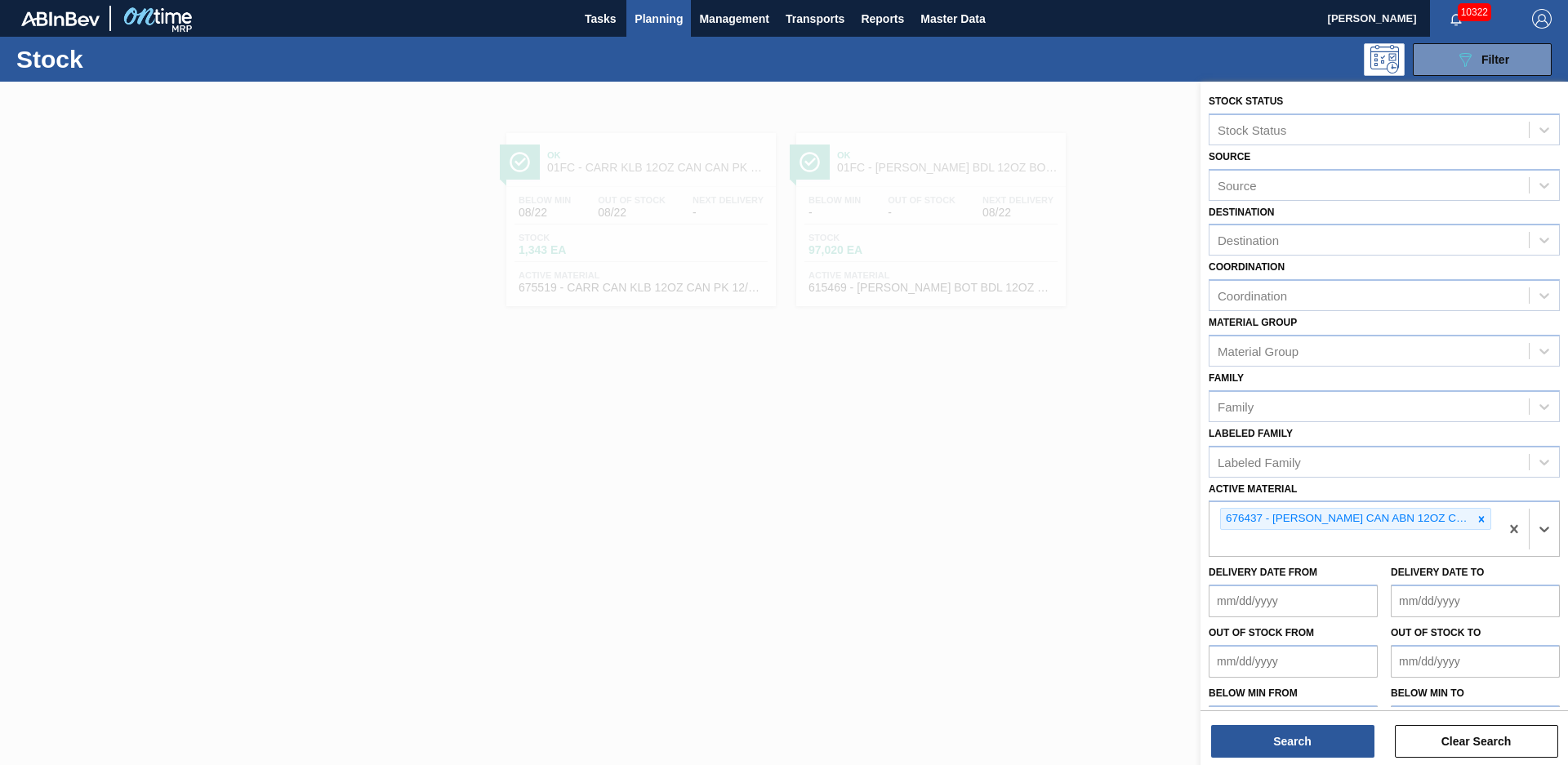
click at [1323, 757] on div "Stock Status Stock Status Source Source Destination Destination Coordination Co…" at bounding box center [1383, 425] width 367 height 687
click at [1322, 757] on button "Search" at bounding box center [1292, 741] width 163 height 32
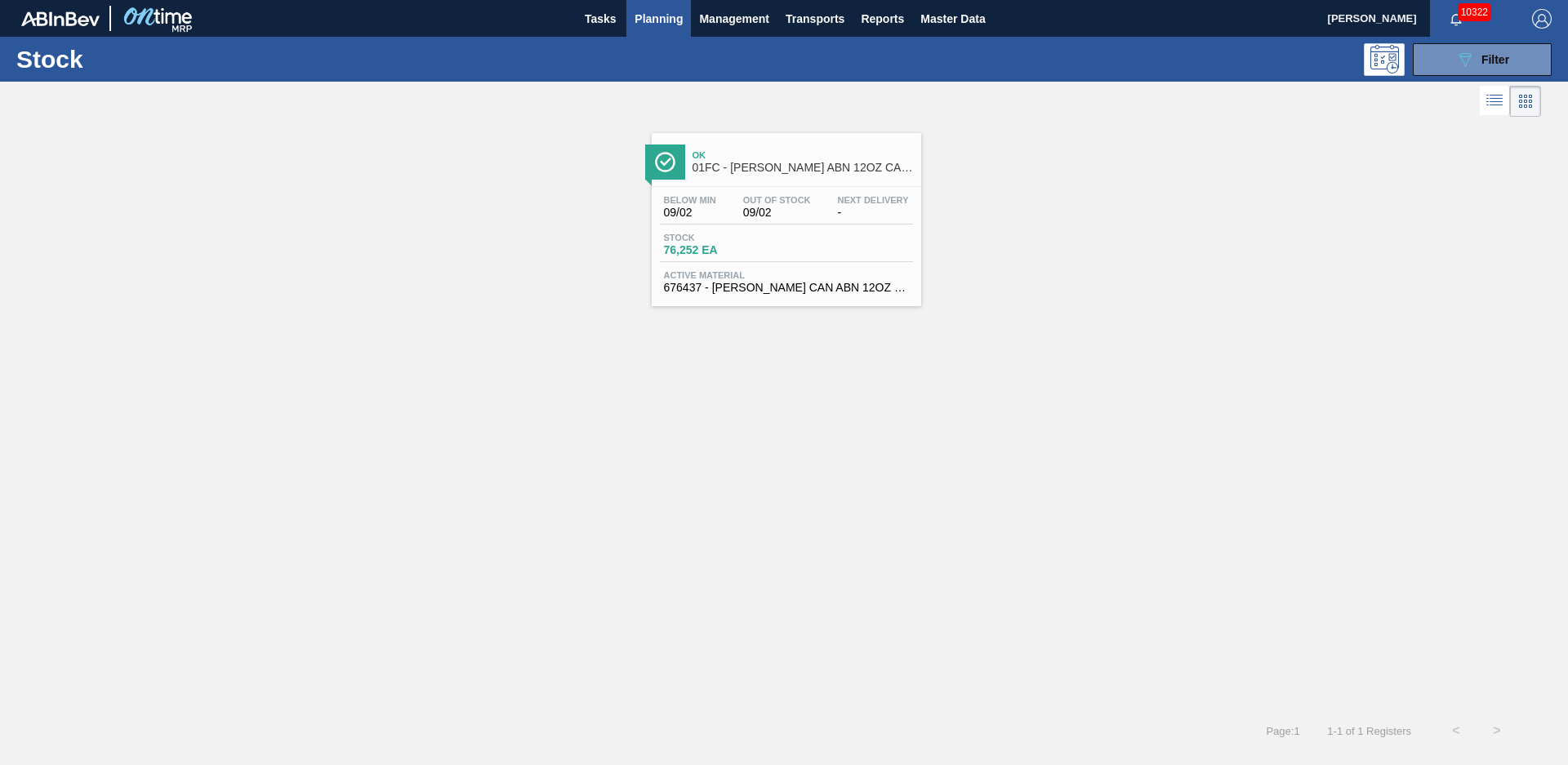
click at [831, 179] on div "Ok 01FC - [PERSON_NAME] ABN 12OZ CAN CAN PK 15/12 CAN AQUEOUS COATING" at bounding box center [802, 162] width 220 height 37
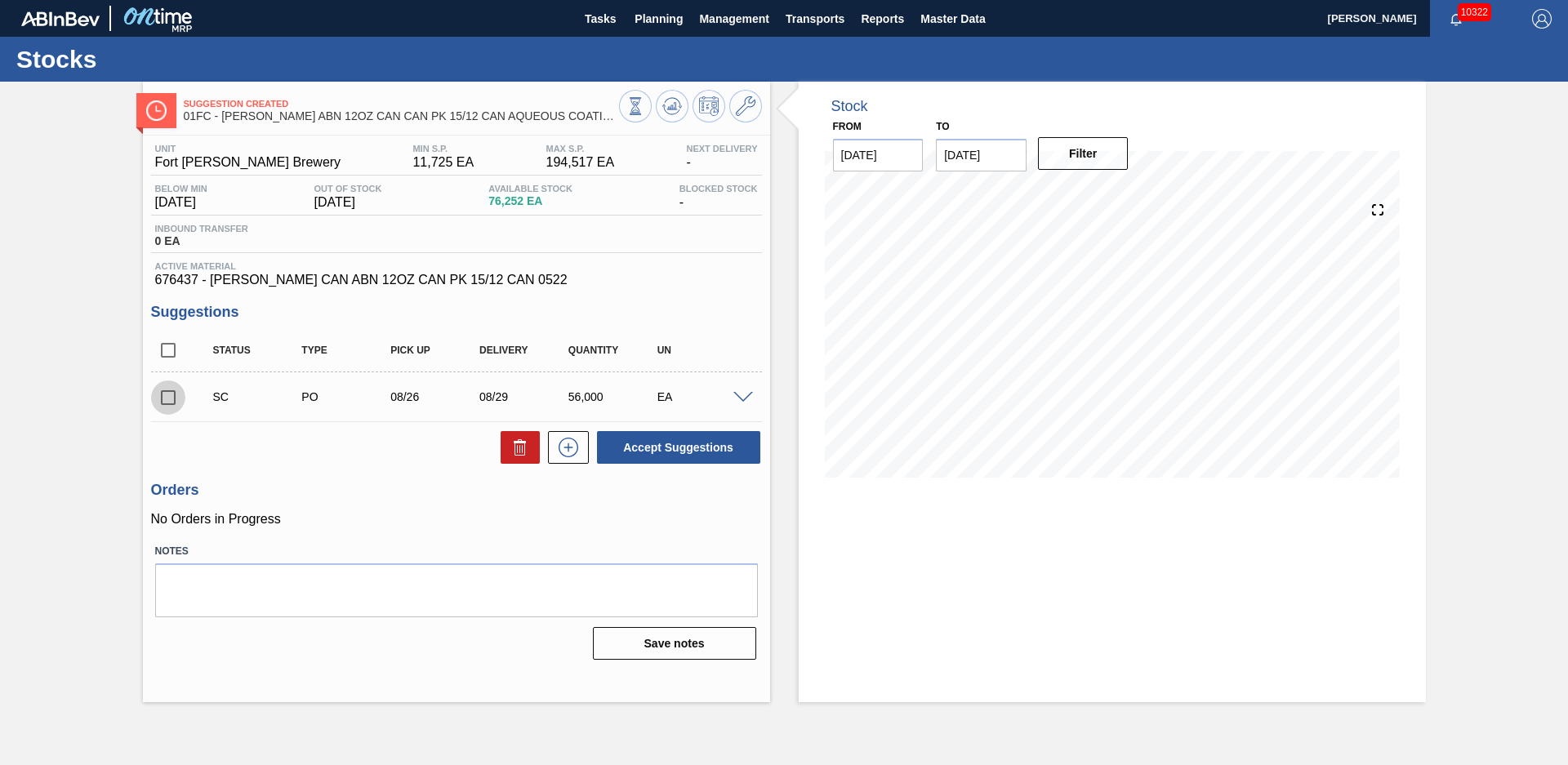
click at [173, 399] on input "checkbox" at bounding box center [168, 398] width 34 height 34
click at [647, 442] on button "Accept Suggestions" at bounding box center [678, 447] width 163 height 32
checkbox input "false"
click at [744, 392] on span at bounding box center [743, 398] width 20 height 12
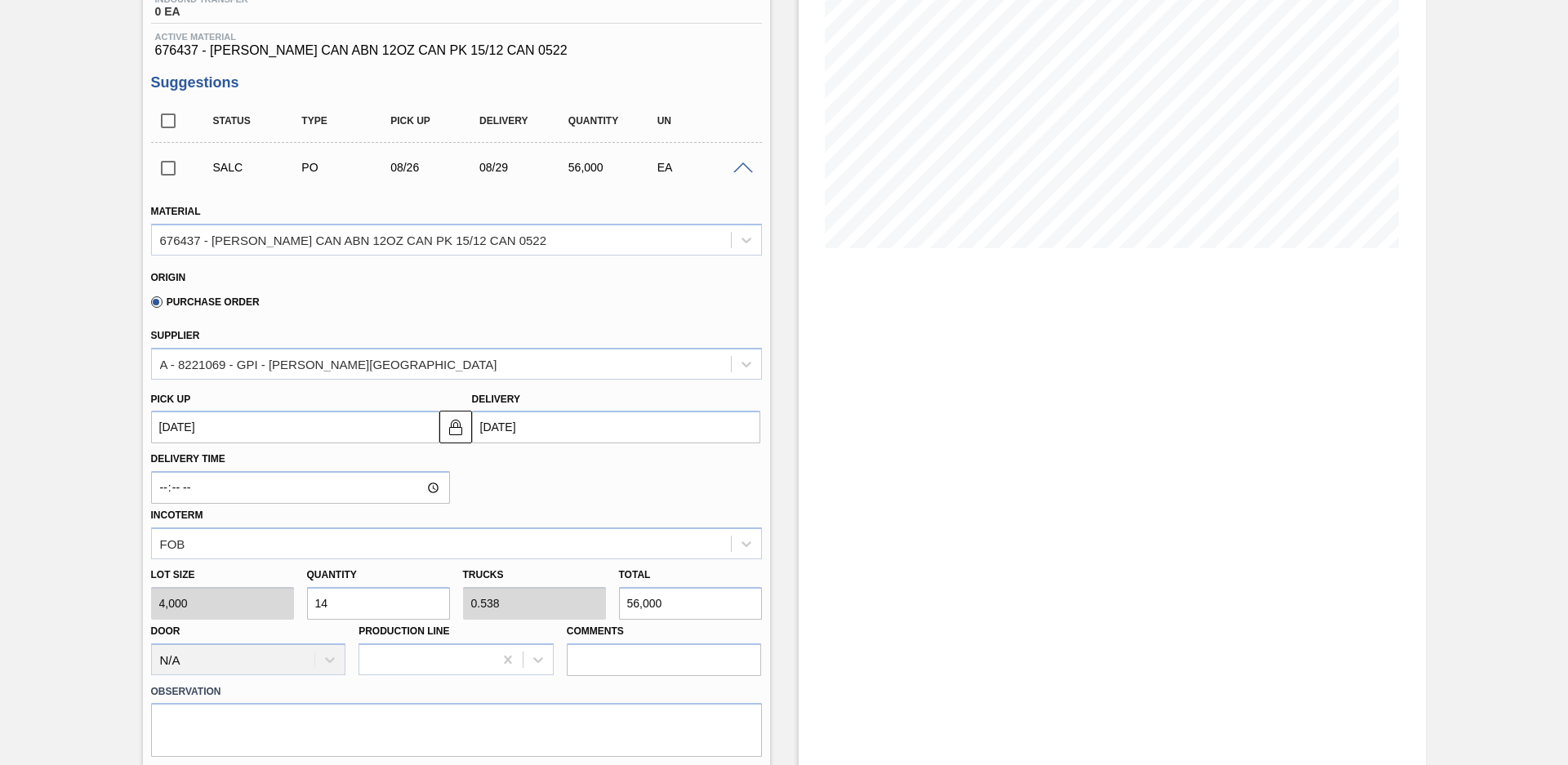
scroll to position [114, 0]
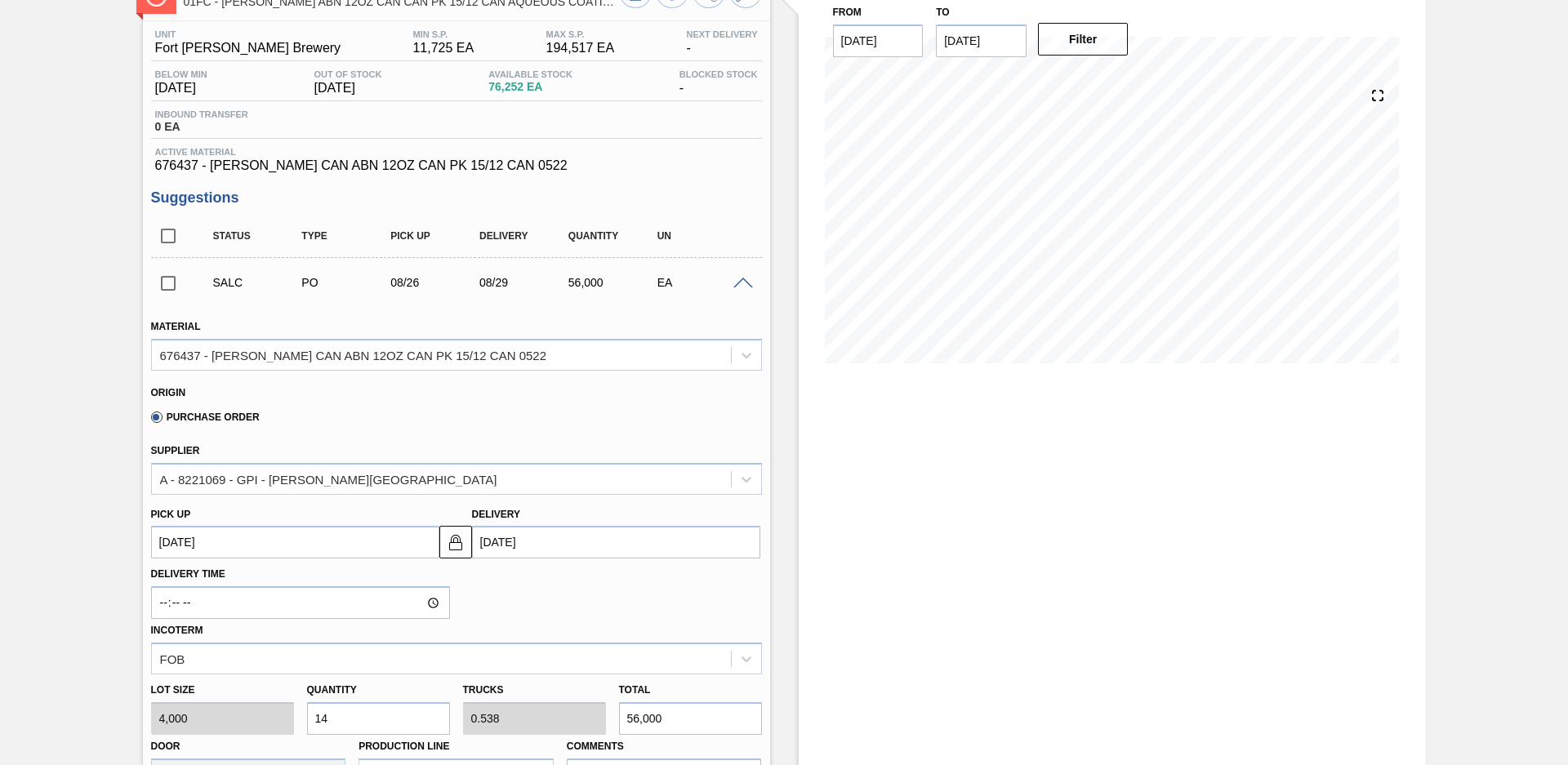
click at [740, 295] on div "SALC PO 08/26 08/29 56,000 EA" at bounding box center [456, 282] width 610 height 41
click at [740, 288] on div at bounding box center [745, 281] width 32 height 12
click at [740, 282] on span at bounding box center [743, 283] width 20 height 12
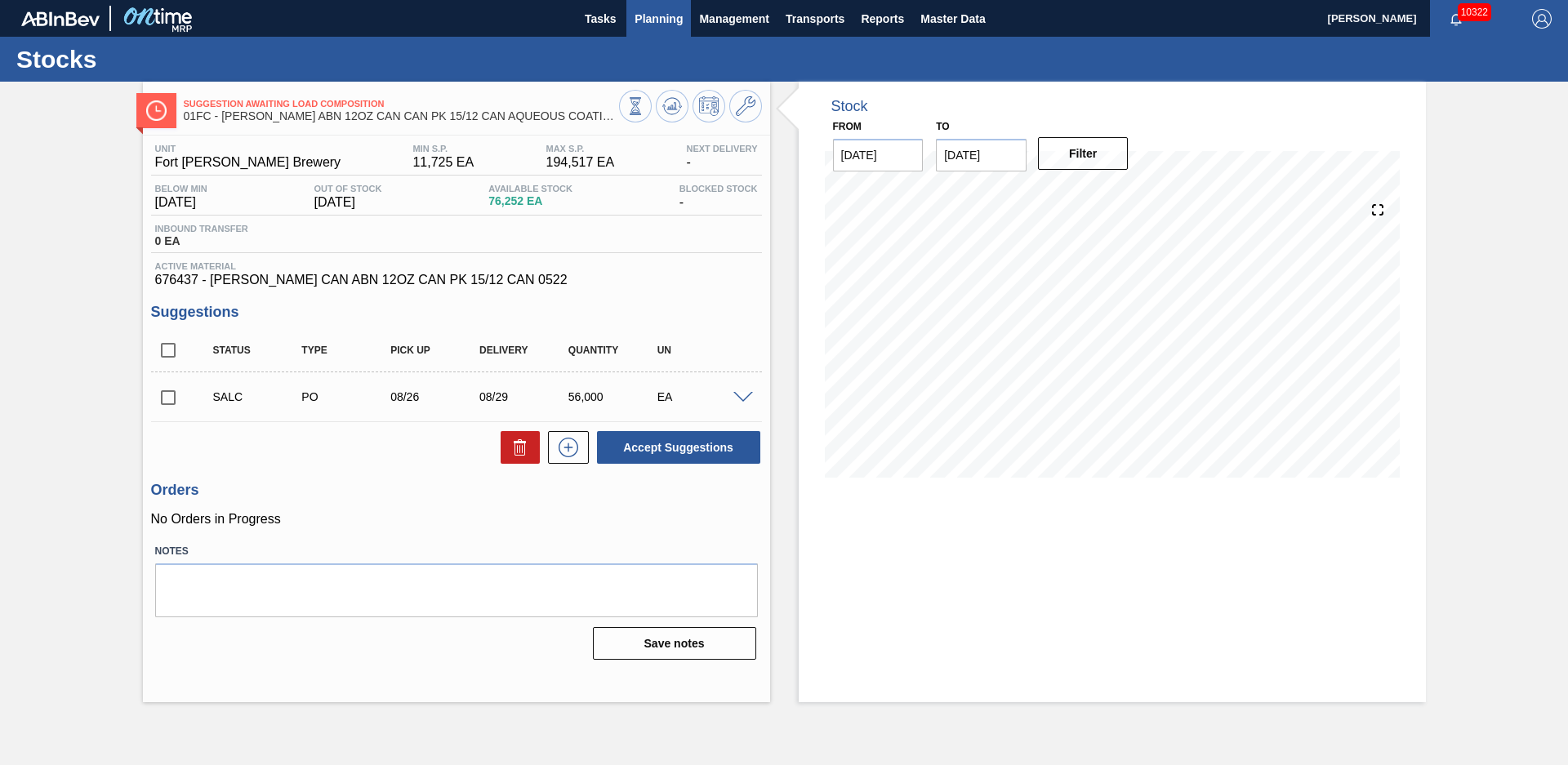
click at [644, 27] on span "Planning" at bounding box center [658, 18] width 49 height 20
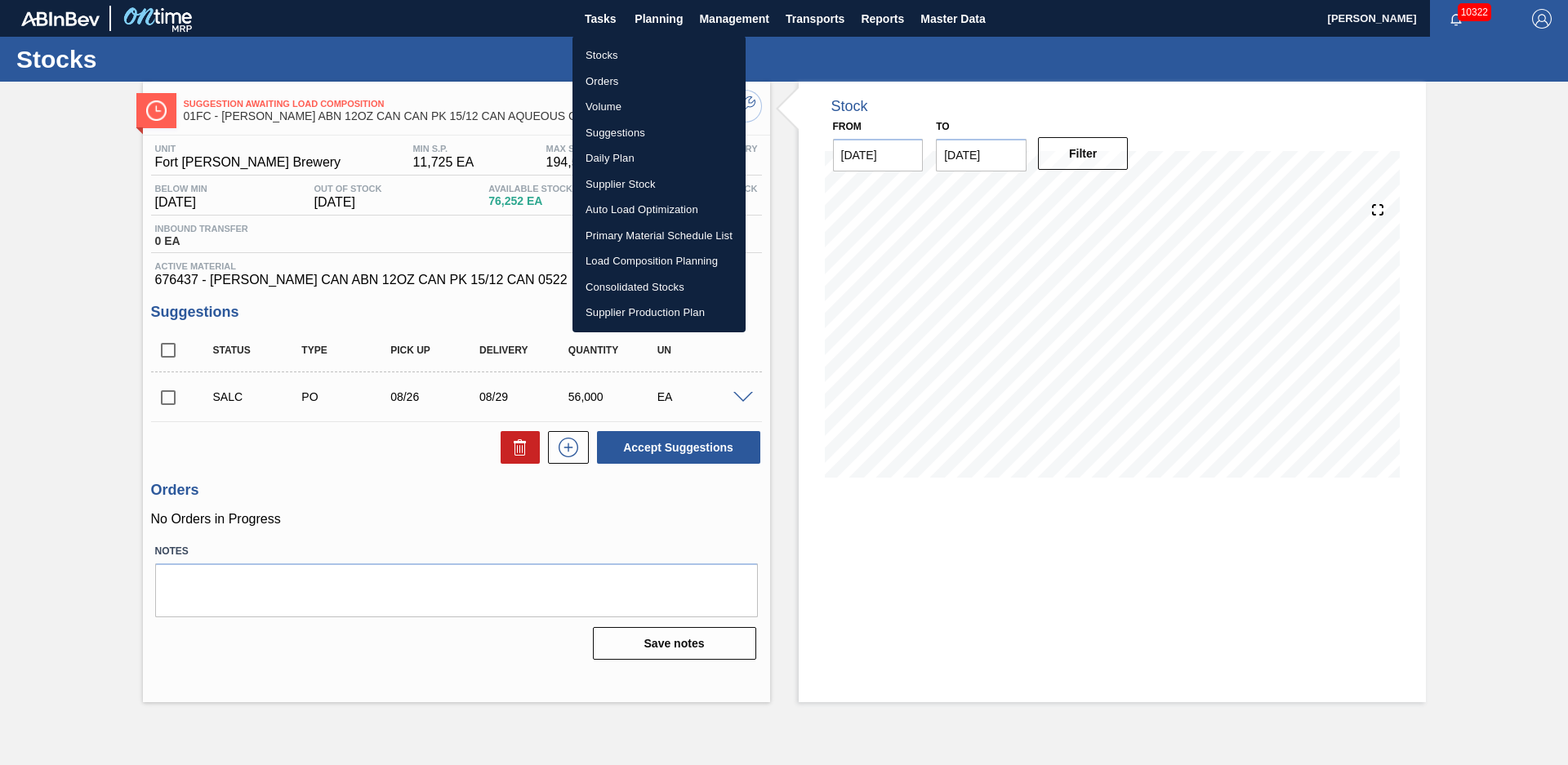
click at [633, 53] on li "Stocks" at bounding box center [658, 55] width 173 height 26
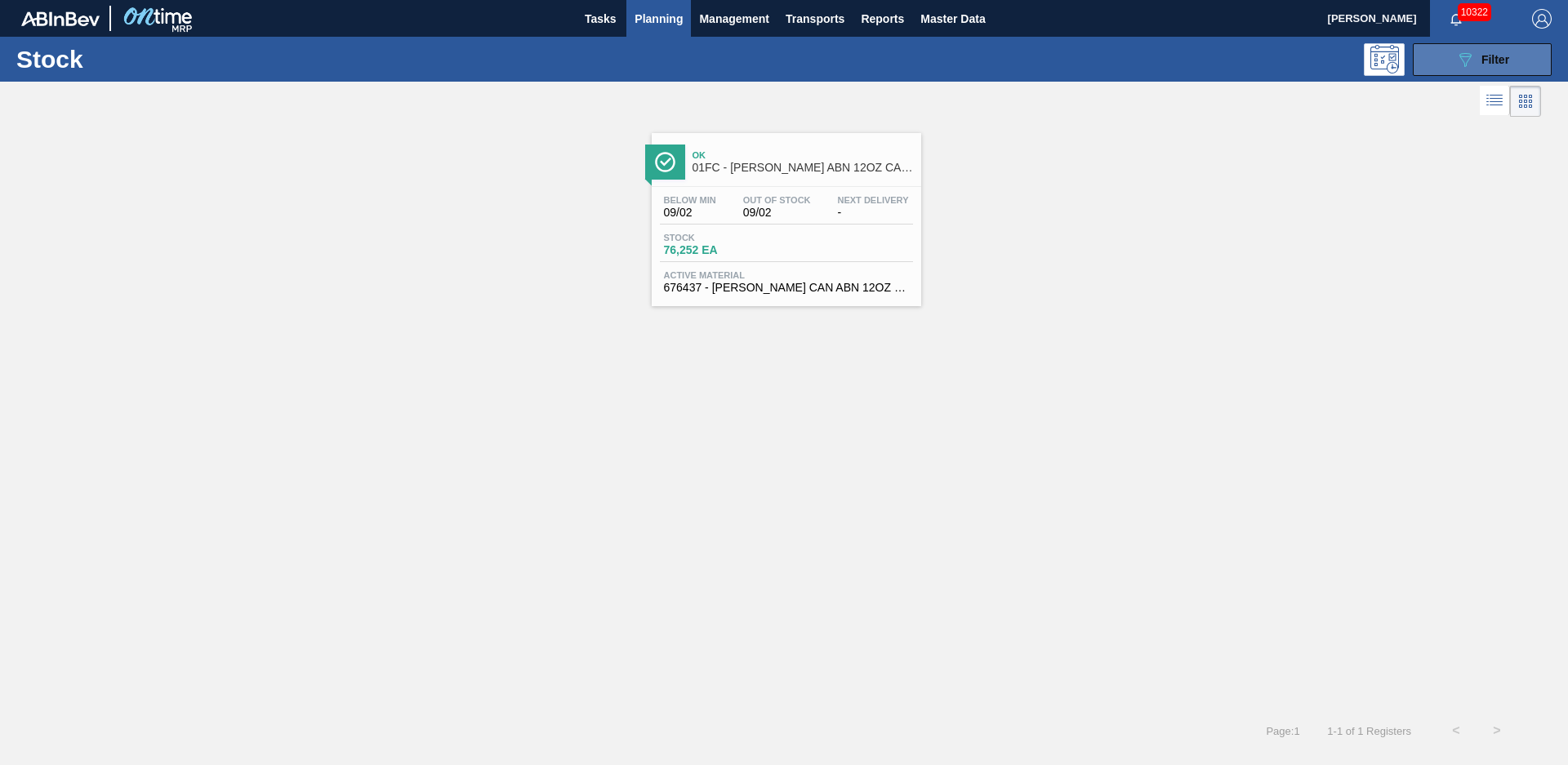
click at [1459, 59] on icon "089F7B8B-B2A5-4AFE-B5C0-19BA573D28AC" at bounding box center [1465, 59] width 20 height 20
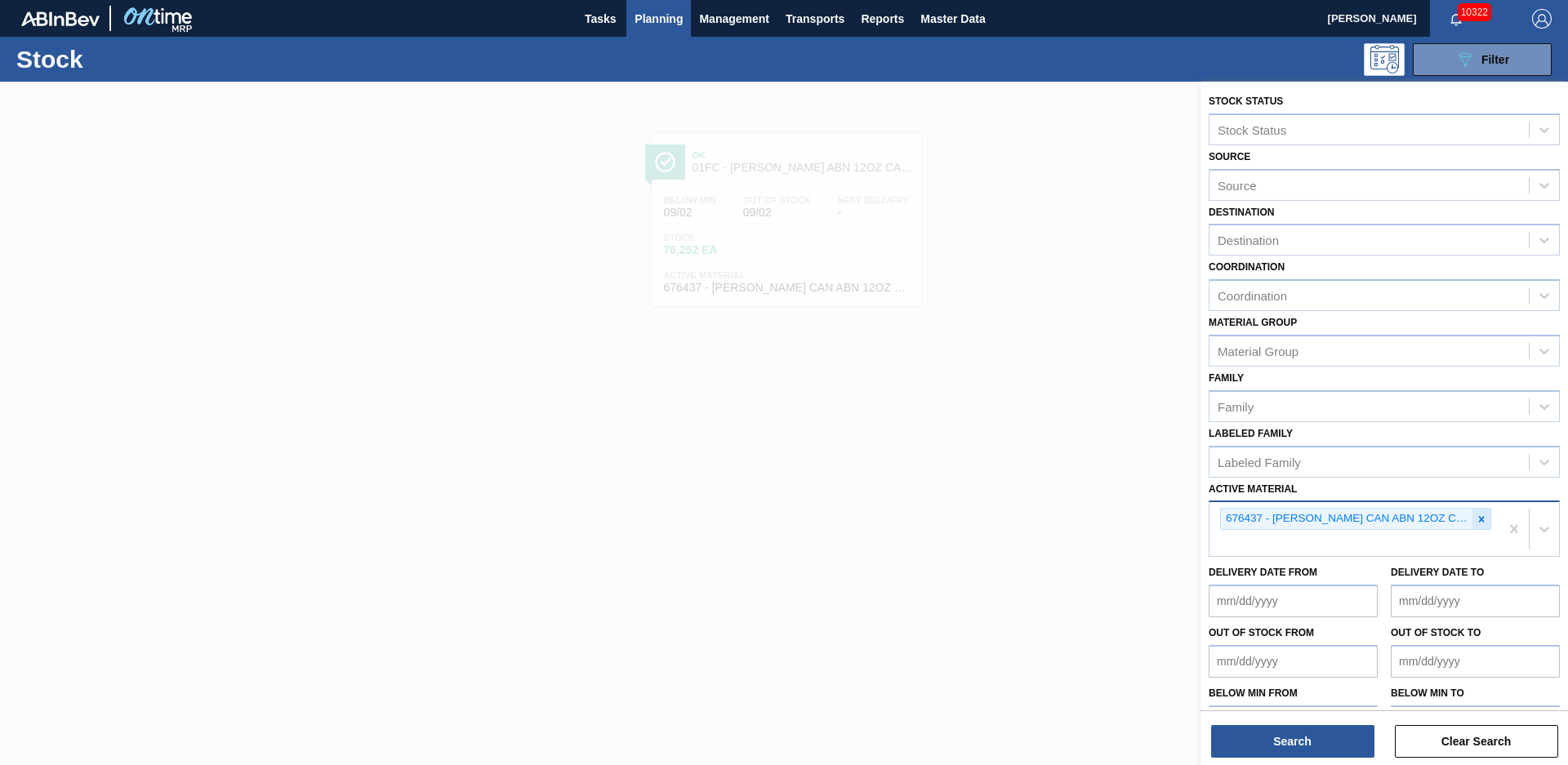
click at [1481, 522] on icon at bounding box center [1481, 519] width 6 height 6
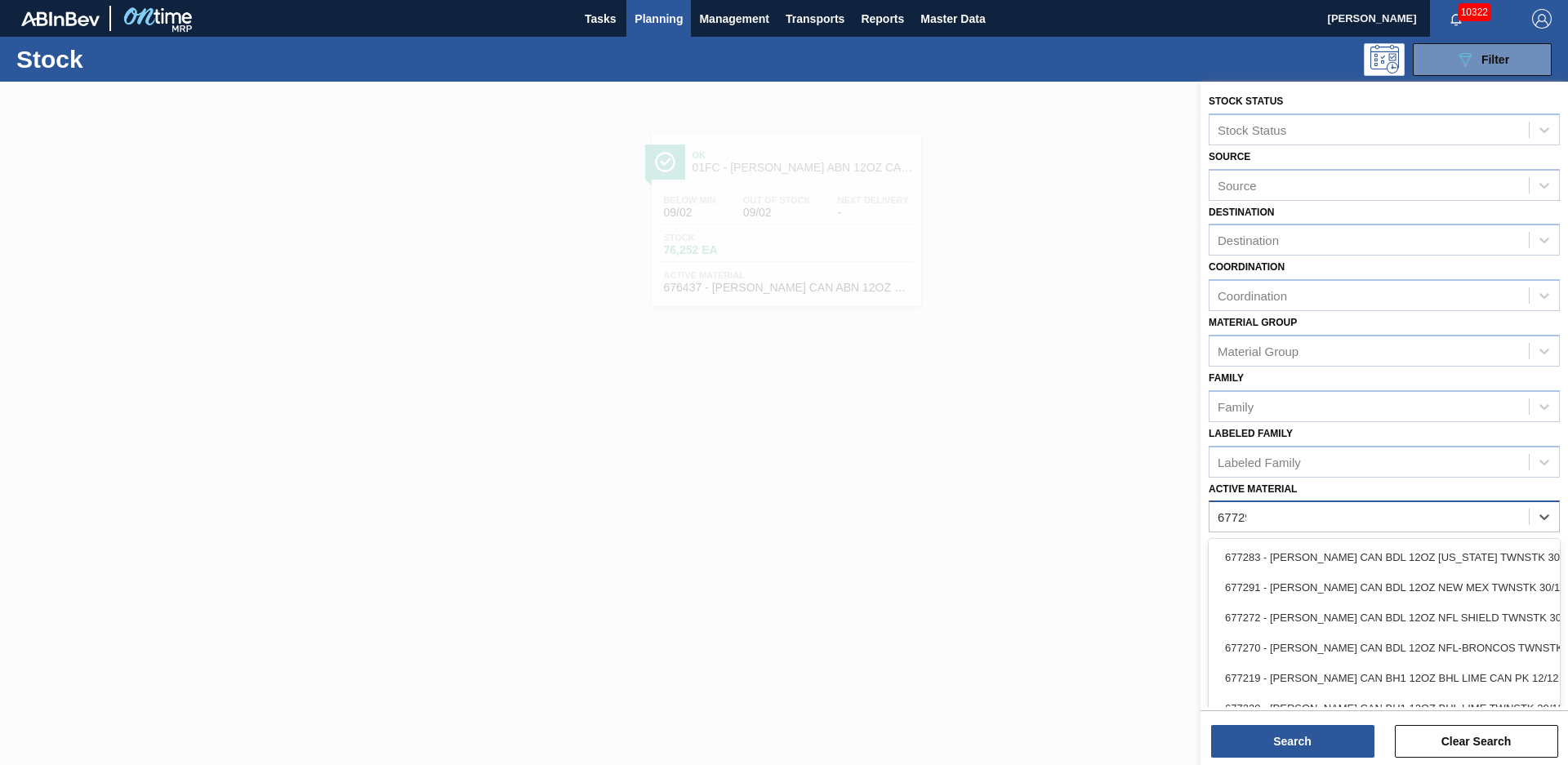
type Material "677294"
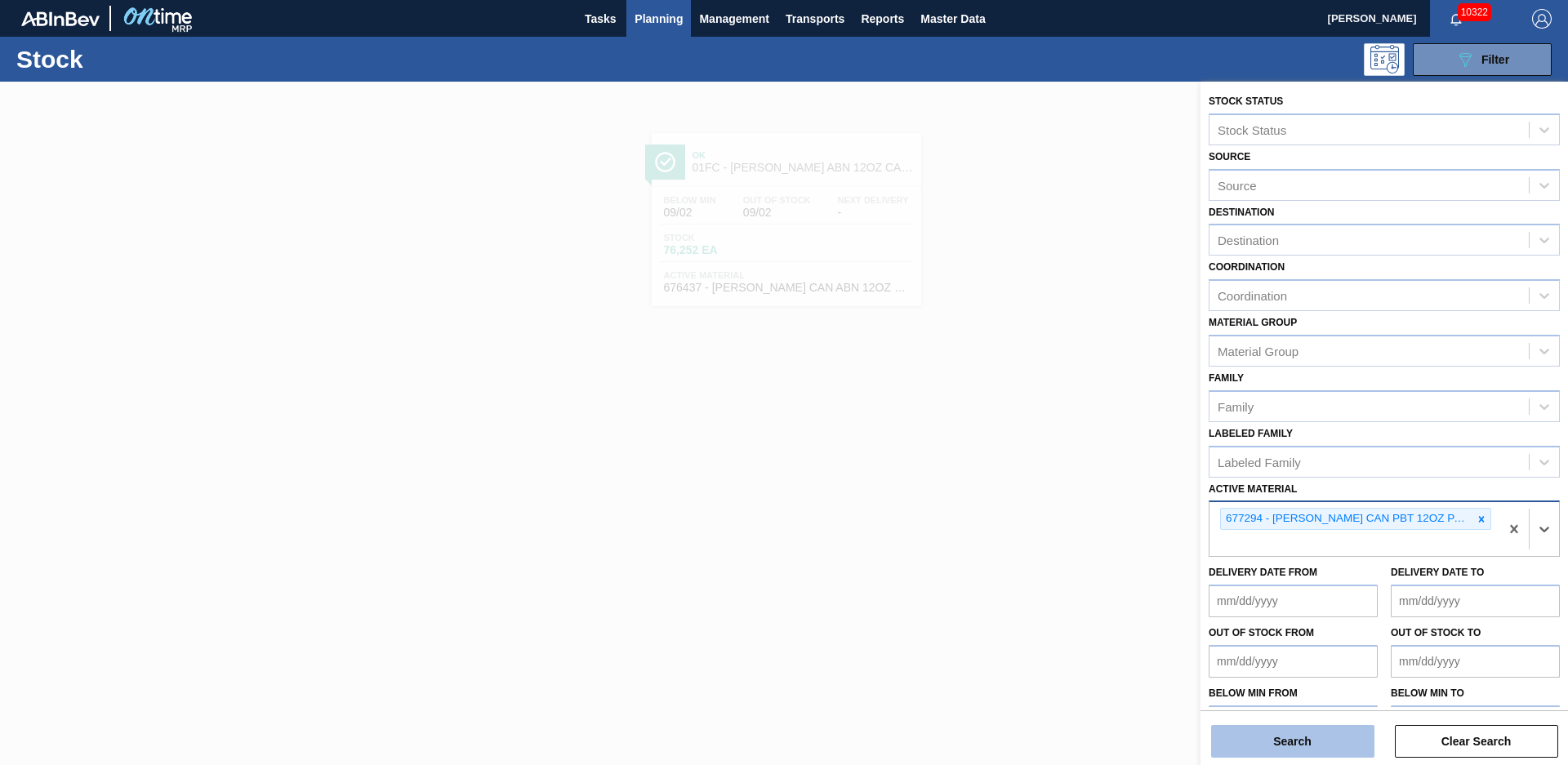
click at [1360, 737] on button "Search" at bounding box center [1292, 741] width 163 height 32
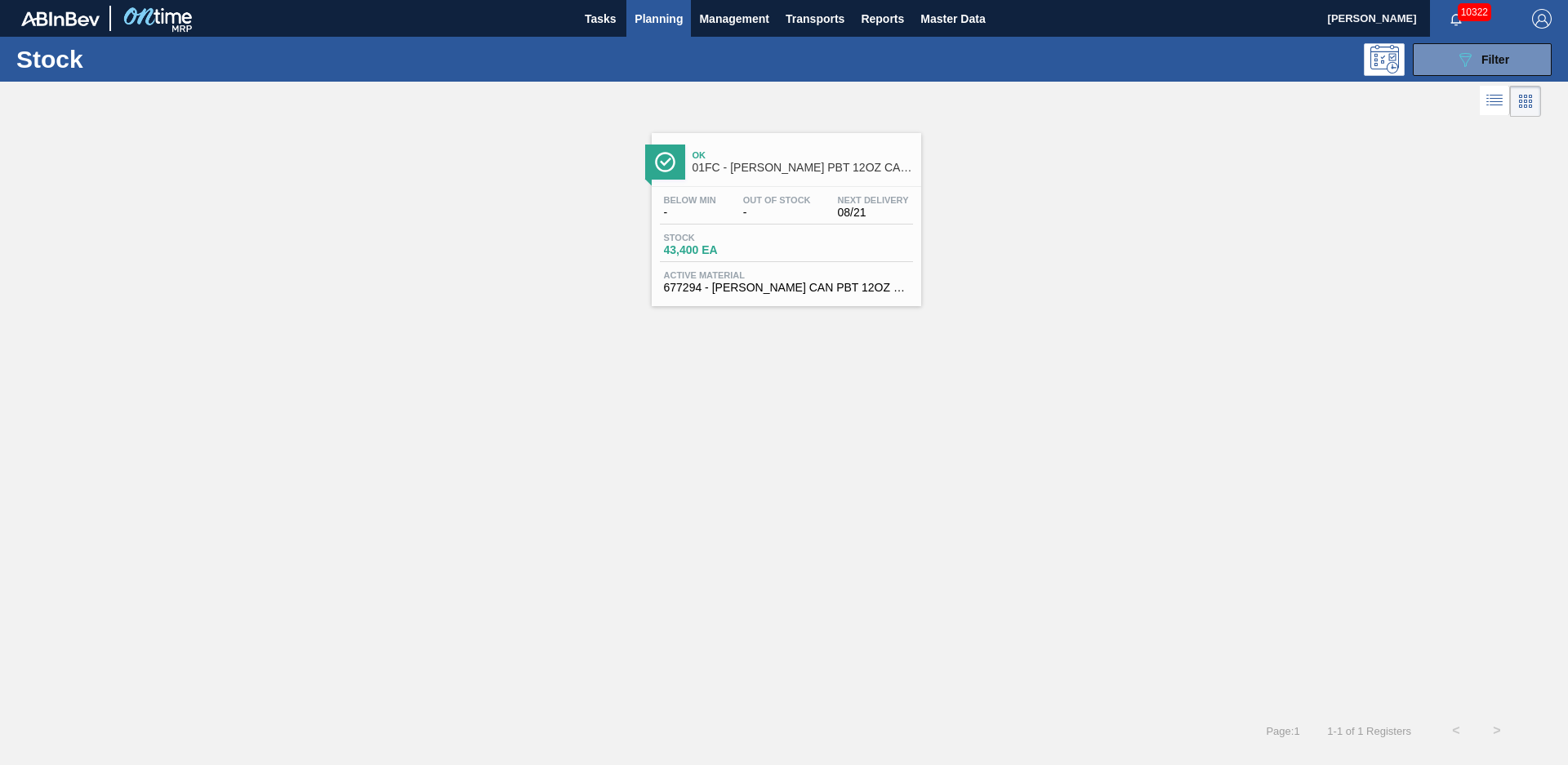
click at [766, 176] on div "Ok 01FC - [PERSON_NAME] PBT 12OZ CAN 30/12 CAN PK" at bounding box center [802, 162] width 220 height 37
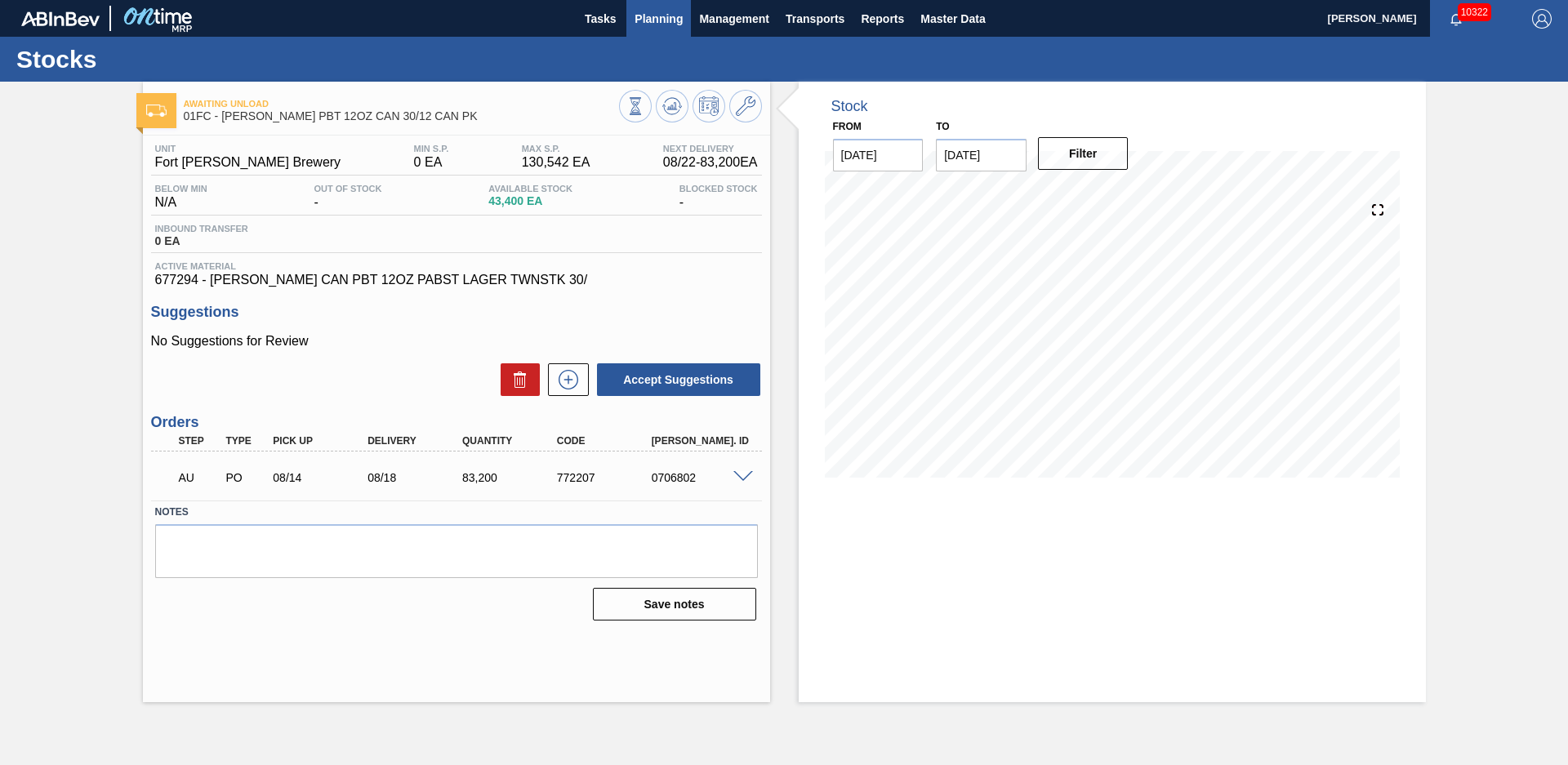
click at [670, 25] on span "Planning" at bounding box center [658, 18] width 49 height 20
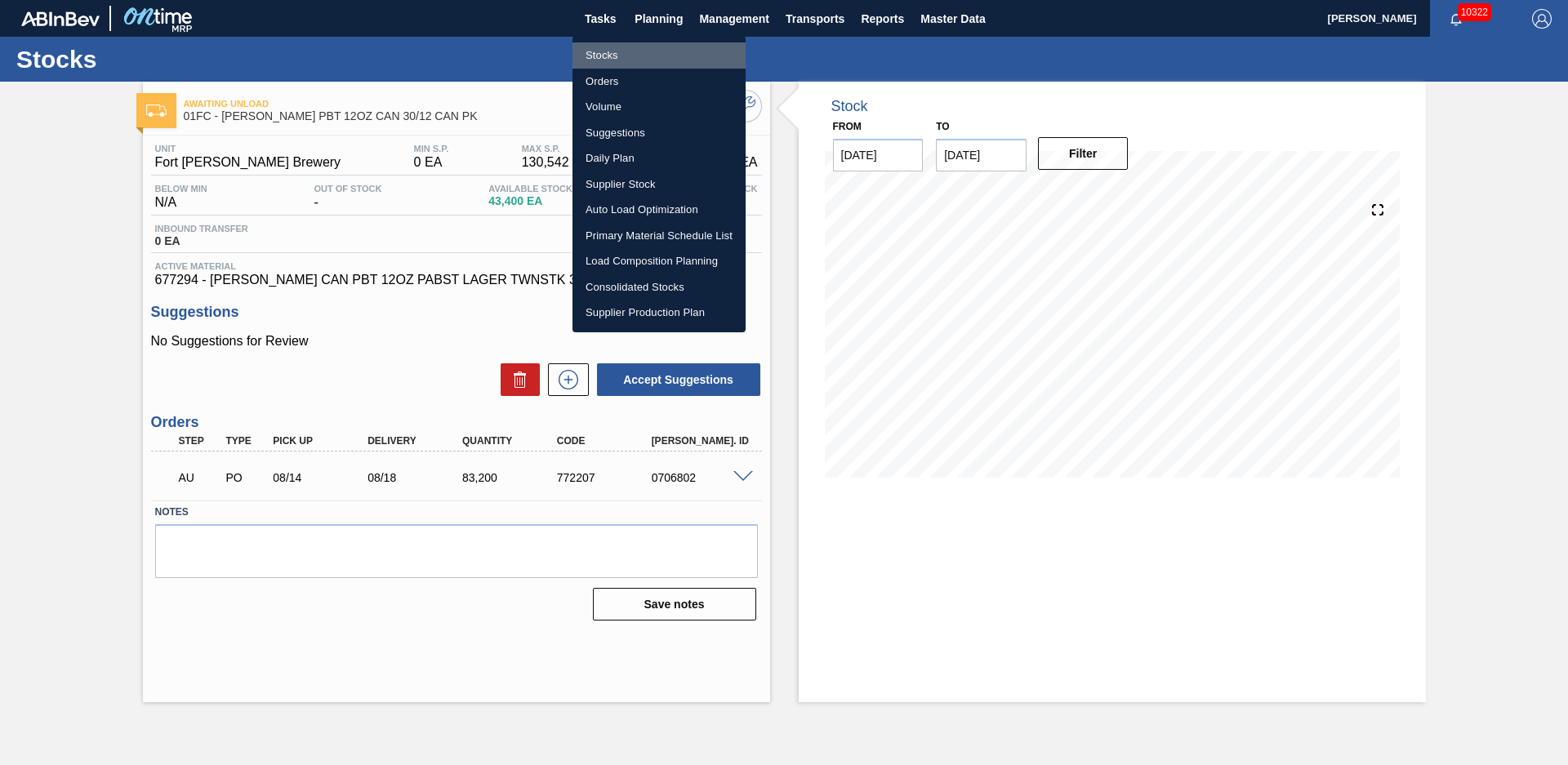
click at [648, 53] on li "Stocks" at bounding box center [658, 55] width 173 height 26
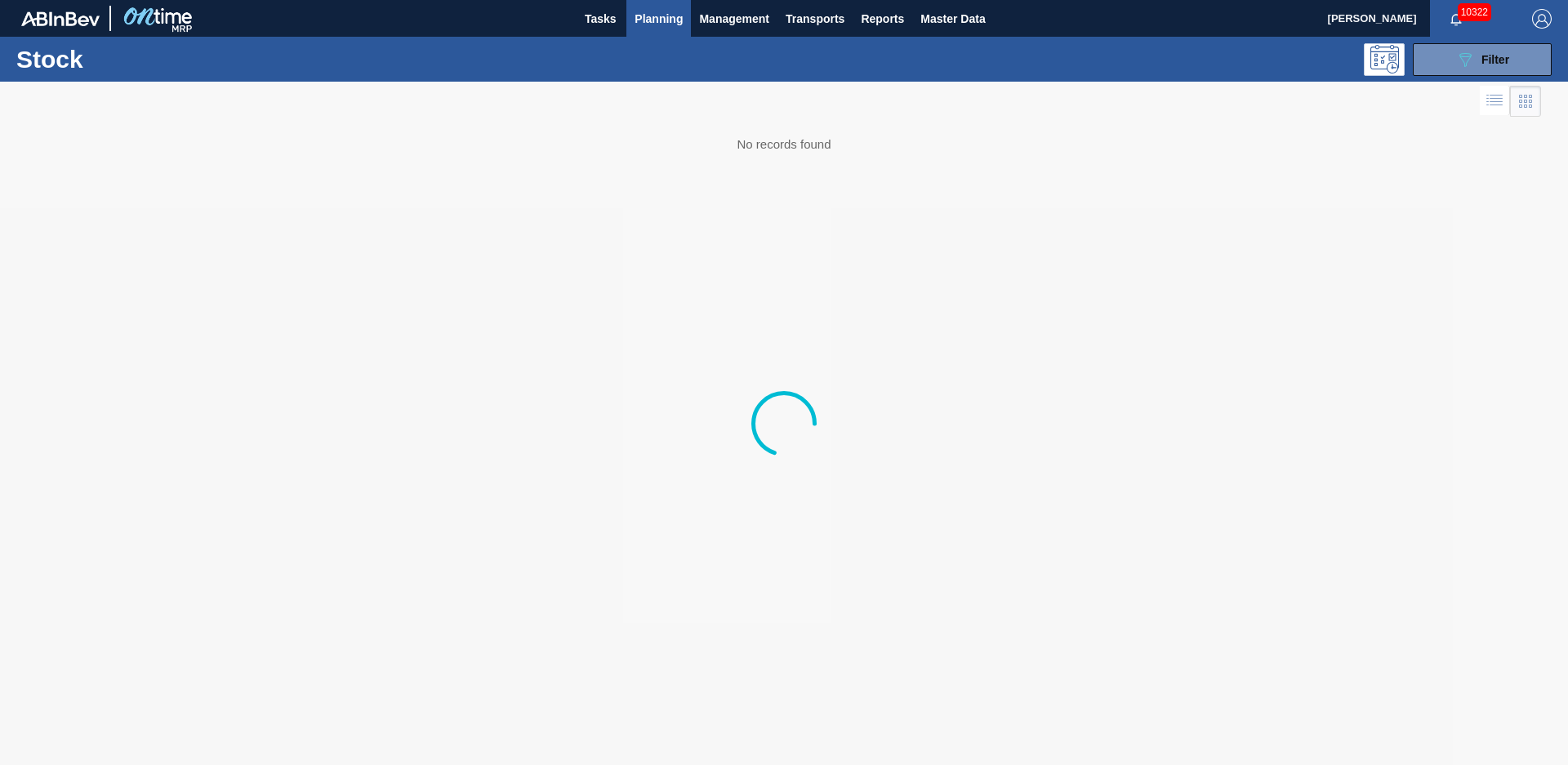
click at [1512, 62] on button "089F7B8B-B2A5-4AFE-B5C0-19BA573D28AC Filter" at bounding box center [1482, 59] width 139 height 32
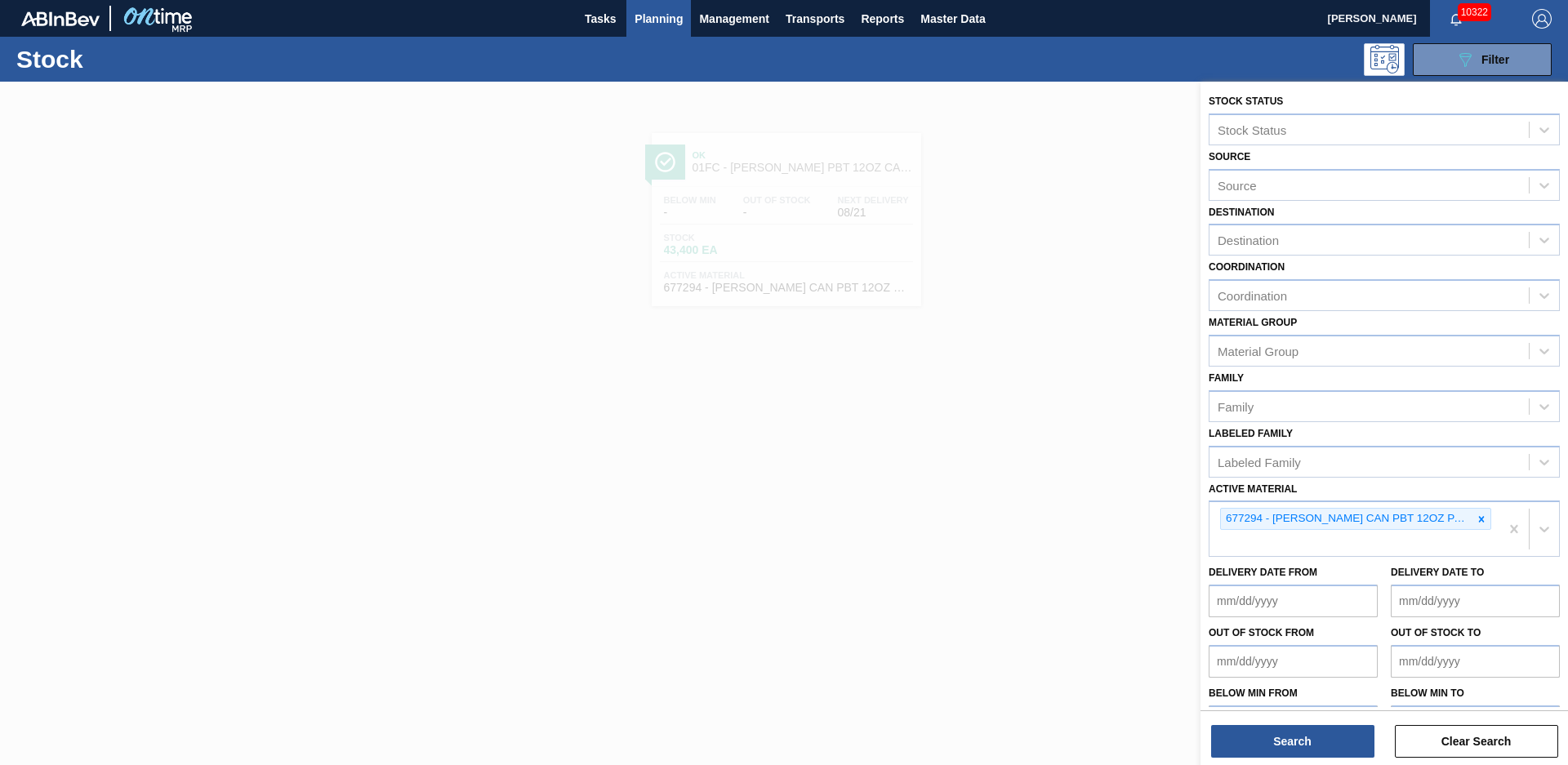
click at [1484, 519] on icon at bounding box center [1481, 519] width 11 height 11
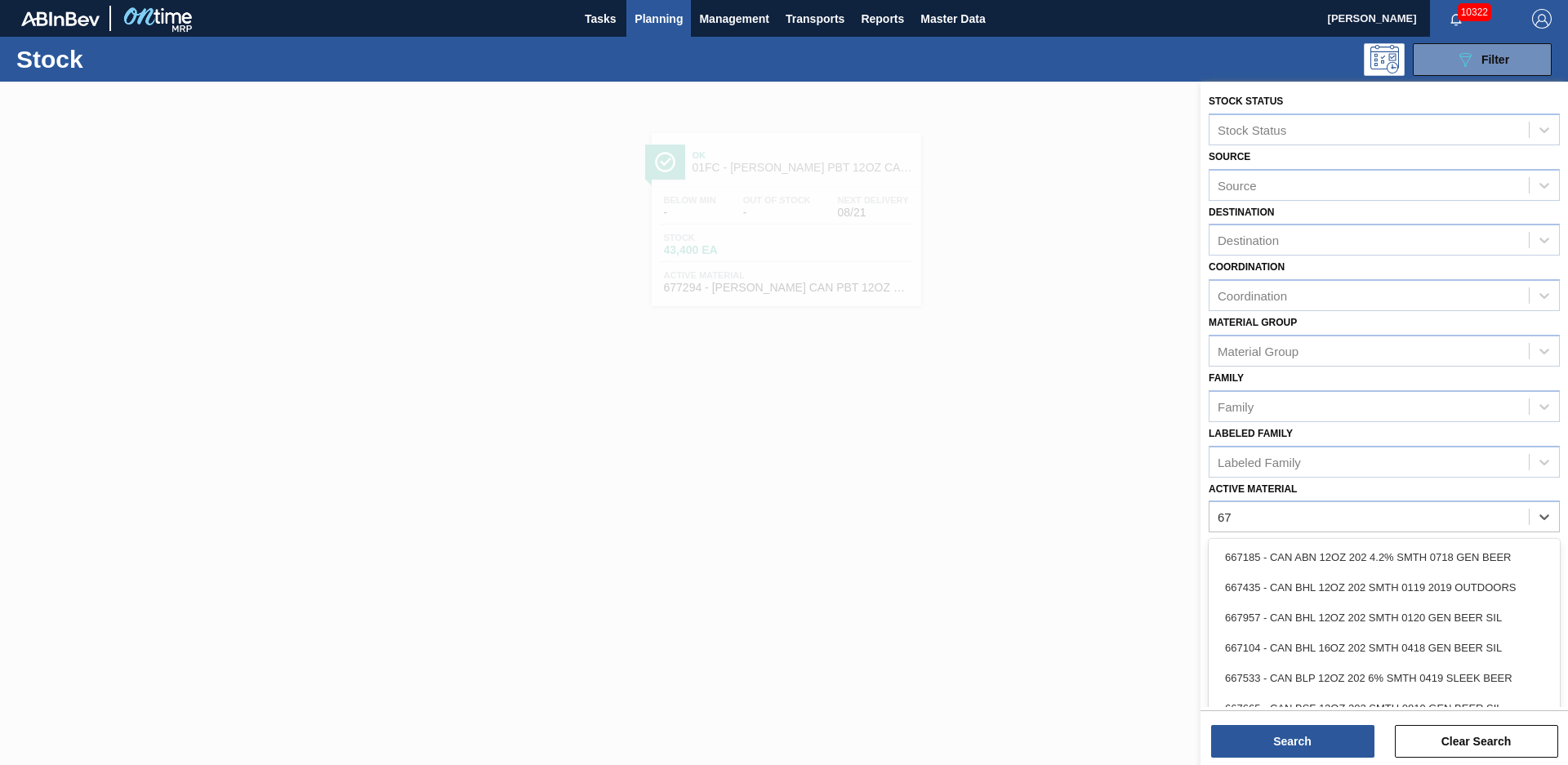
type Material "6"
type Material "878730"
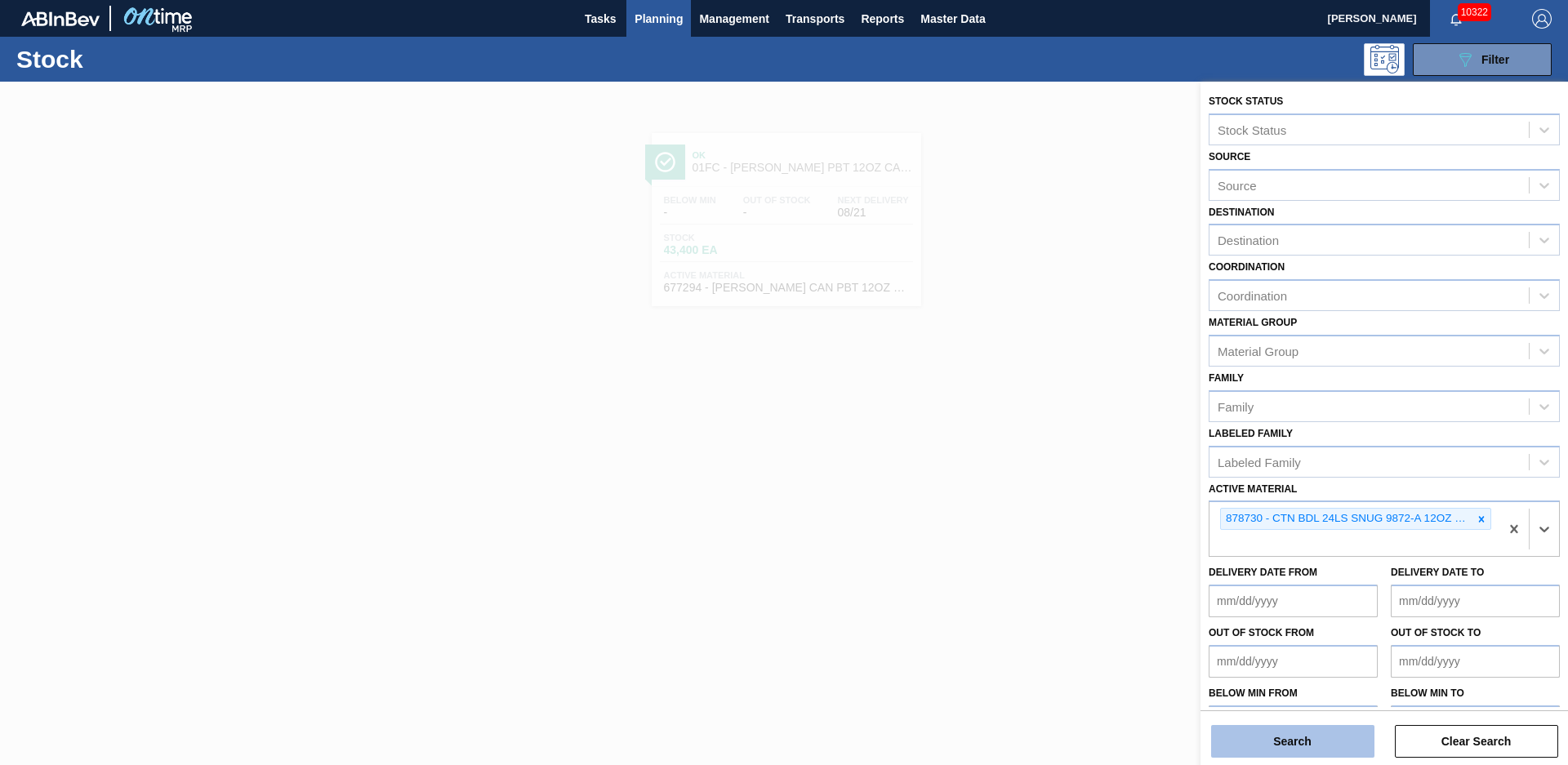
click at [1269, 750] on button "Search" at bounding box center [1292, 741] width 163 height 32
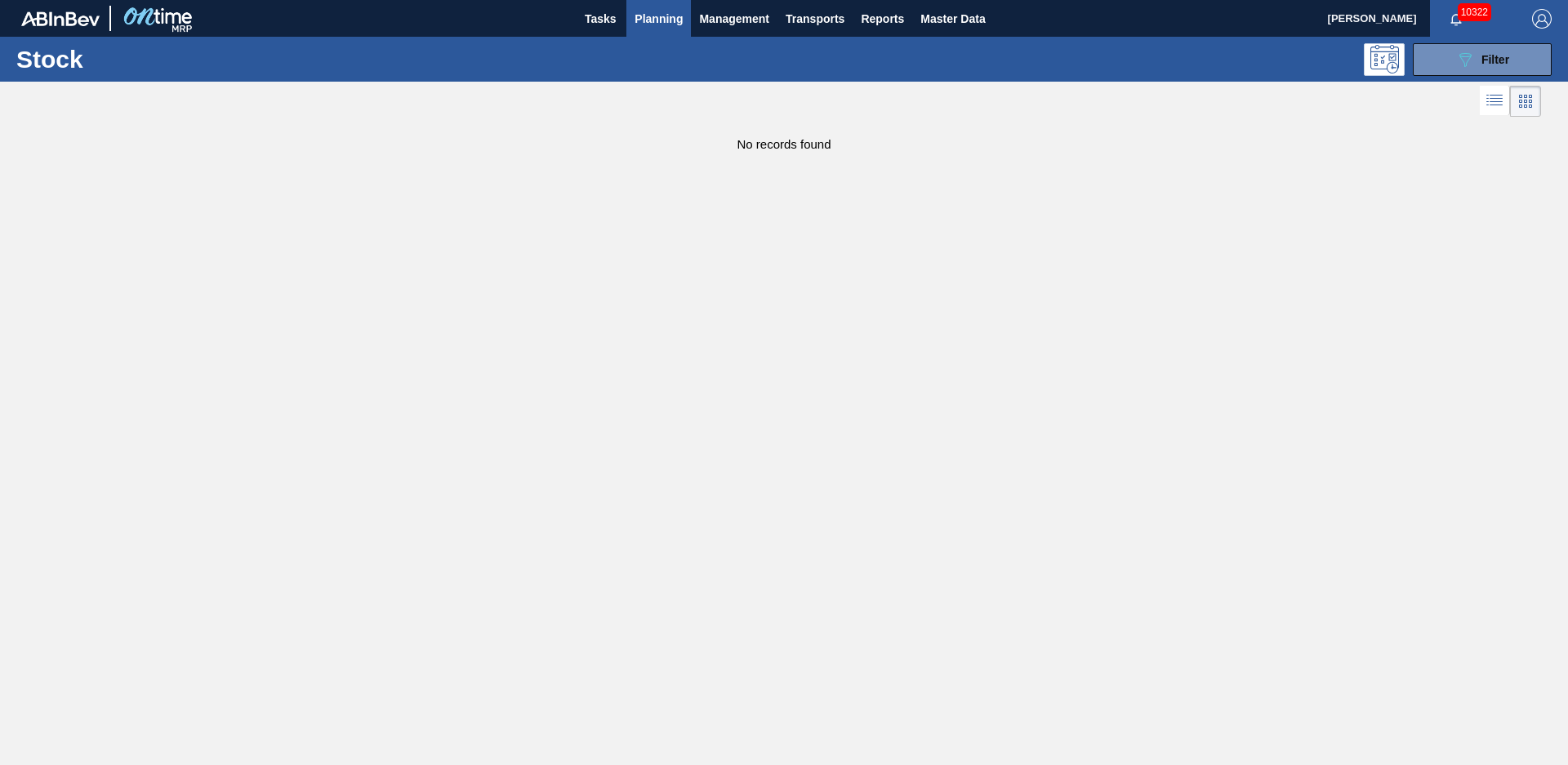
click at [757, 162] on main "Tasks Planning Management Transports Reports Master Data [PERSON_NAME] 10322 Ma…" at bounding box center [784, 382] width 1568 height 765
click at [888, 225] on main "Tasks Planning Management Transports Reports Master Data [PERSON_NAME] 10322 Ma…" at bounding box center [784, 382] width 1568 height 765
click at [922, 22] on span "Master Data" at bounding box center [953, 18] width 65 height 20
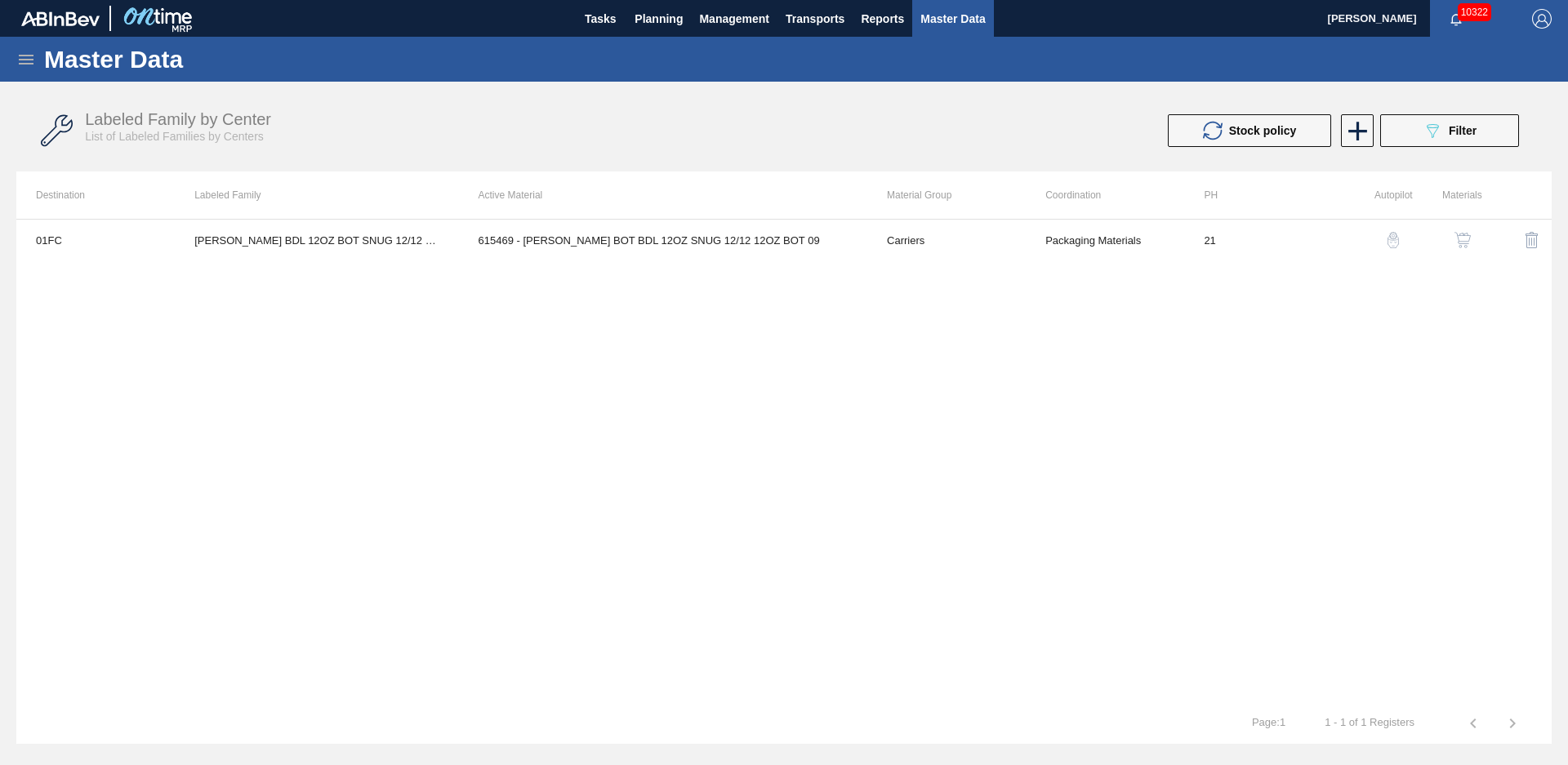
click at [15, 53] on div "Master Data" at bounding box center [784, 59] width 1568 height 45
click at [19, 53] on icon at bounding box center [26, 59] width 20 height 20
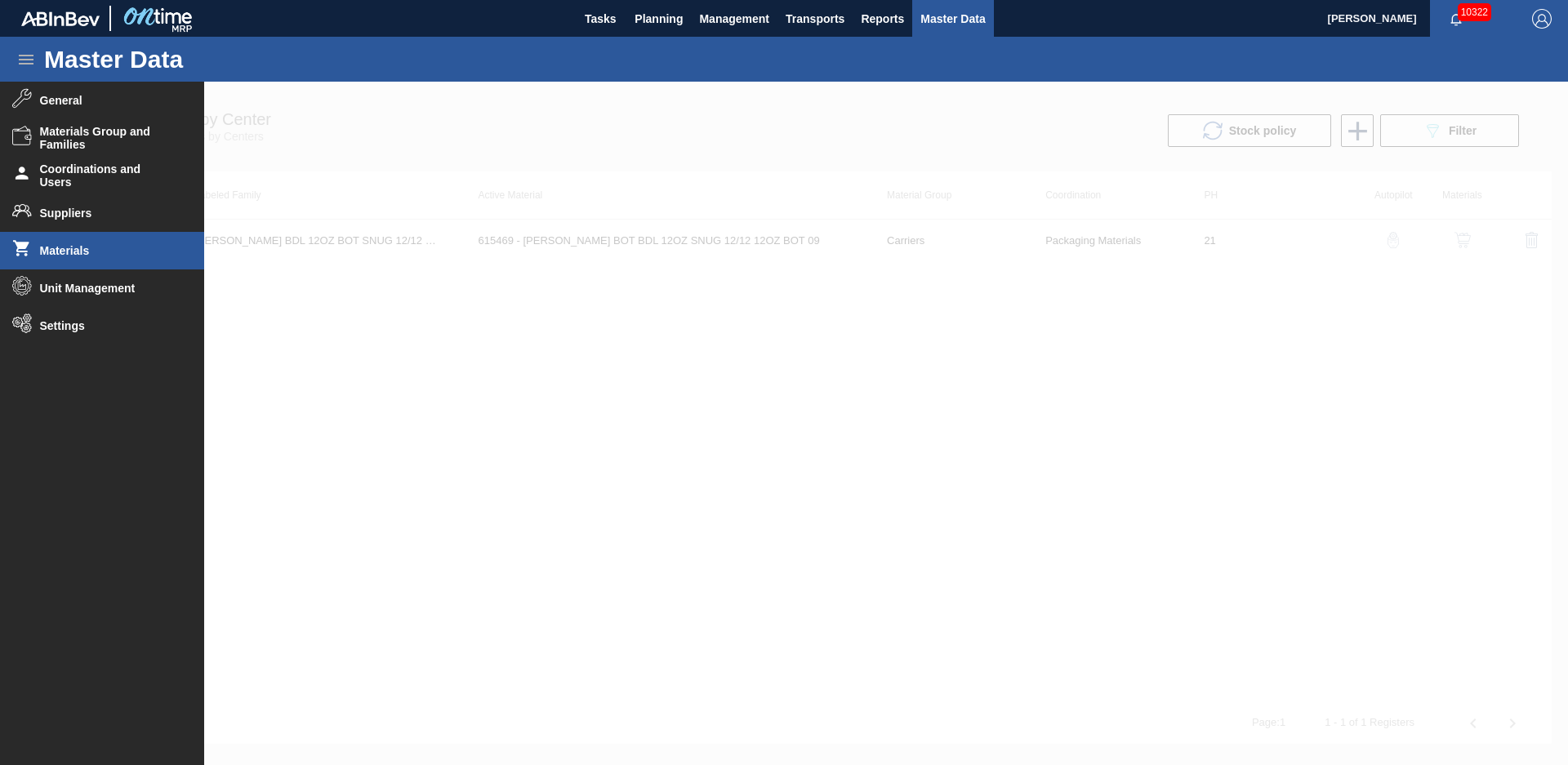
click at [53, 247] on span "Materials" at bounding box center [107, 251] width 134 height 13
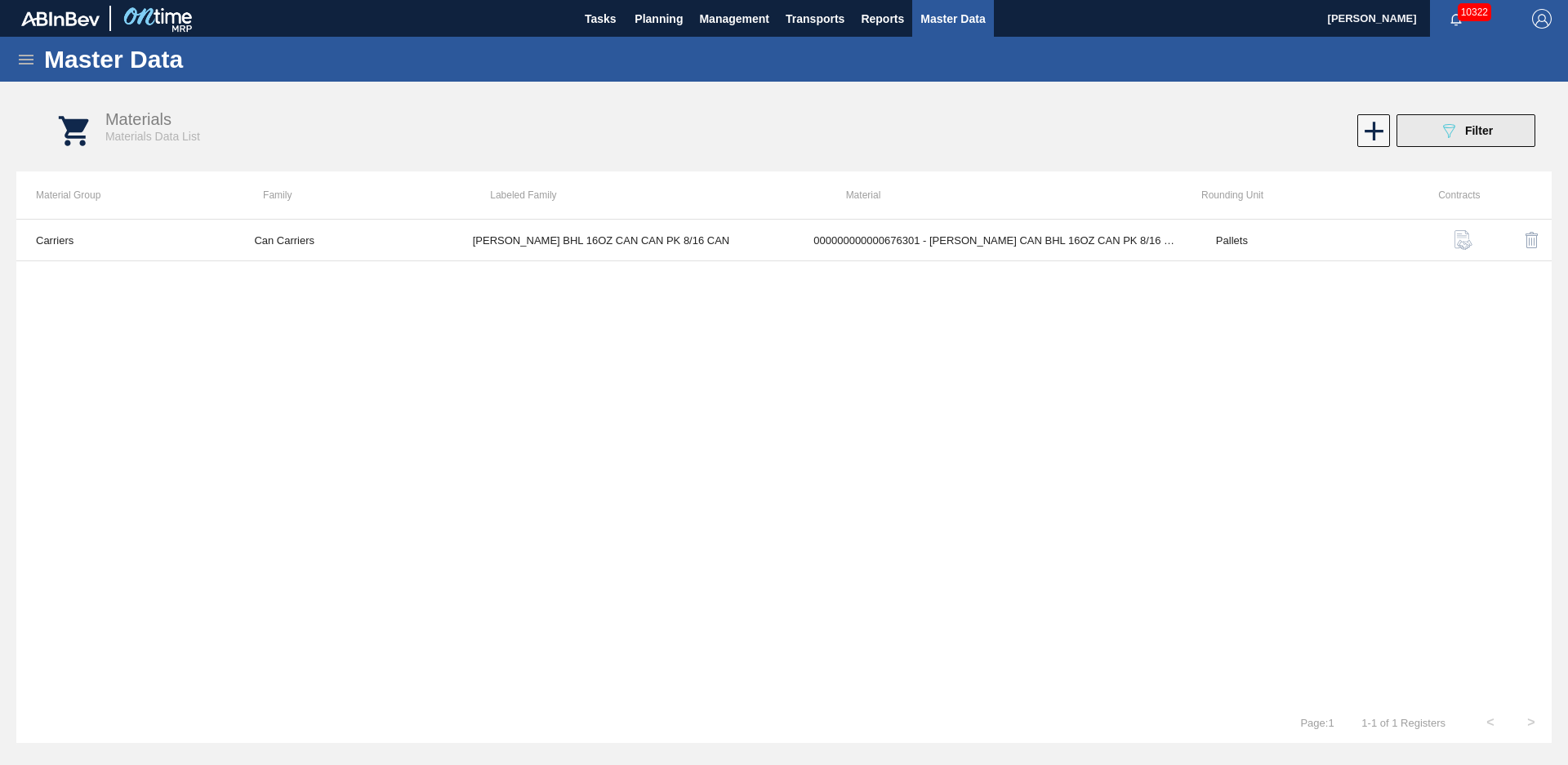
click at [1469, 144] on button "089F7B8B-B2A5-4AFE-B5C0-19BA573D28AC Filter" at bounding box center [1466, 131] width 139 height 32
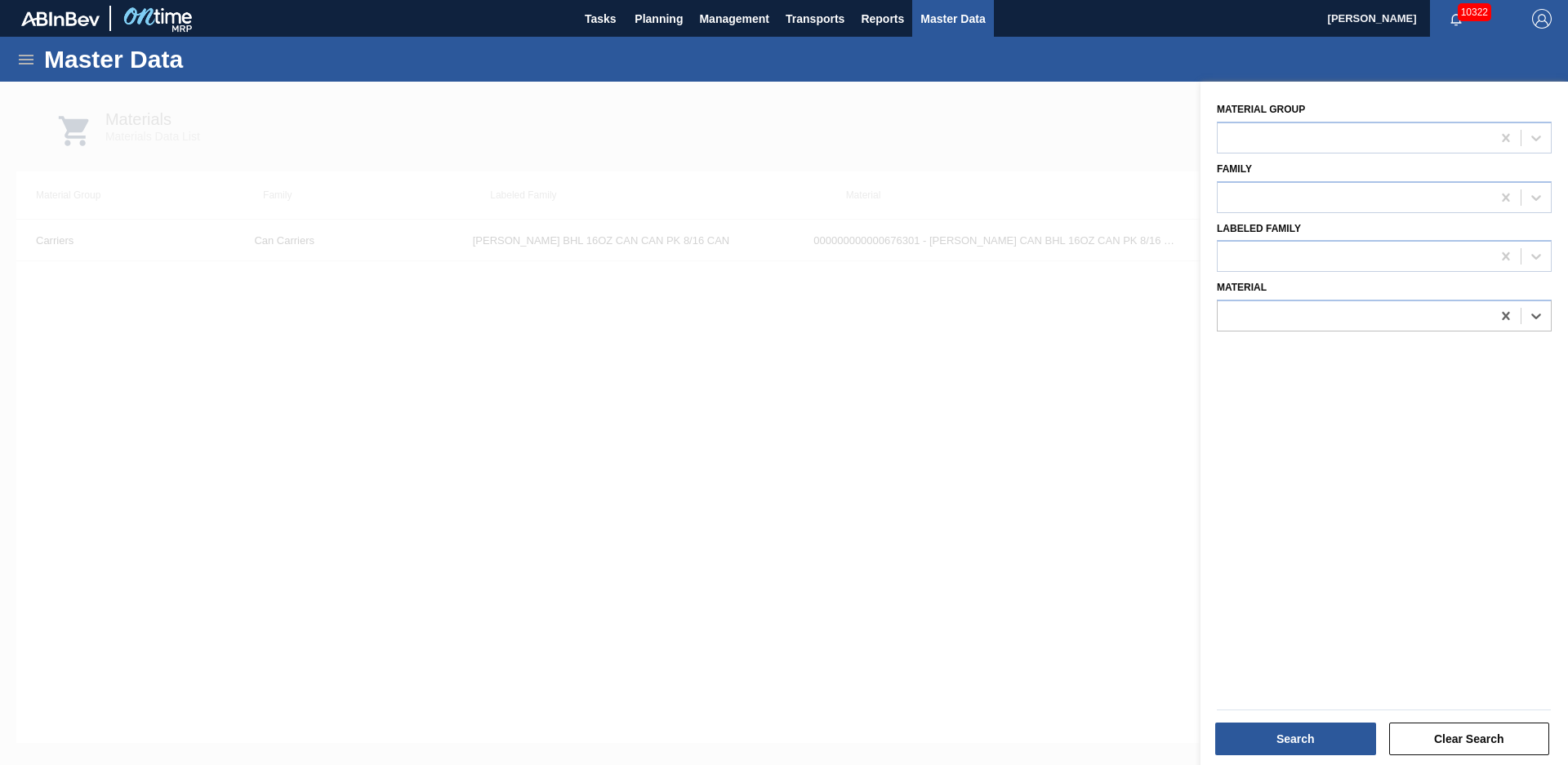
click at [1500, 316] on icon at bounding box center [1505, 316] width 16 height 16
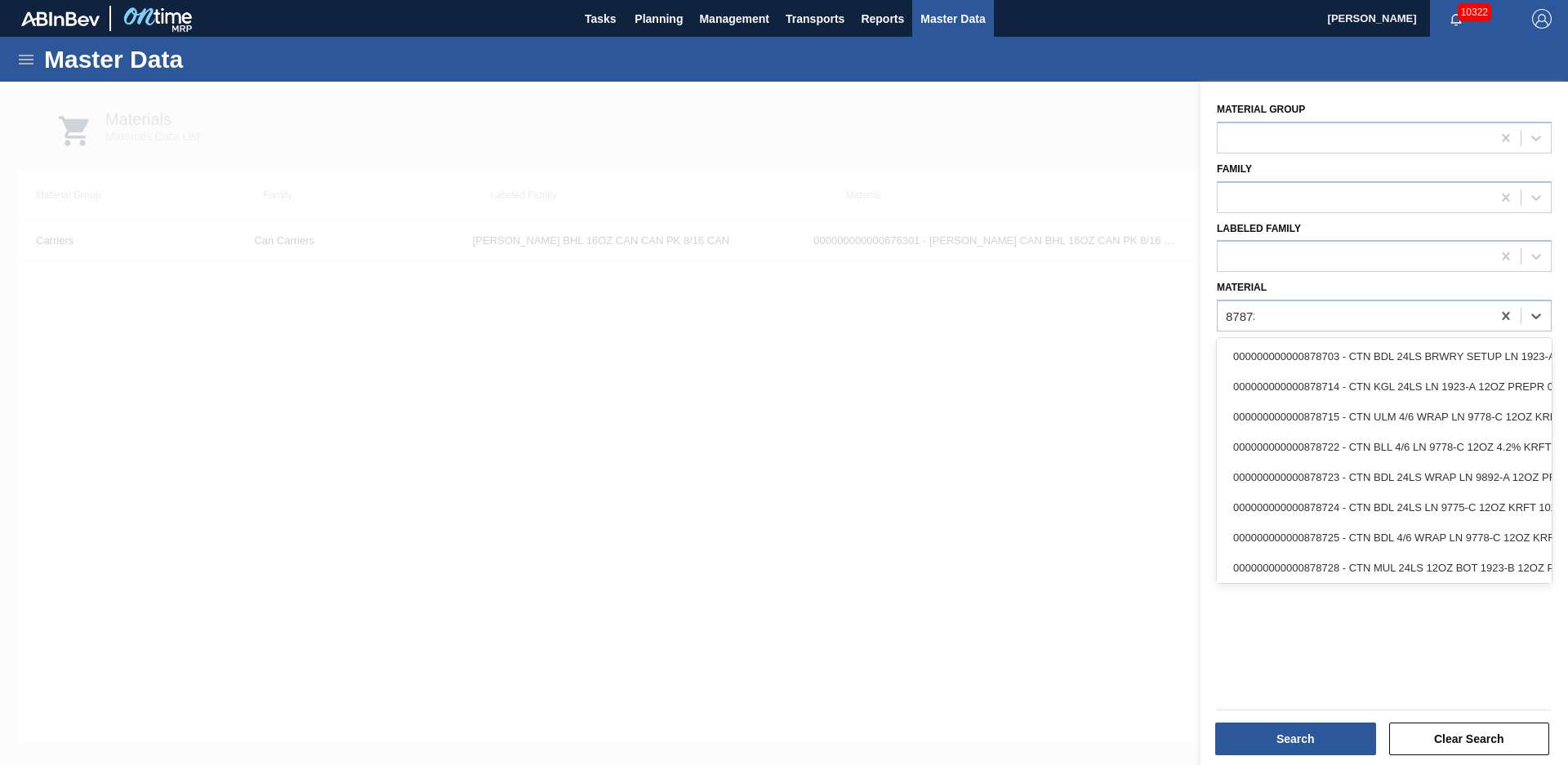
type input "878730"
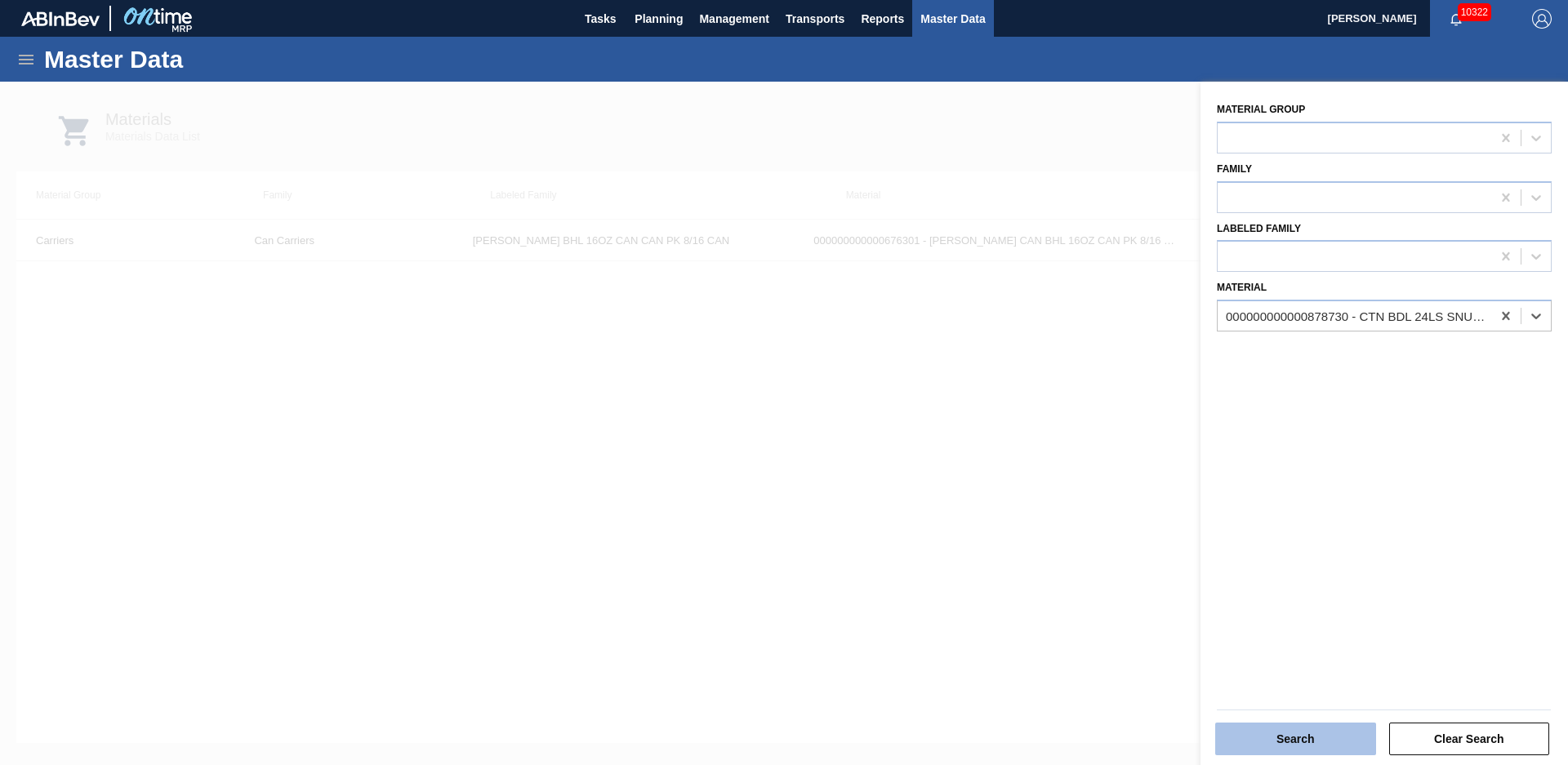
click at [1269, 723] on button "Search" at bounding box center [1295, 739] width 161 height 32
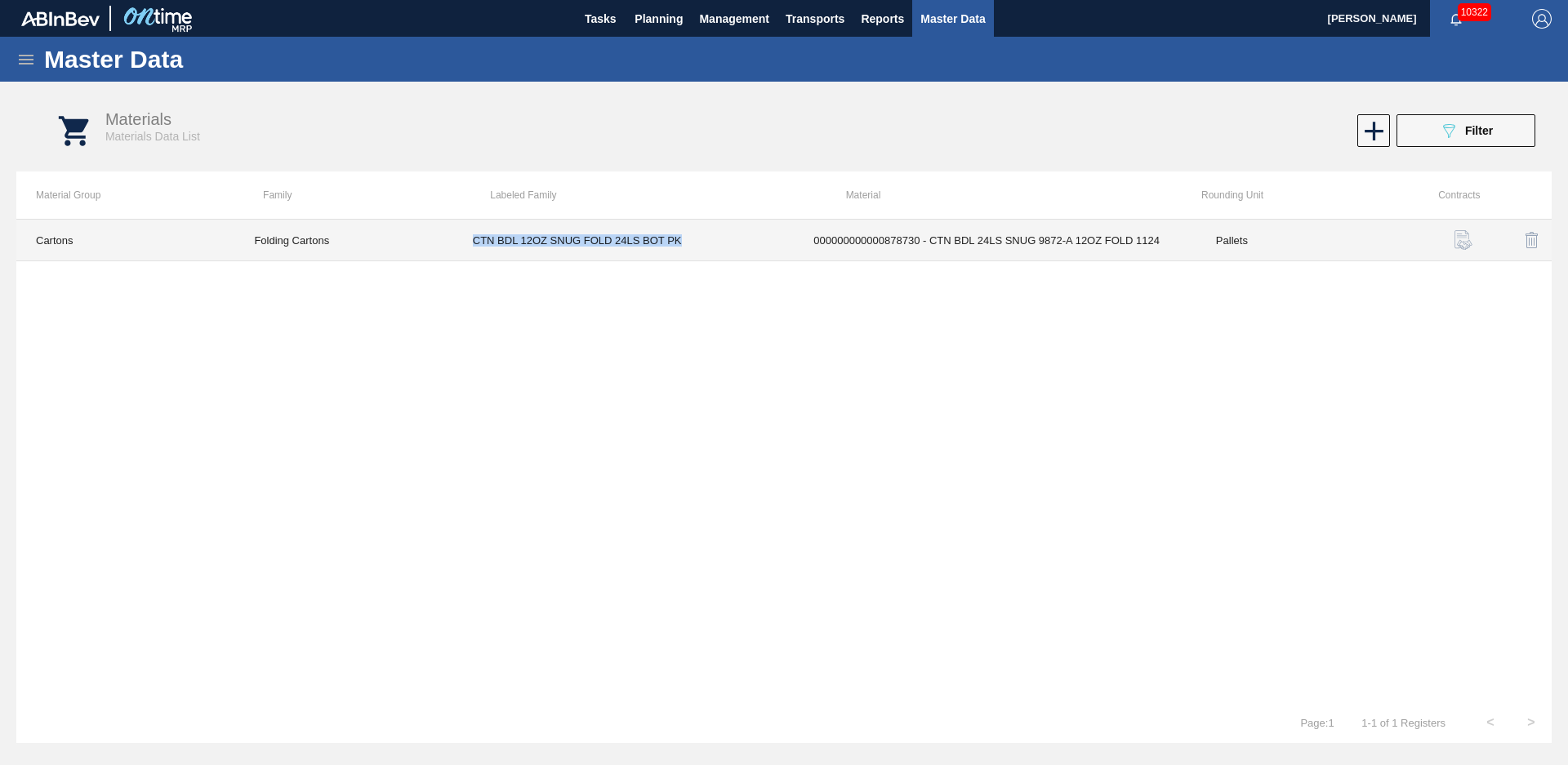
copy td "CTN BDL 12OZ SNUG FOLD 24LS BOT PK"
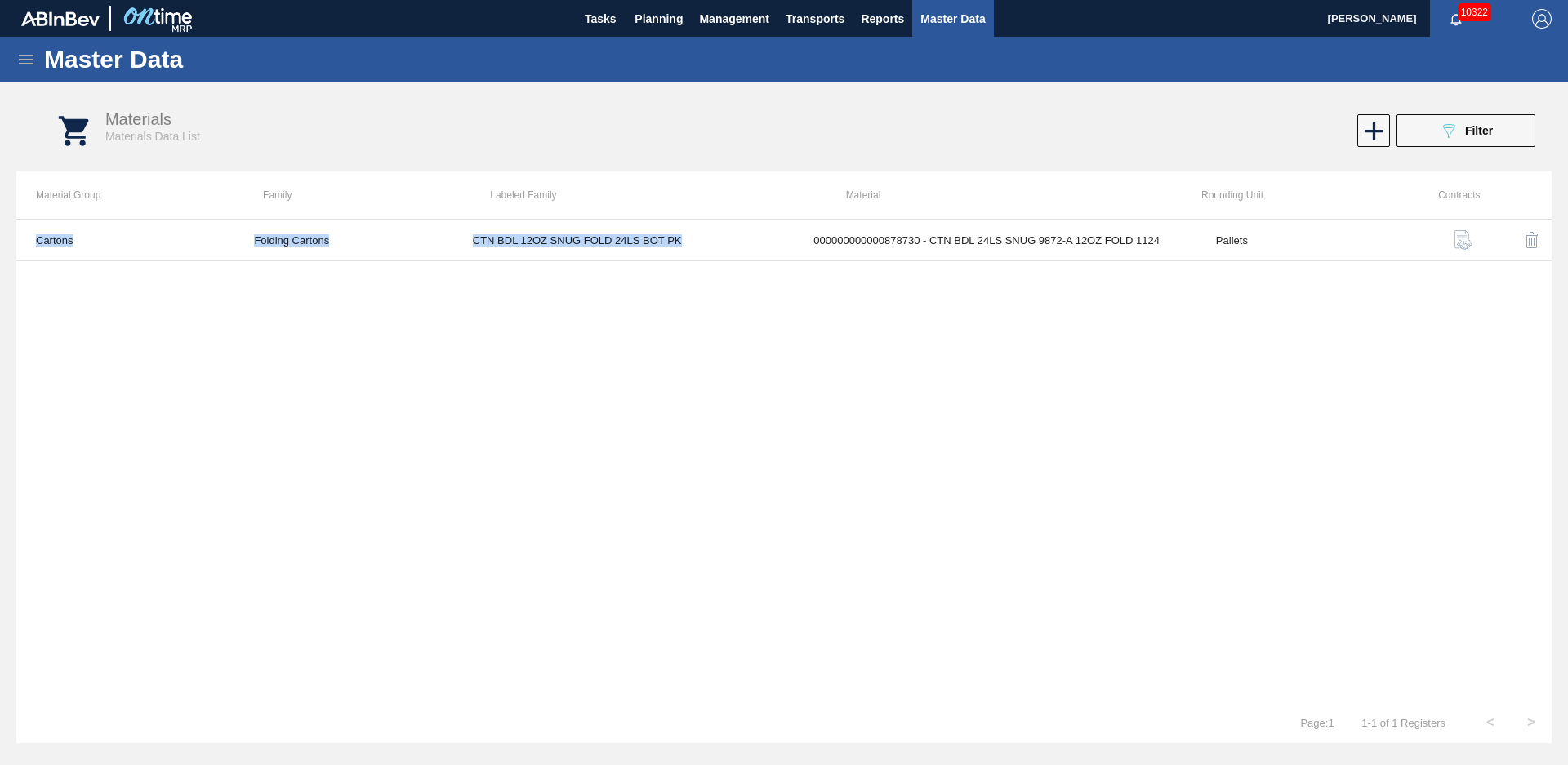
drag, startPoint x: 684, startPoint y: 241, endPoint x: 474, endPoint y: 280, distance: 213.6
click at [474, 280] on div "Cartons Folding Cartons CTN BDL 12OZ SNUG FOLD 24LS BOT PK 000000000000878730 -…" at bounding box center [783, 460] width 1535 height 484
click at [42, 58] on div "Master Data" at bounding box center [784, 59] width 1568 height 45
click at [33, 60] on icon at bounding box center [26, 59] width 20 height 20
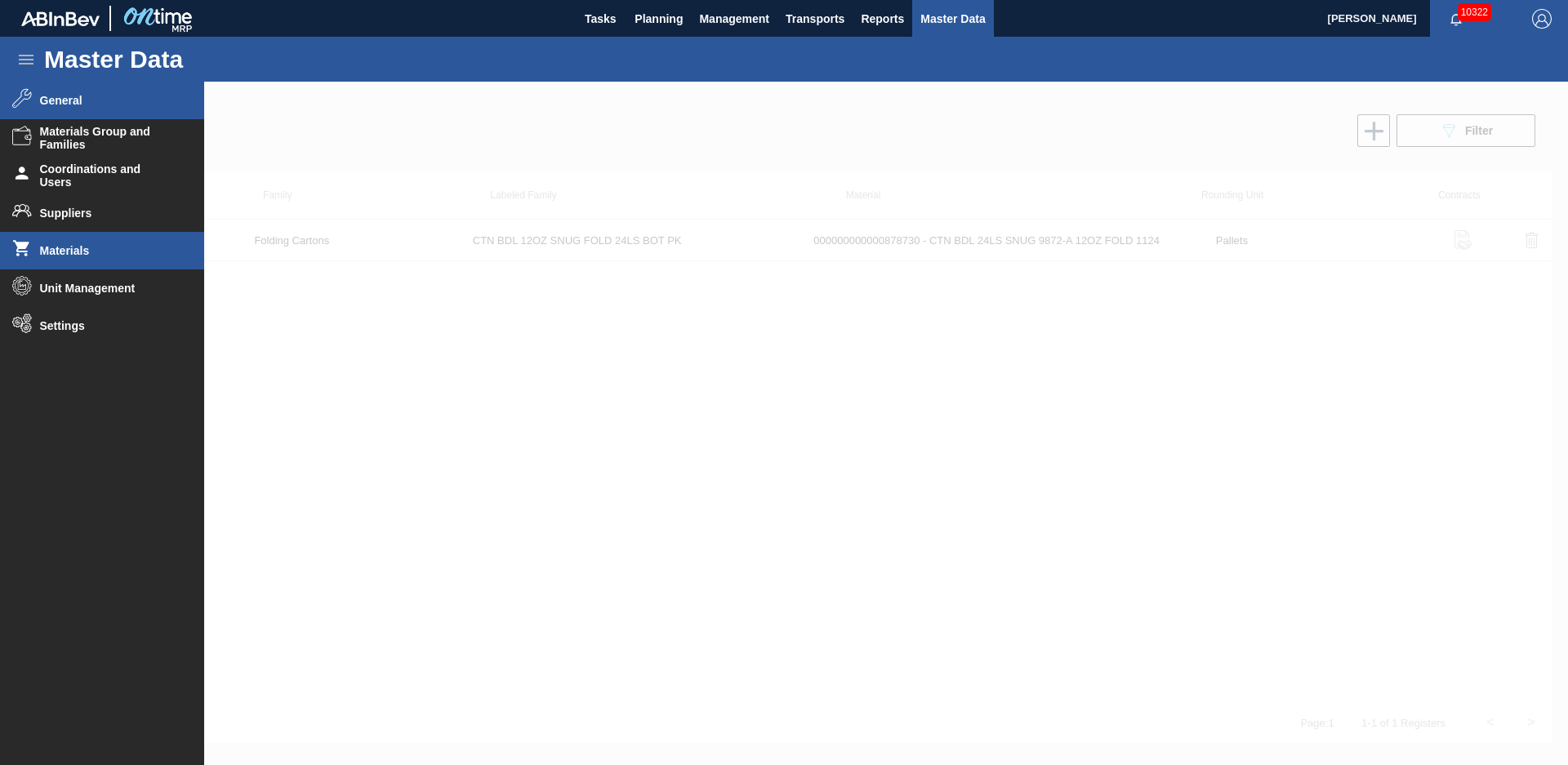
click at [34, 91] on li "General" at bounding box center [102, 100] width 204 height 37
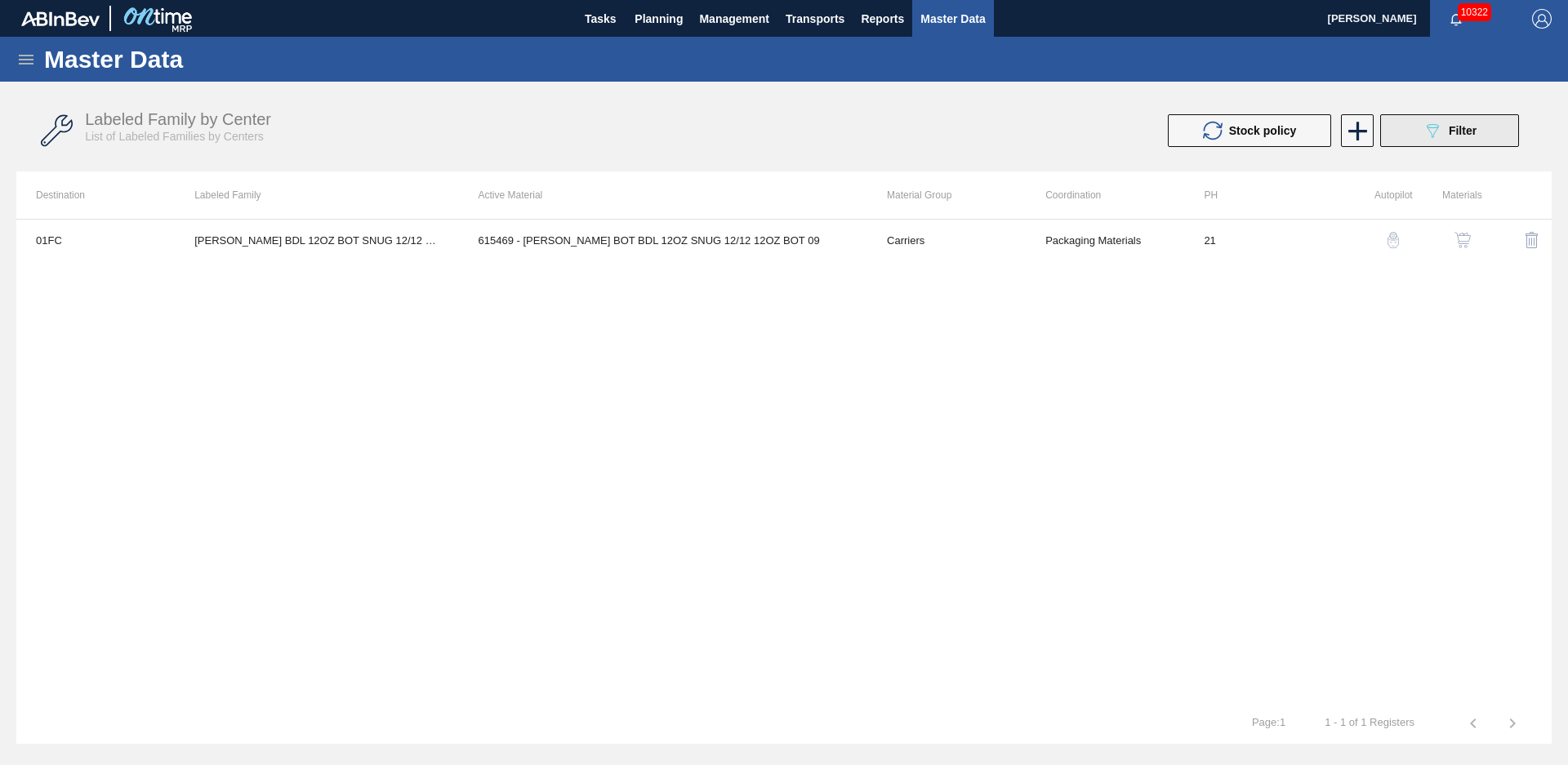
click at [1455, 134] on span "Filter" at bounding box center [1462, 131] width 28 height 13
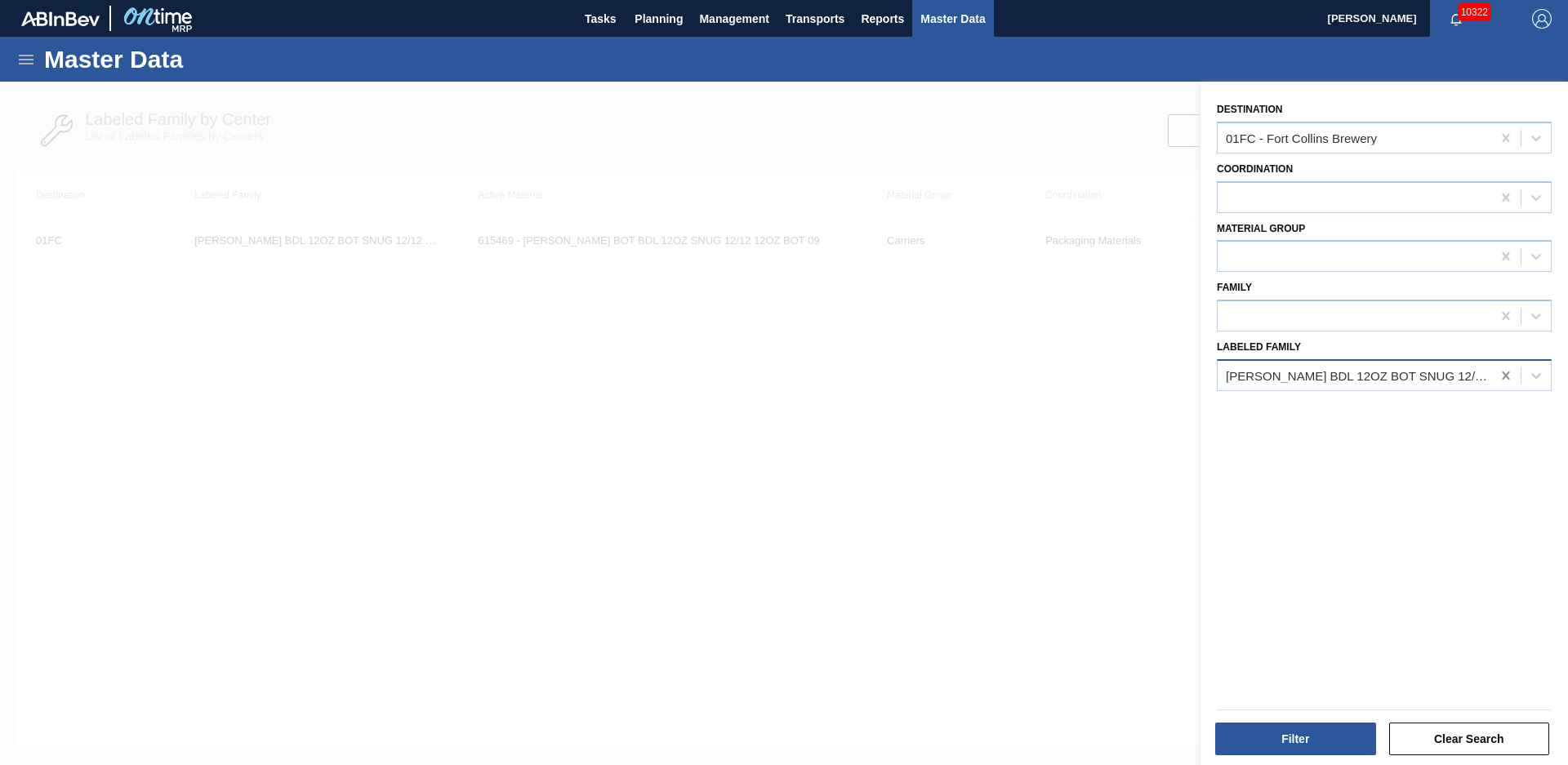
click at [1504, 376] on icon at bounding box center [1505, 376] width 8 height 9
paste Family "CTN BDL 12OZ SNUG FOLD 24LS BOT PK"
type Family "CTN BDL 12OZ SNUG FOLD 24LS BOT PK"
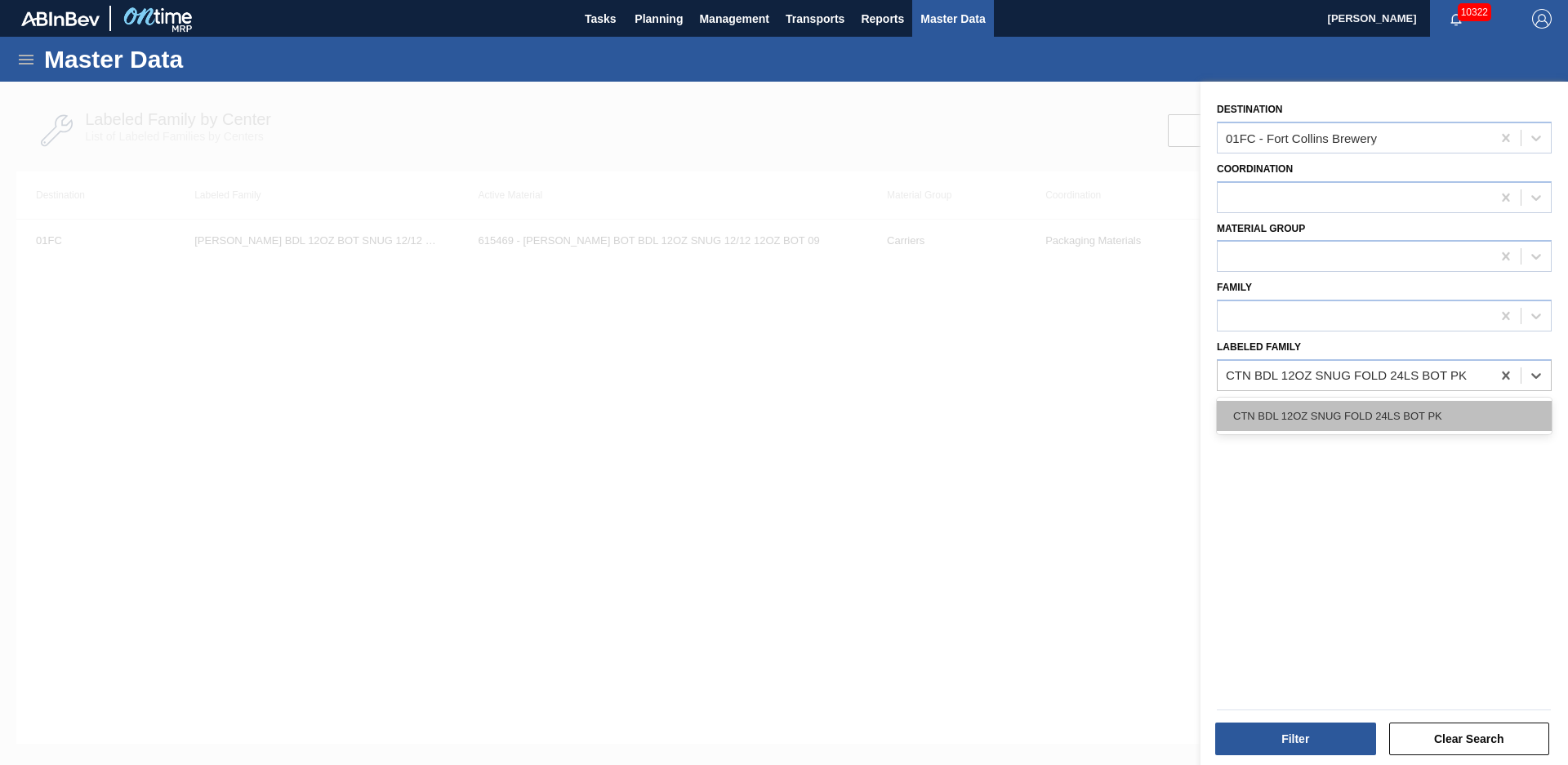
click at [1386, 414] on div "CTN BDL 12OZ SNUG FOLD 24LS BOT PK" at bounding box center [1384, 416] width 335 height 31
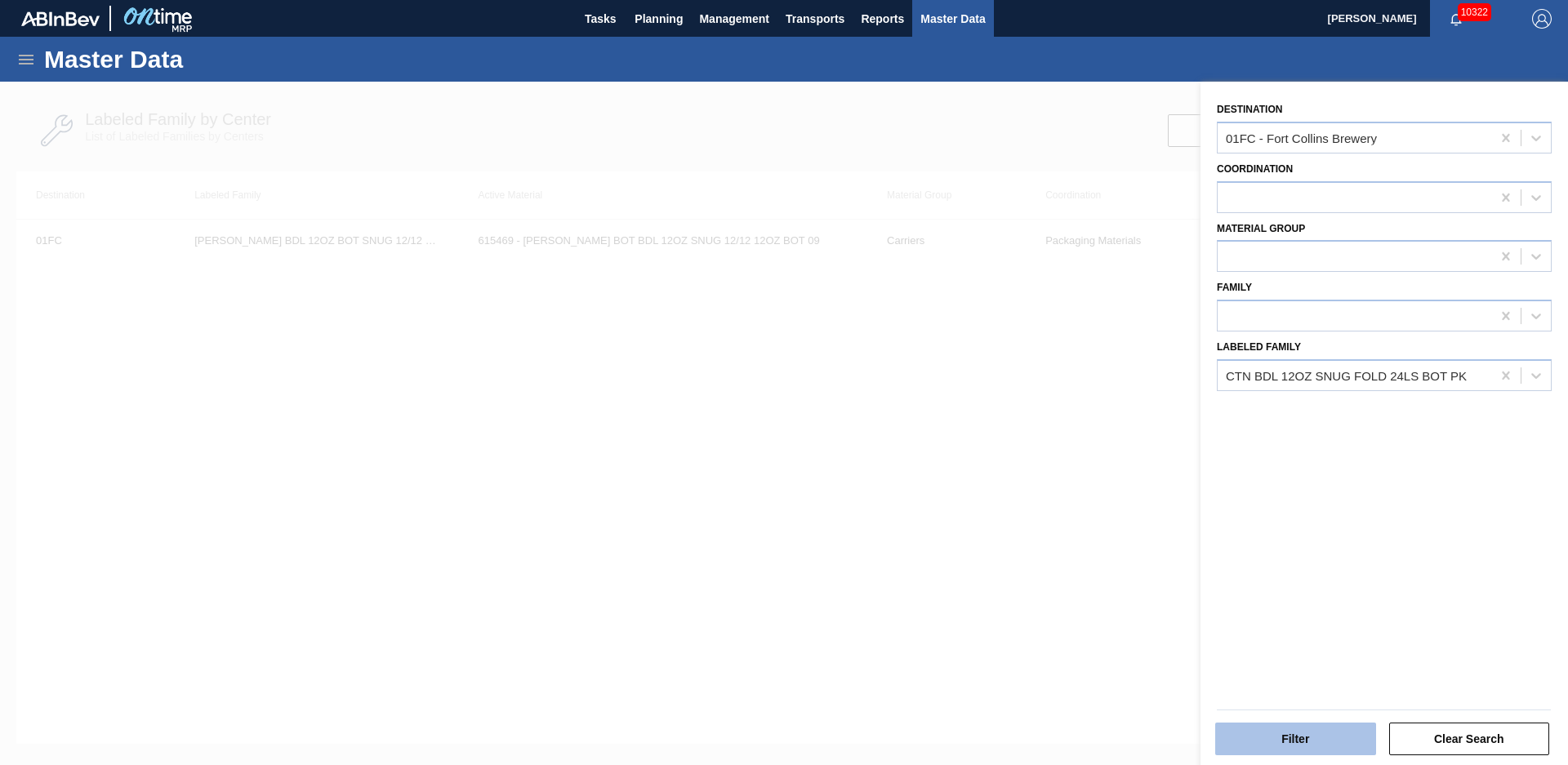
click at [1298, 743] on button "Filter" at bounding box center [1295, 739] width 161 height 32
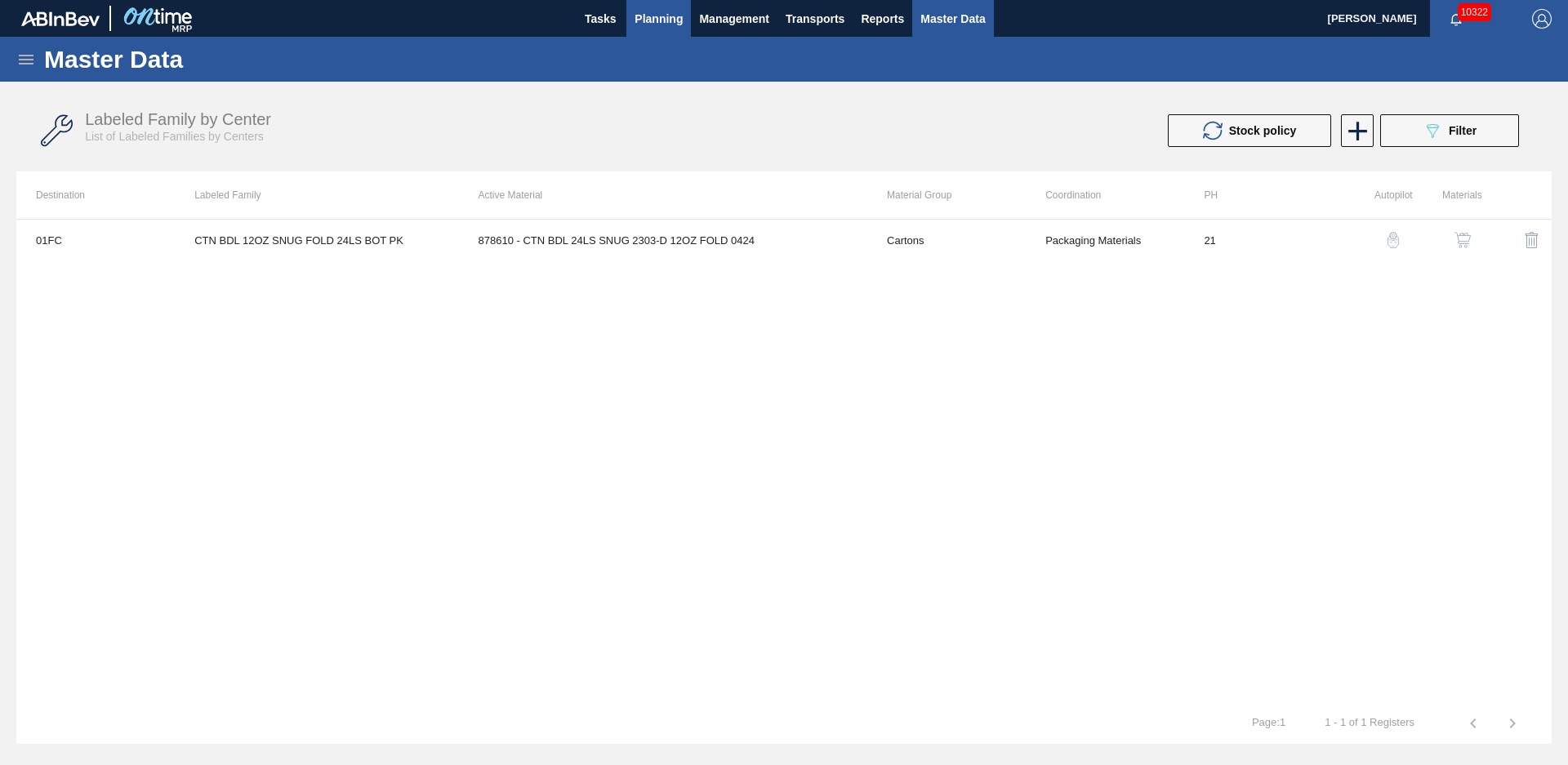
click at [651, 22] on span "Planning" at bounding box center [658, 18] width 49 height 20
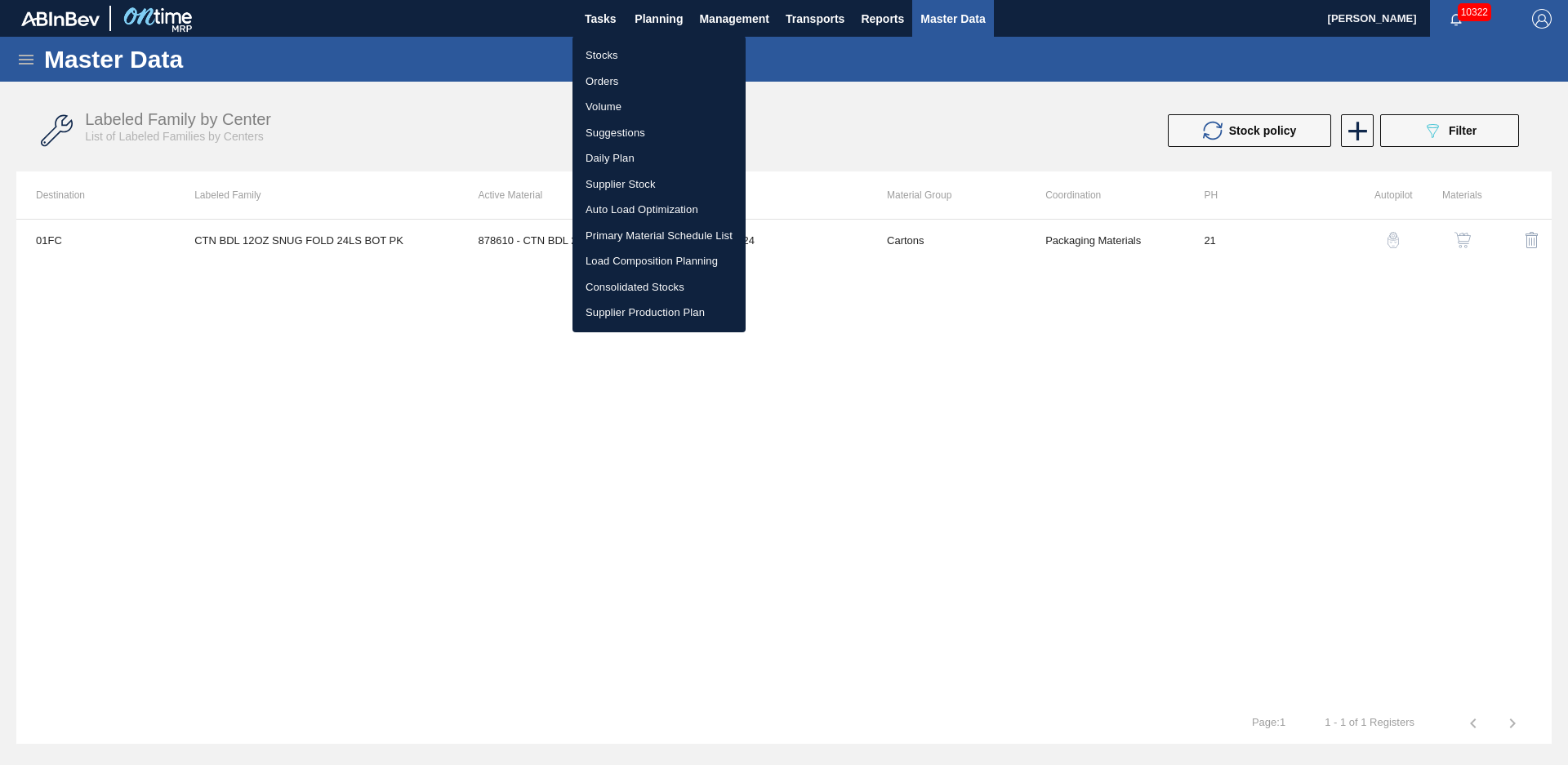
click at [628, 50] on li "Stocks" at bounding box center [658, 55] width 173 height 26
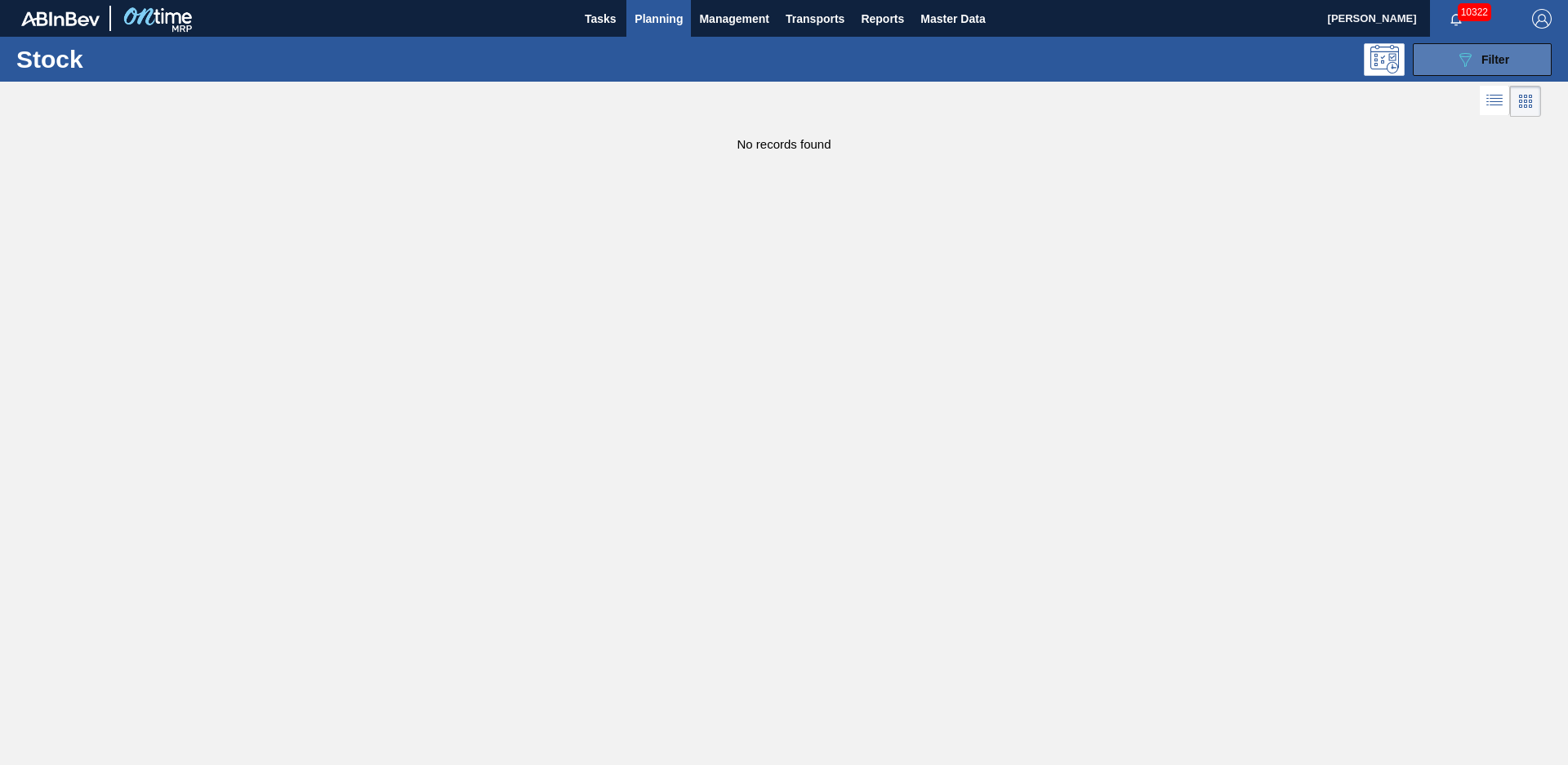
click at [1417, 67] on button "089F7B8B-B2A5-4AFE-B5C0-19BA573D28AC Filter" at bounding box center [1482, 59] width 139 height 32
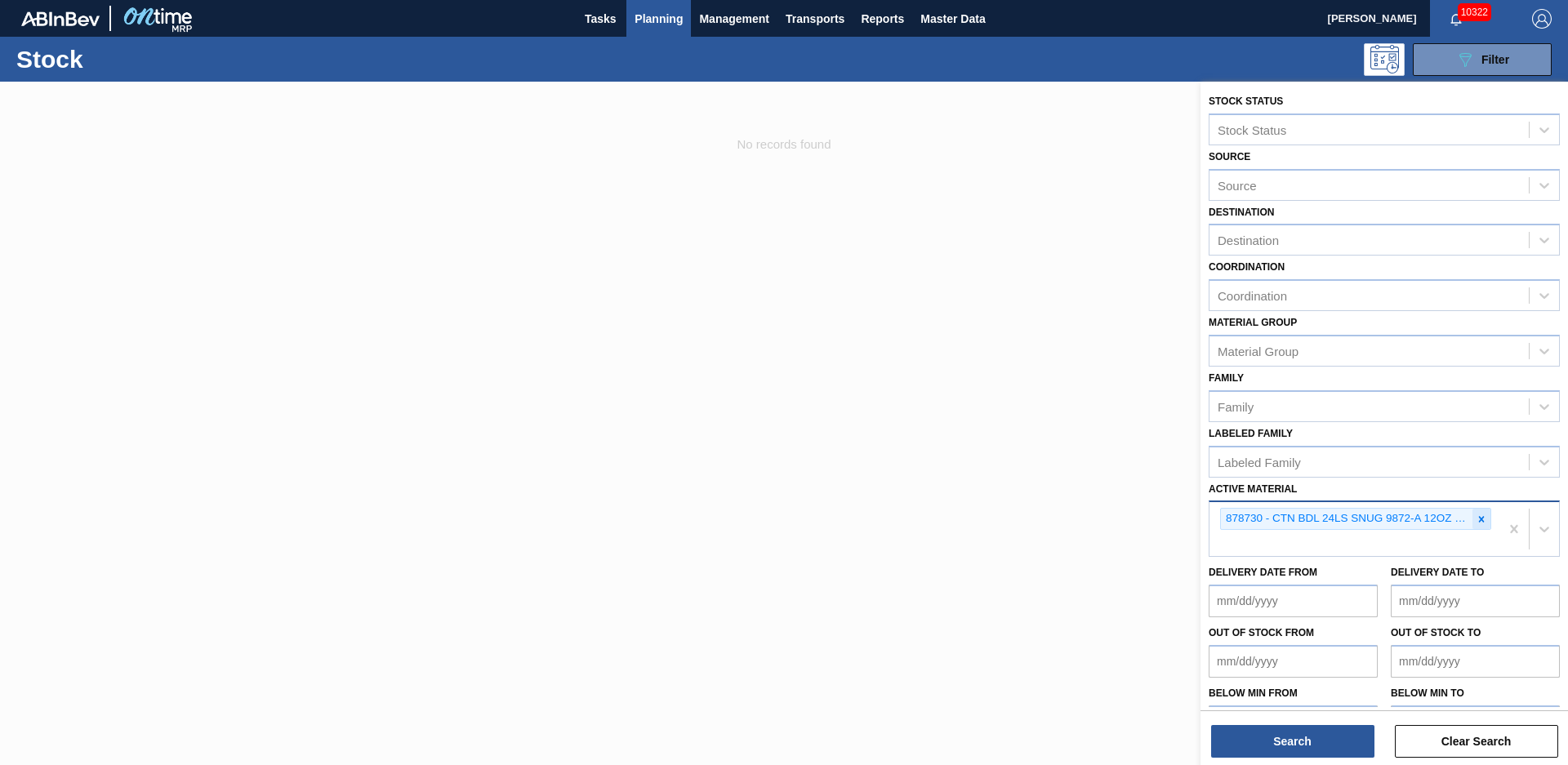
click at [1483, 524] on icon at bounding box center [1481, 519] width 11 height 11
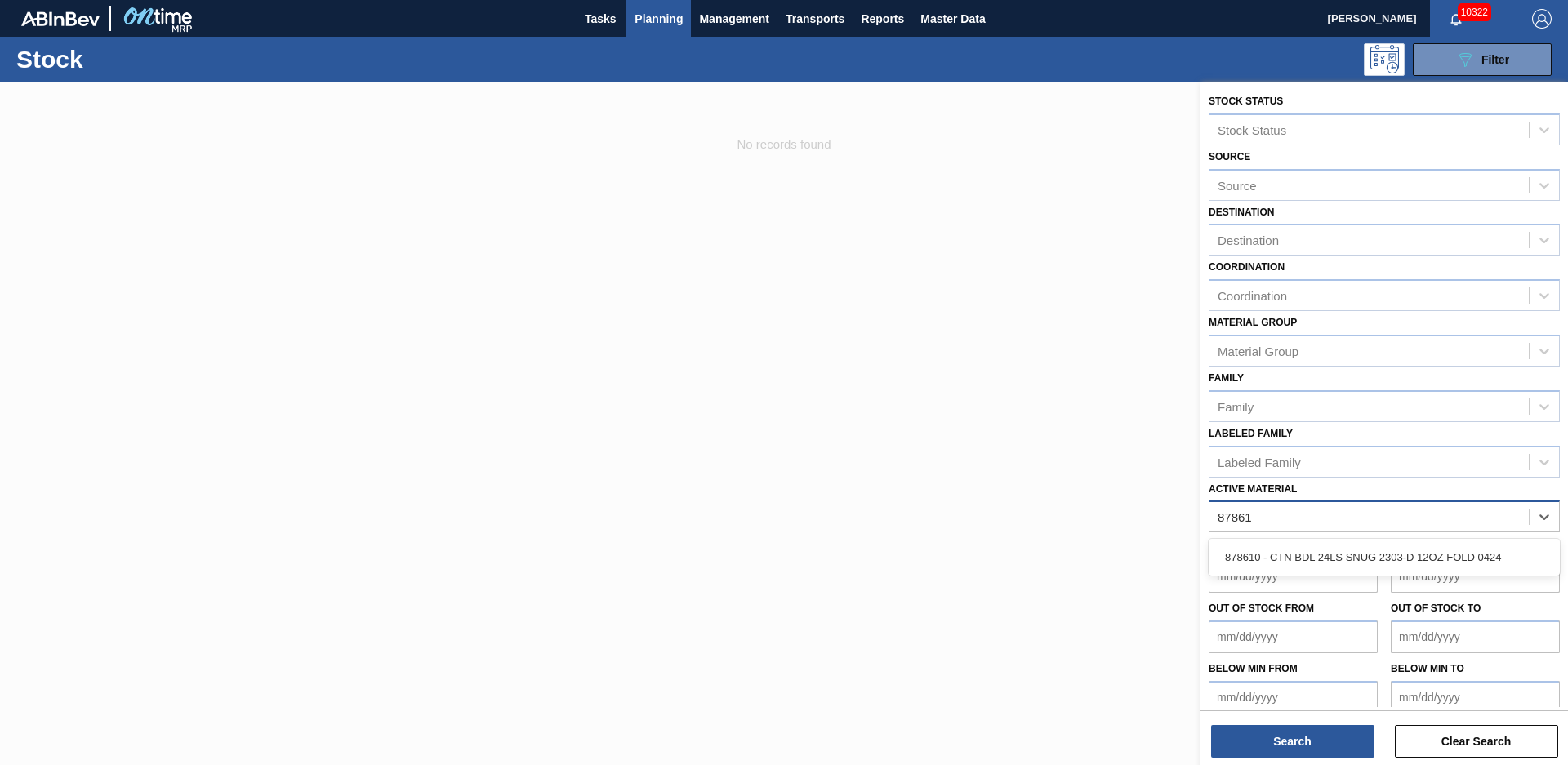
type Material "878610"
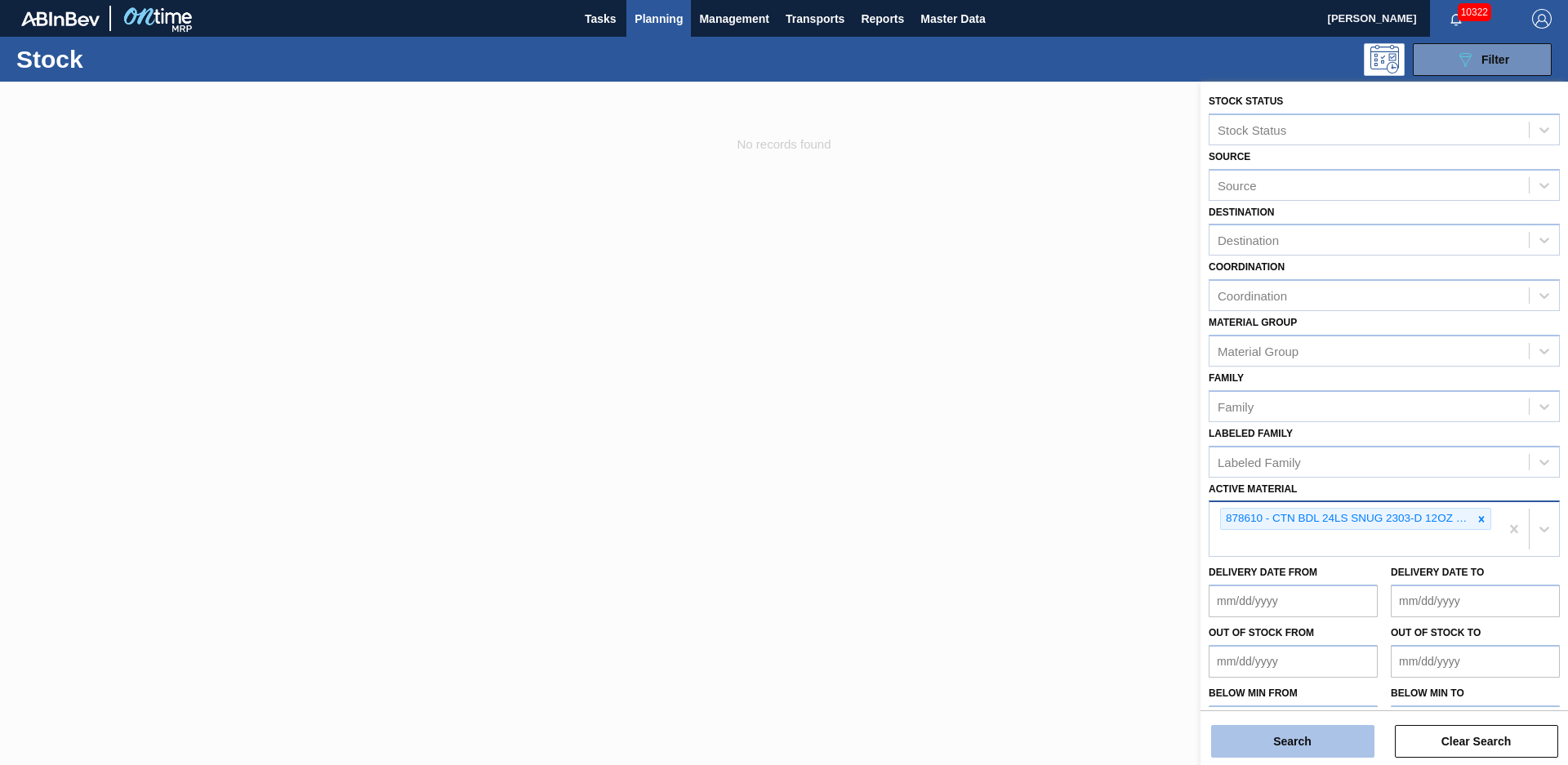
click at [1348, 754] on button "Search" at bounding box center [1292, 741] width 163 height 32
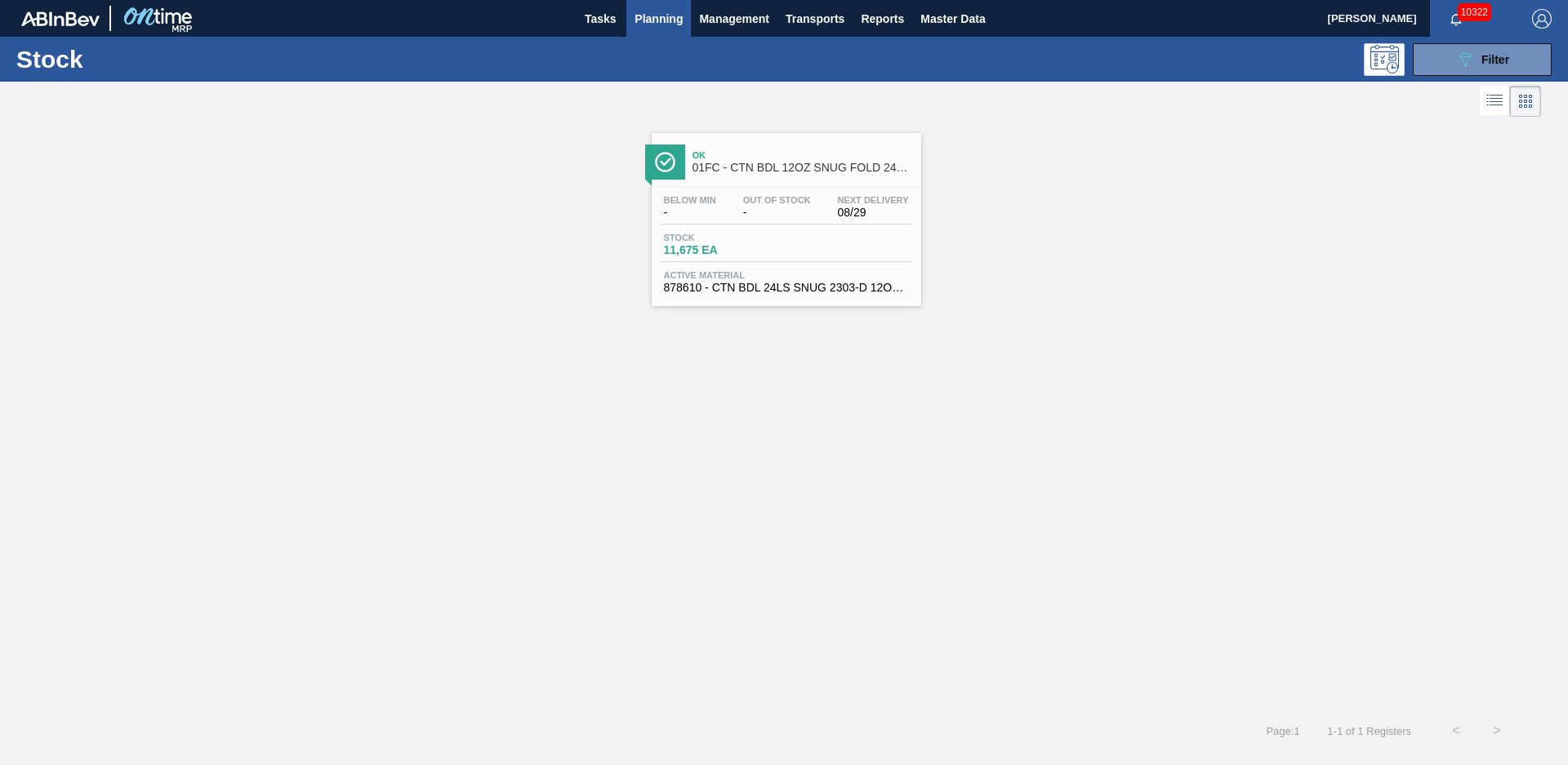
click at [774, 151] on span "Ok" at bounding box center [802, 155] width 220 height 10
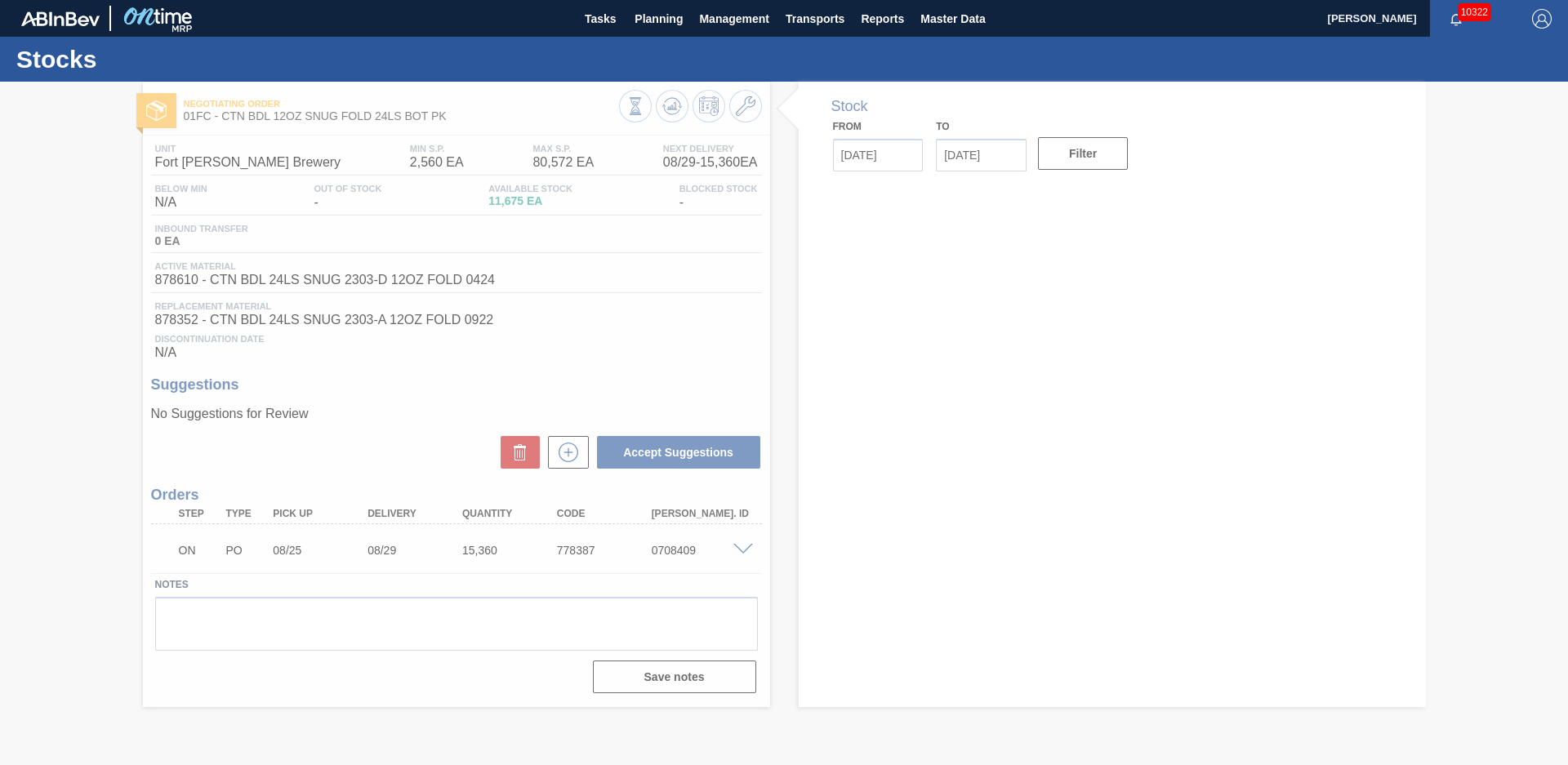
type input "[DATE]"
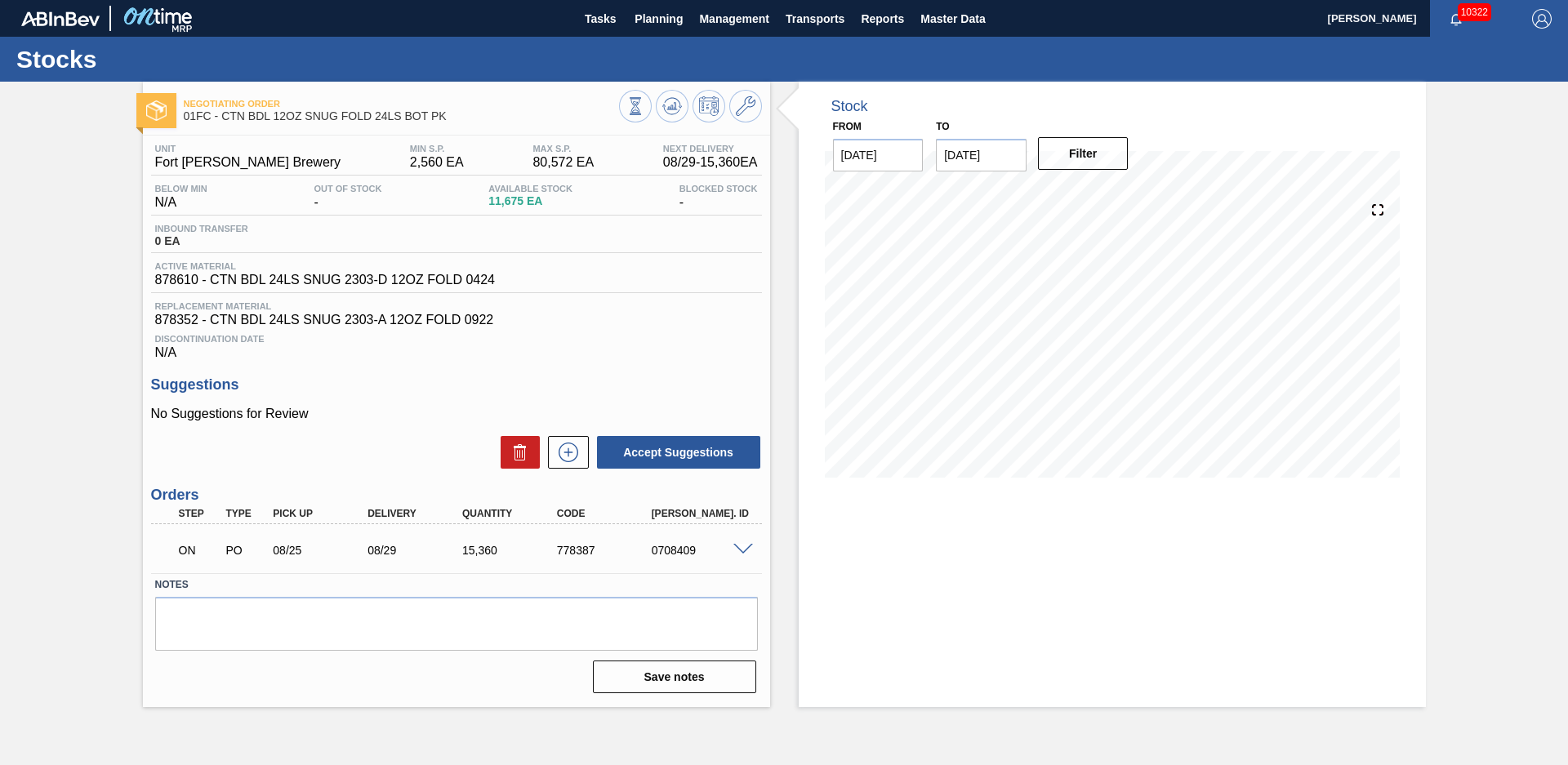
click at [1458, 303] on div "Negotiating Order 01FC - CTN BDL 12OZ SNUG FOLD 24LS BOT PK Unit Fort [PERSON_N…" at bounding box center [784, 395] width 1568 height 626
click at [78, 251] on div "Negotiating Order 01FC - CTN BDL 12OZ SNUG FOLD 24LS BOT PK Unit Fort [PERSON_N…" at bounding box center [784, 395] width 1568 height 626
click at [657, 14] on span "Planning" at bounding box center [658, 18] width 49 height 20
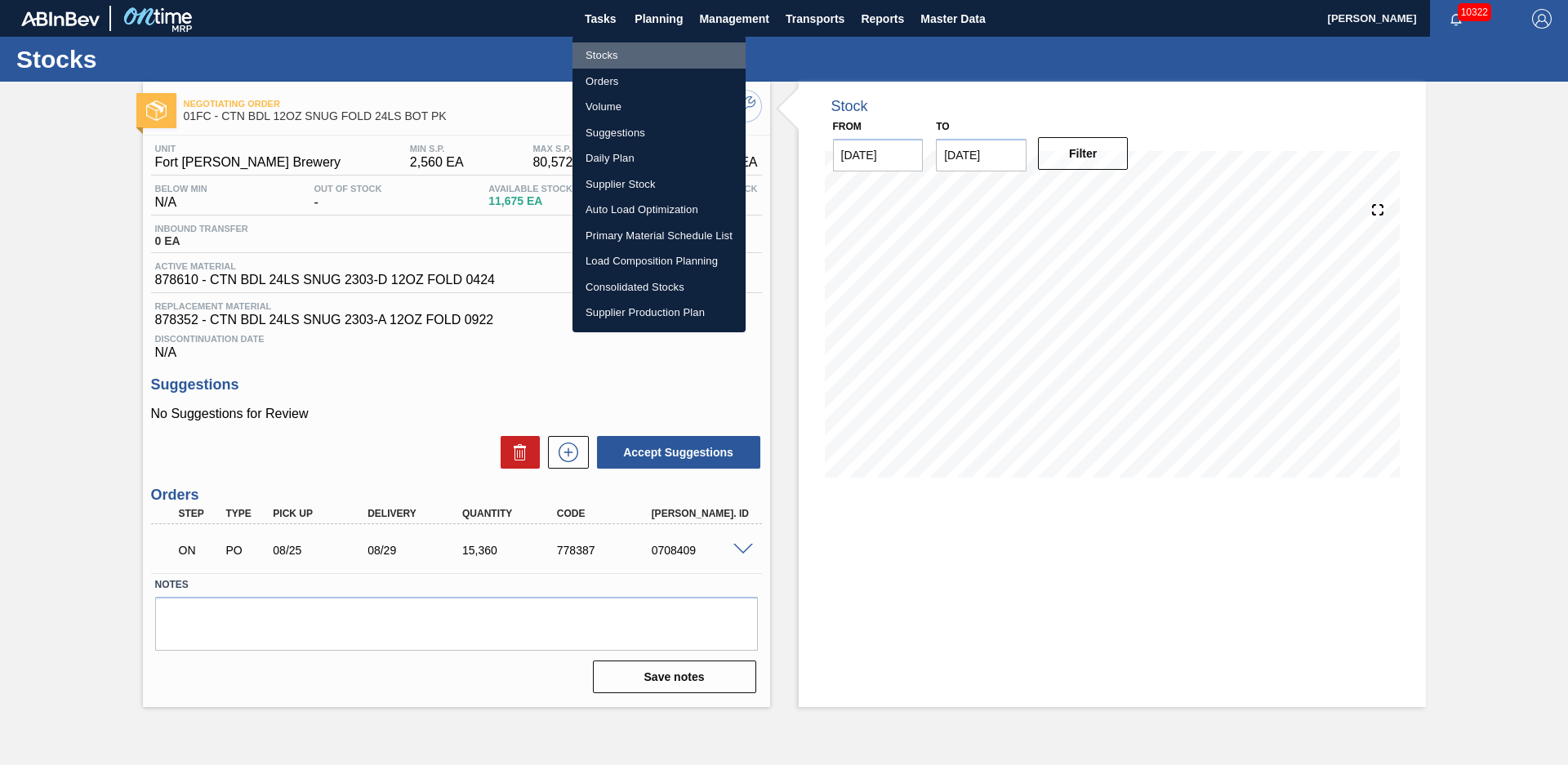
click at [627, 49] on li "Stocks" at bounding box center [658, 55] width 173 height 26
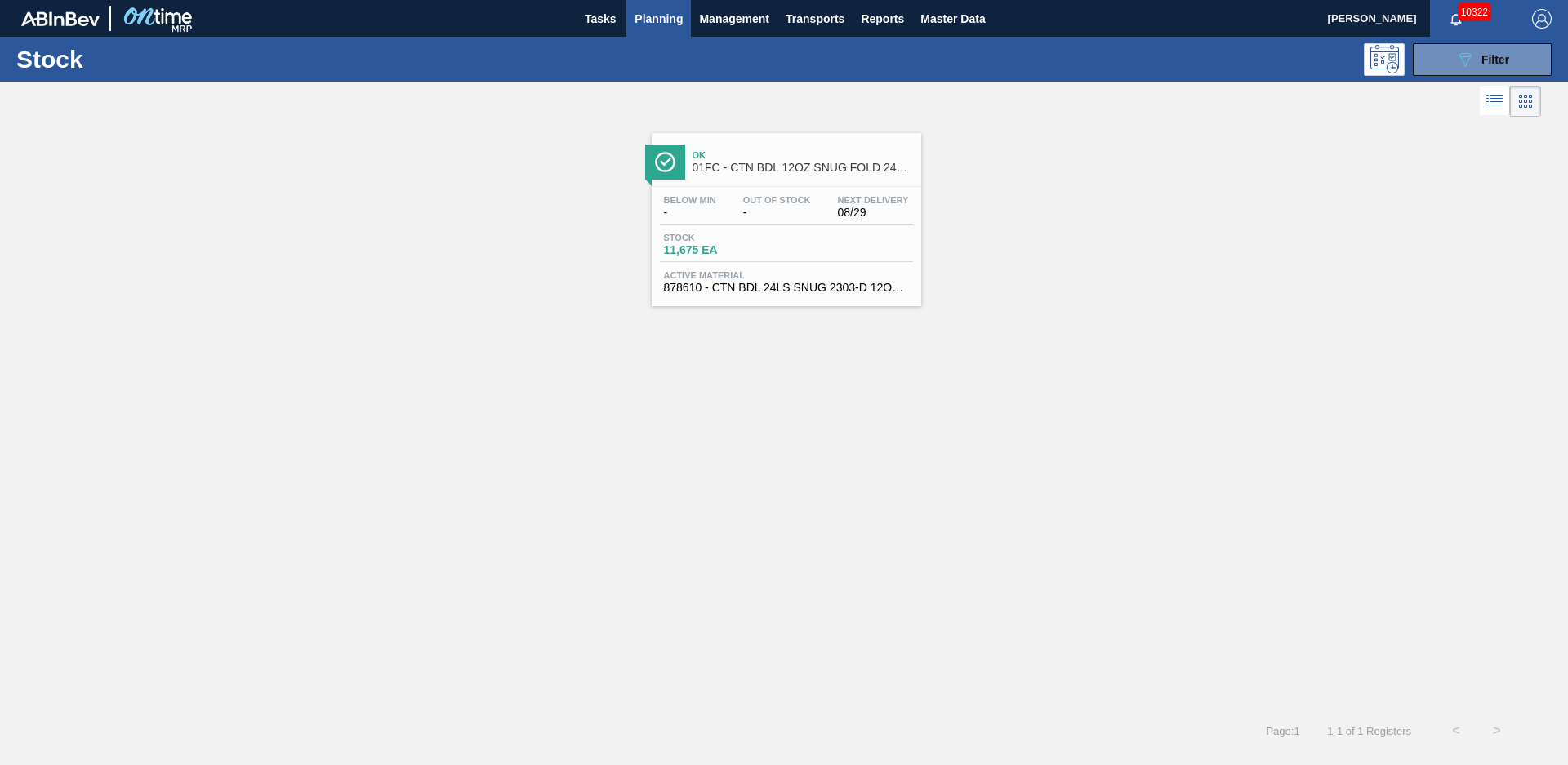
click at [735, 417] on div "Ok 01FC - CTN BDL 12OZ SNUG FOLD 24LS BOT PK Below Min - Out Of Stock - Next De…" at bounding box center [784, 416] width 1568 height 589
click at [1500, 56] on span "Filter" at bounding box center [1495, 60] width 28 height 13
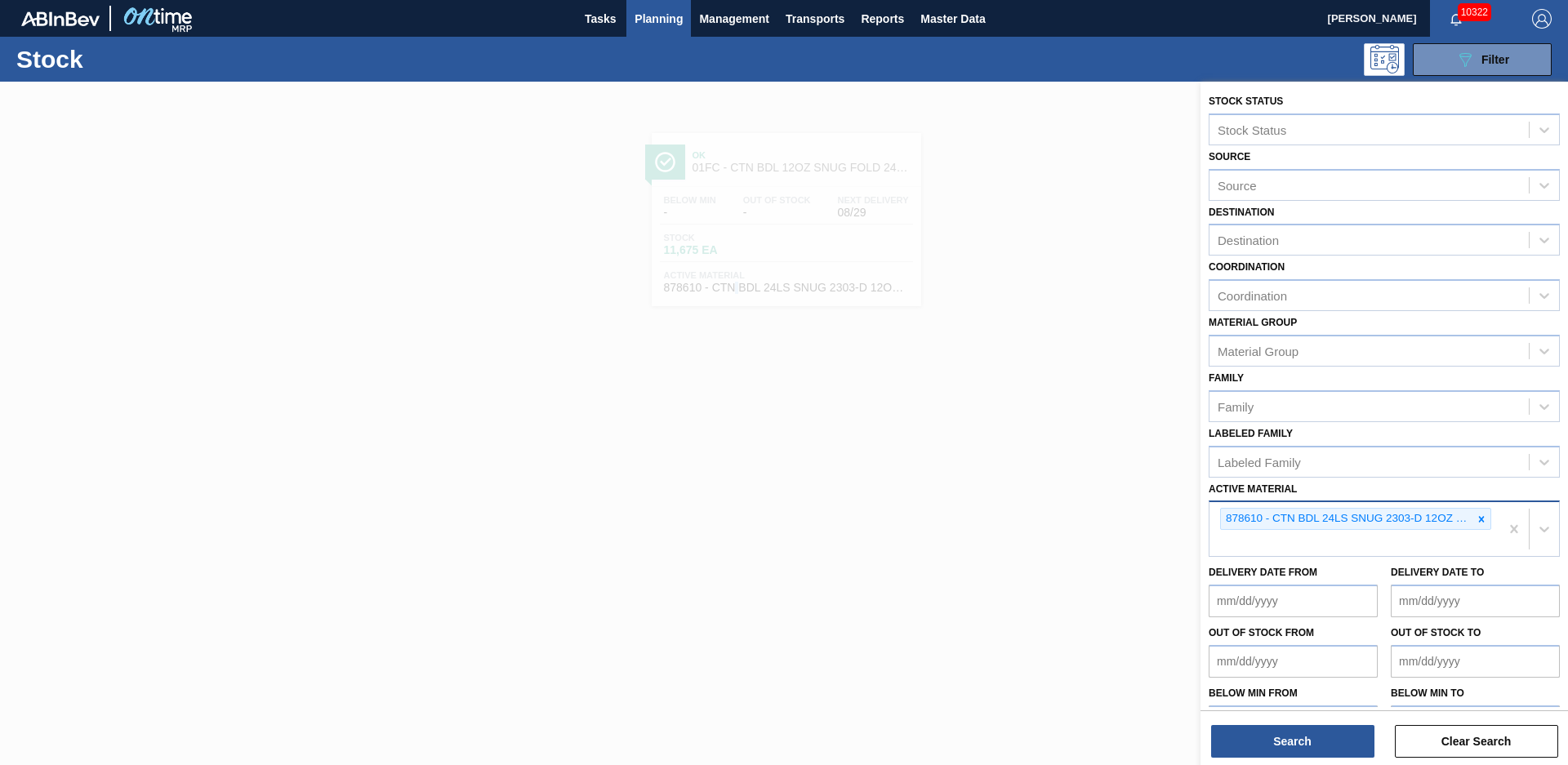
click at [1479, 520] on icon at bounding box center [1481, 519] width 6 height 6
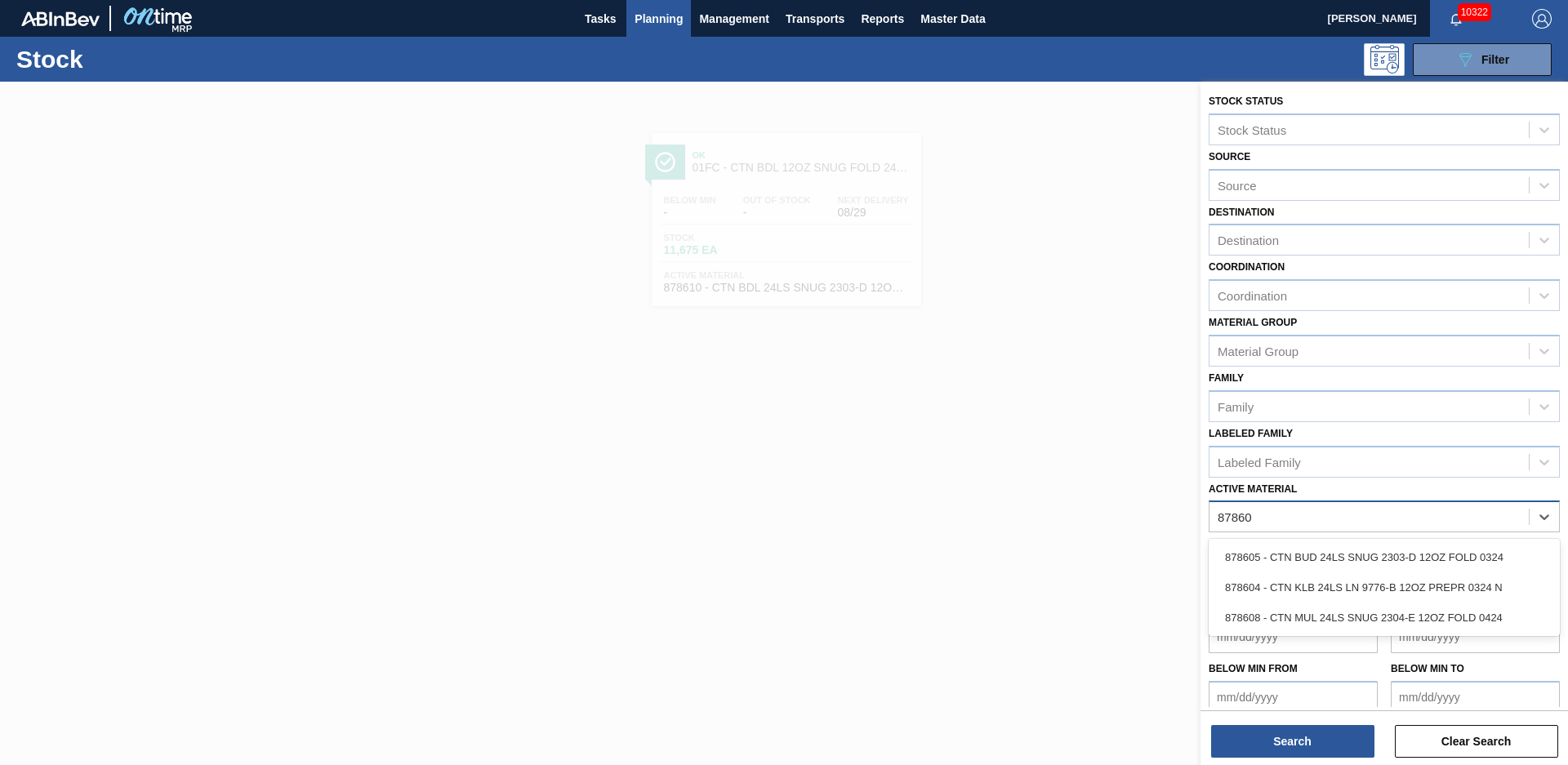
type Material "878605"
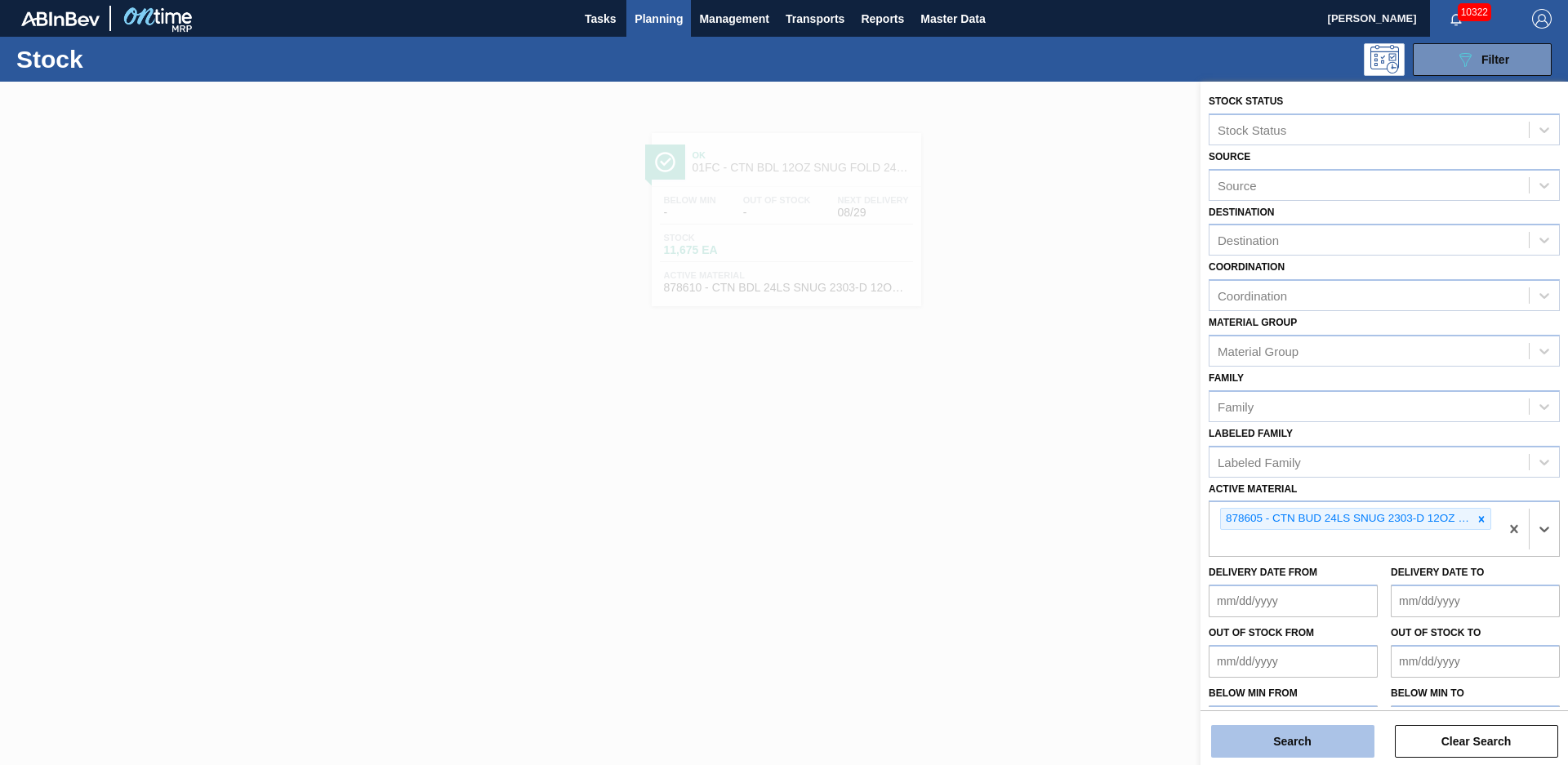
click at [1346, 727] on button "Search" at bounding box center [1292, 741] width 163 height 32
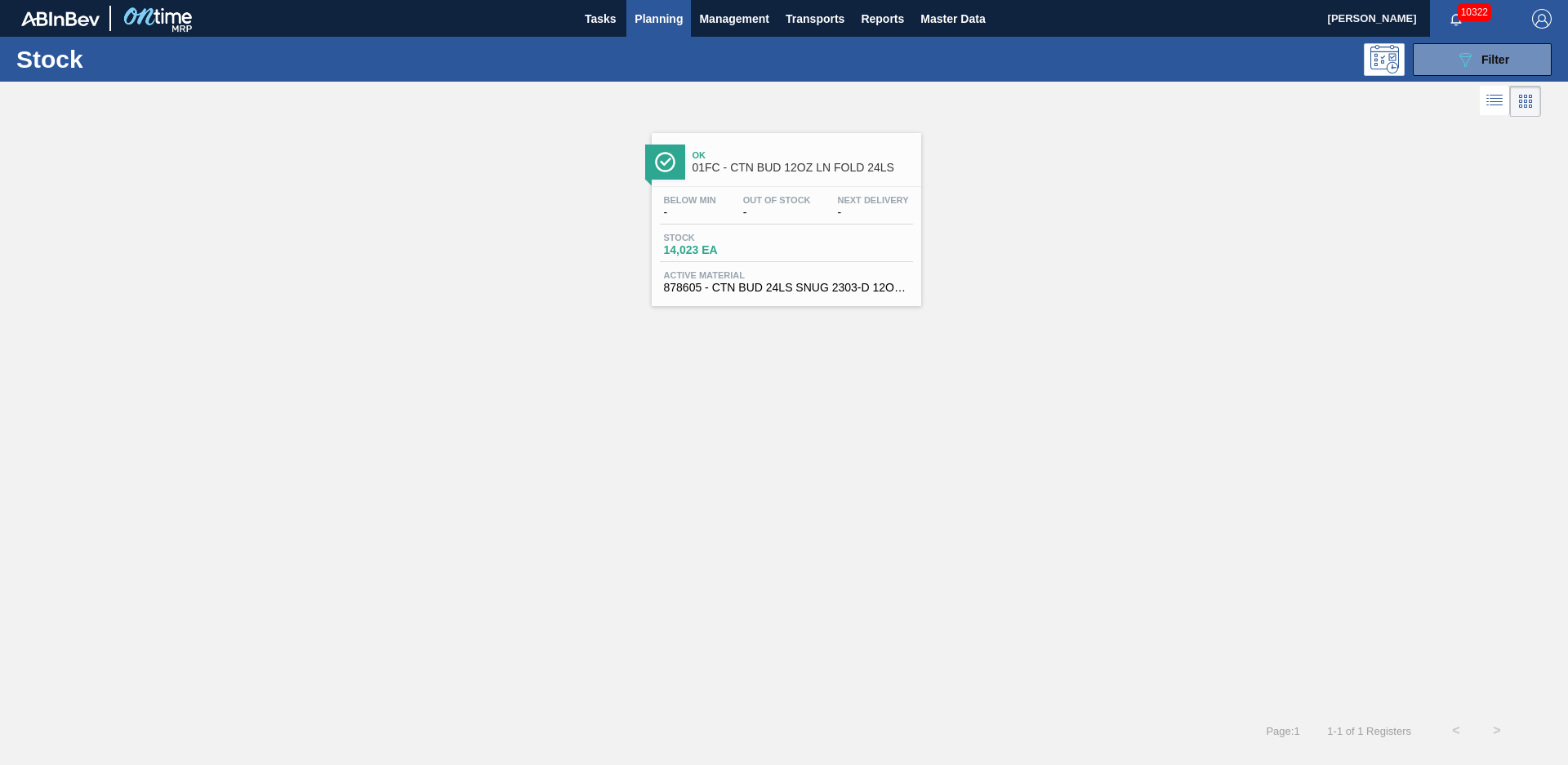
click at [752, 169] on span "01FC - CTN BUD 12OZ LN FOLD 24LS" at bounding box center [802, 168] width 220 height 12
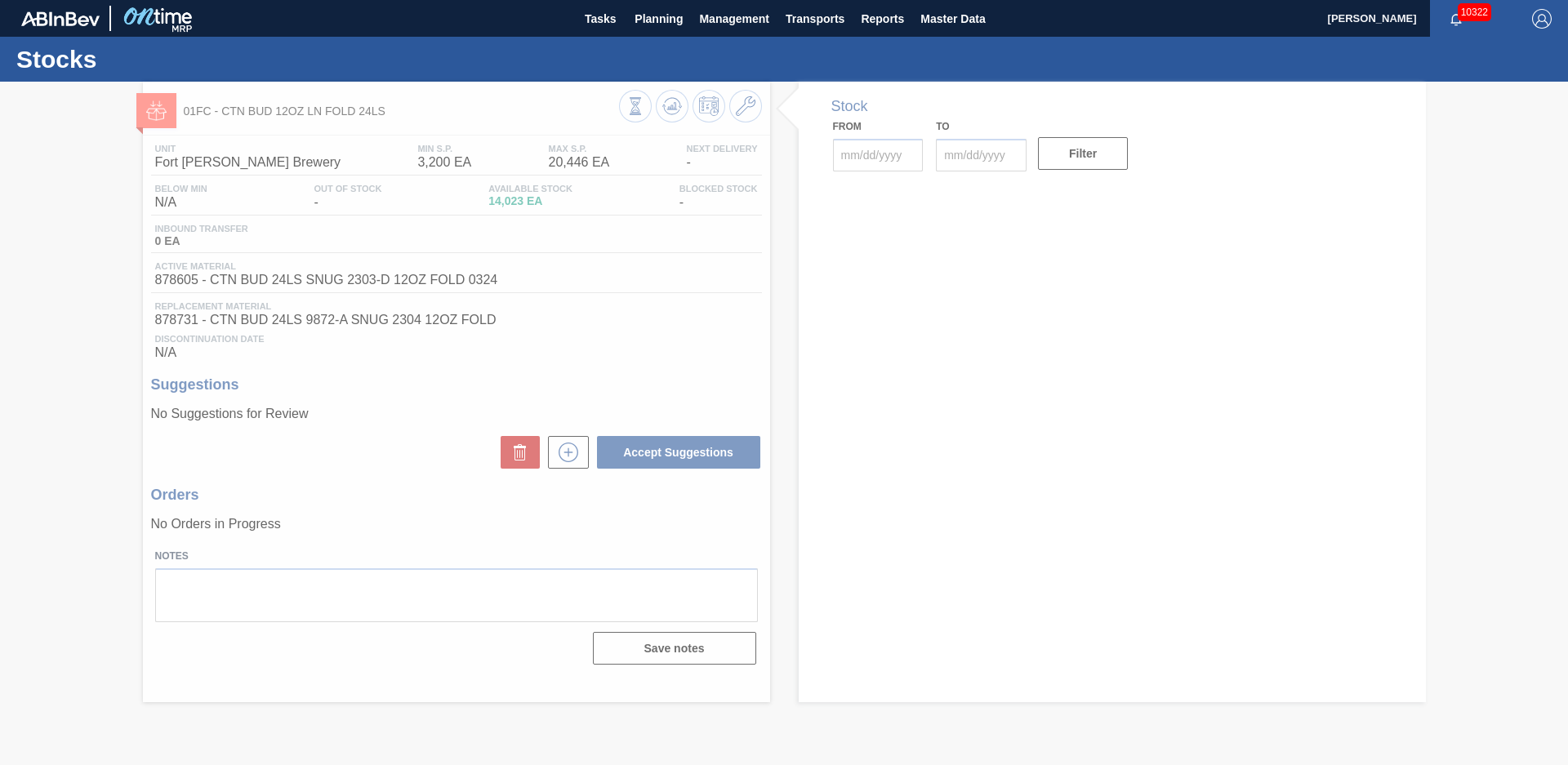
type input "[DATE]"
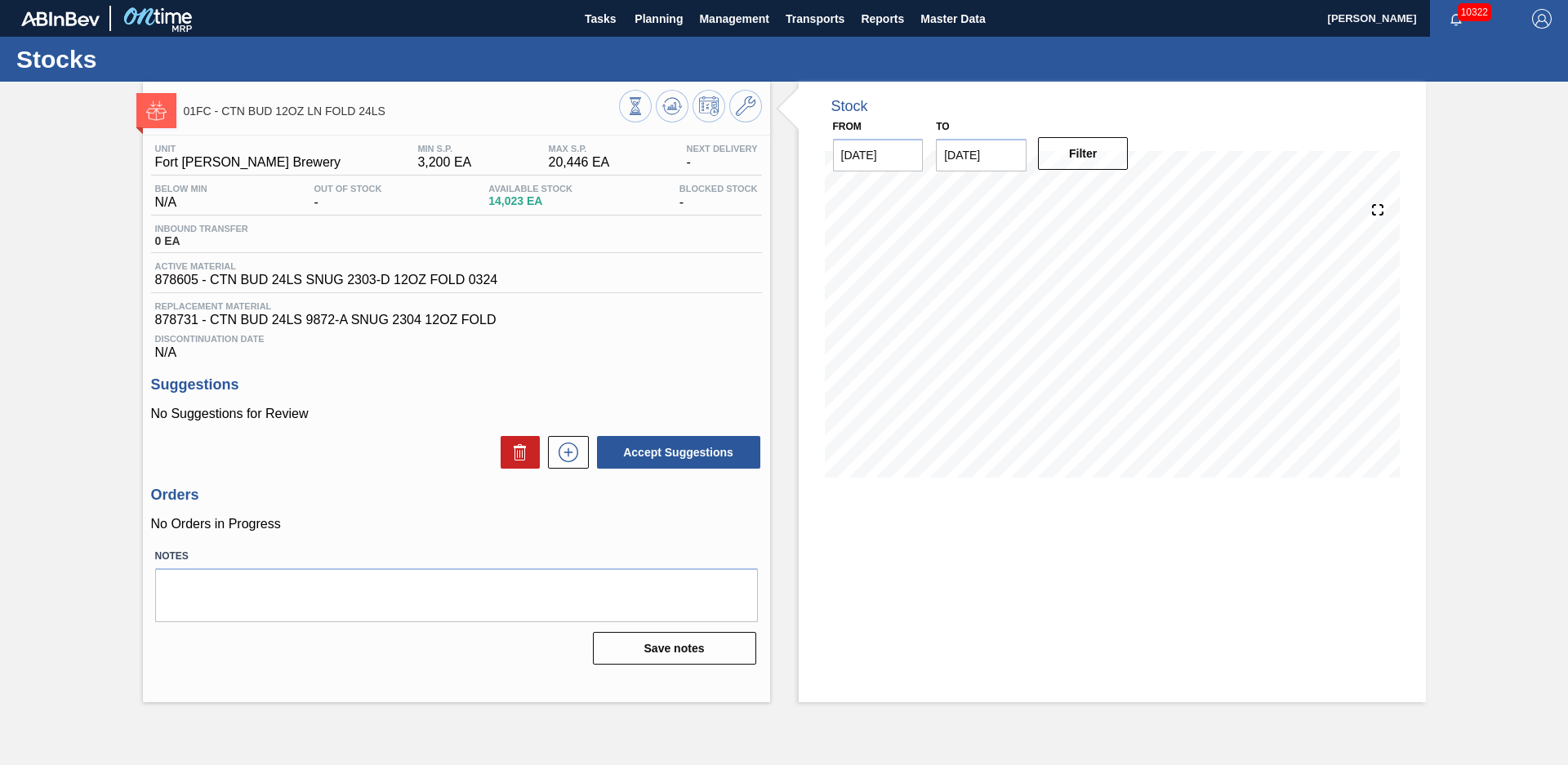
click at [787, 256] on div "Stock From [DATE] to [DATE] Filter" at bounding box center [1097, 392] width 655 height 621
click at [1473, 311] on div "01FC - CTN BUD 12OZ LN FOLD 24LS Unit Fort [PERSON_NAME] Brewery MIN S.P. 3,200…" at bounding box center [784, 392] width 1568 height 621
click at [116, 349] on div "01FC - CTN BUD 12OZ LN FOLD 24LS Unit Fort [PERSON_NAME] Brewery MIN S.P. 3,200…" at bounding box center [784, 392] width 1568 height 621
click at [76, 224] on div "01FC - CTN BUD 12OZ LN FOLD 24LS Unit Fort [PERSON_NAME] Brewery MIN S.P. 3,200…" at bounding box center [784, 392] width 1568 height 621
click at [72, 222] on div "01FC - CTN BUD 12OZ LN FOLD 24LS Unit Fort [PERSON_NAME] Brewery MIN S.P. 3,200…" at bounding box center [784, 392] width 1568 height 621
